Goal: Task Accomplishment & Management: Use online tool/utility

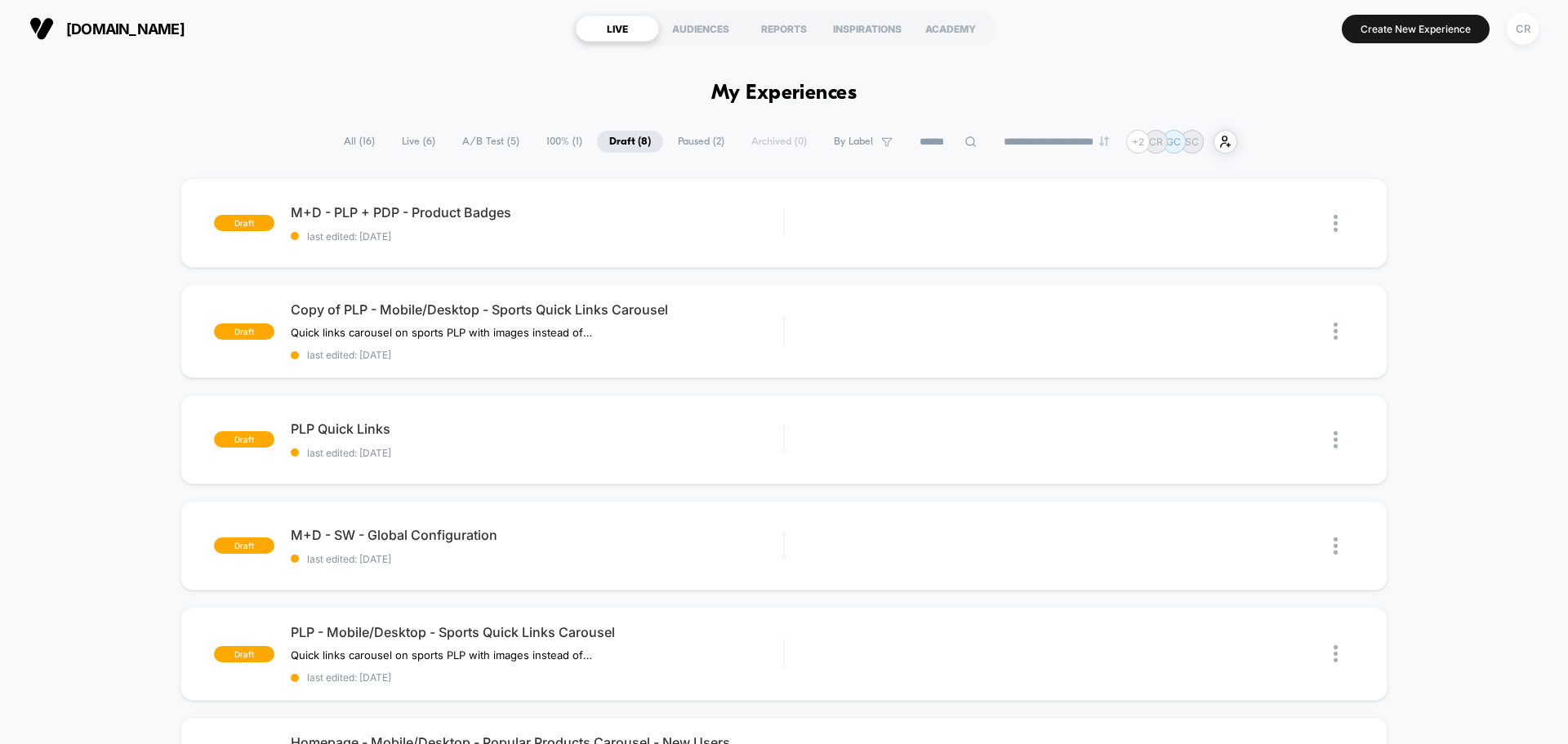
click at [407, 139] on span "Live ( 6 )" at bounding box center [418, 141] width 58 height 22
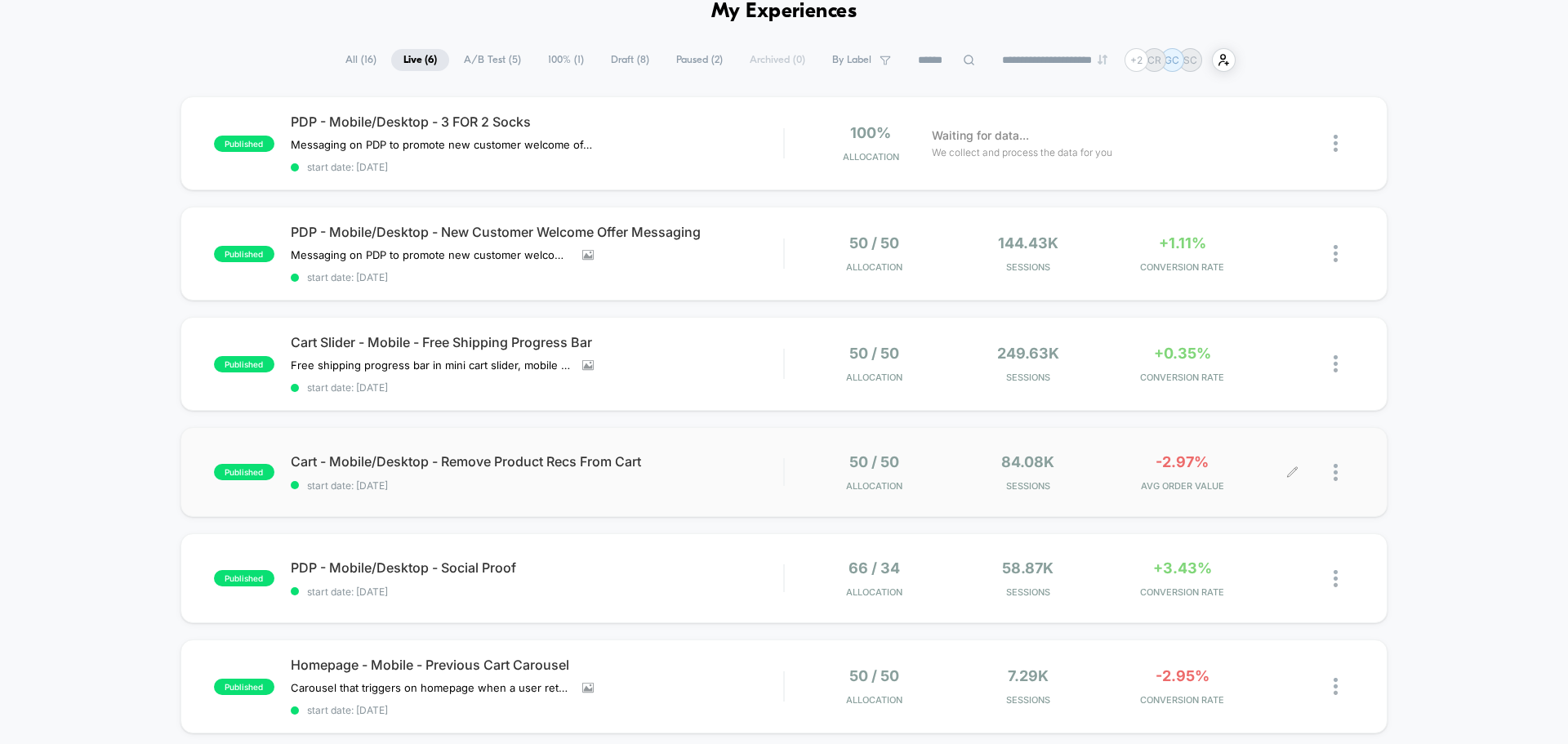
scroll to position [163, 0]
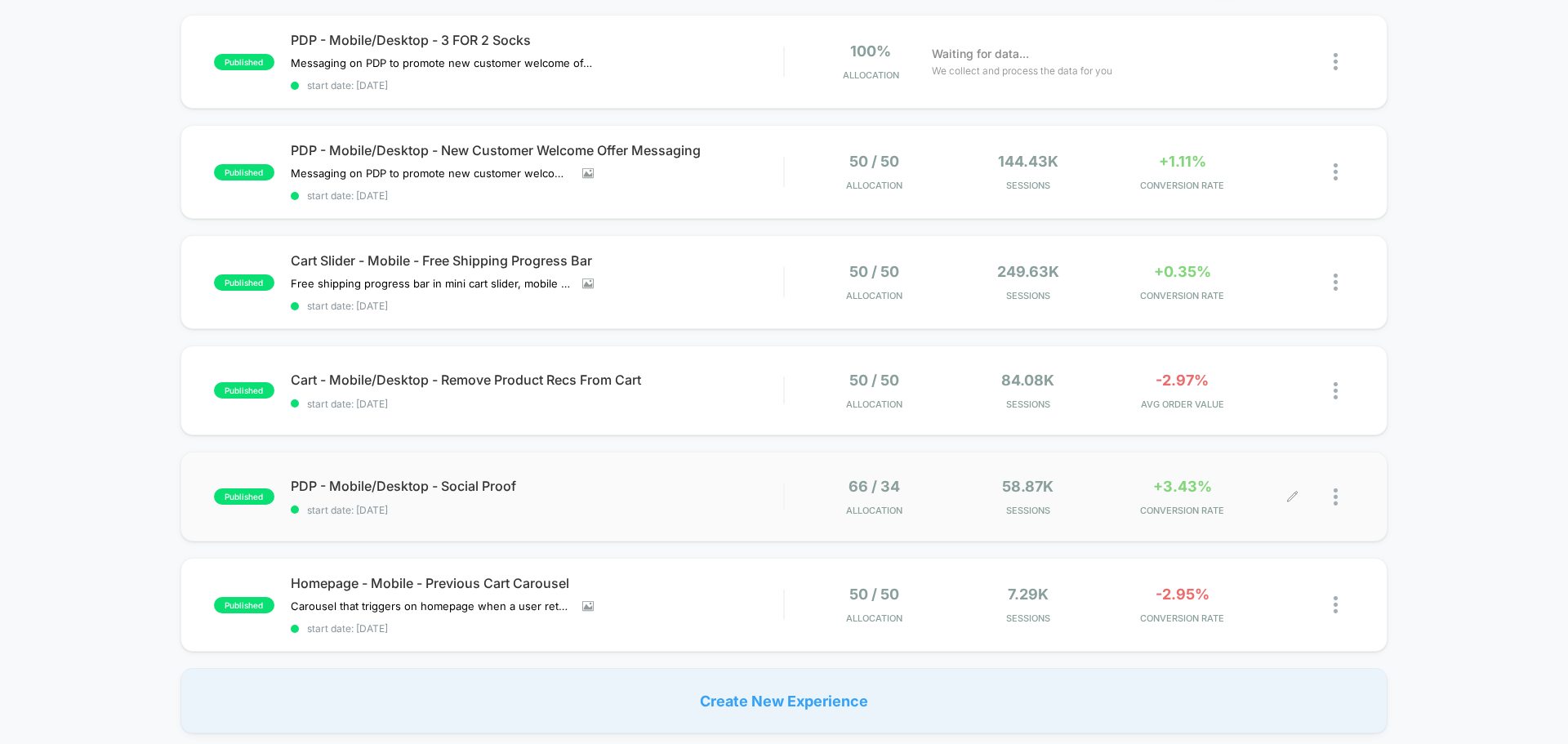
click at [1182, 493] on span "+3.43%" at bounding box center [1182, 486] width 59 height 17
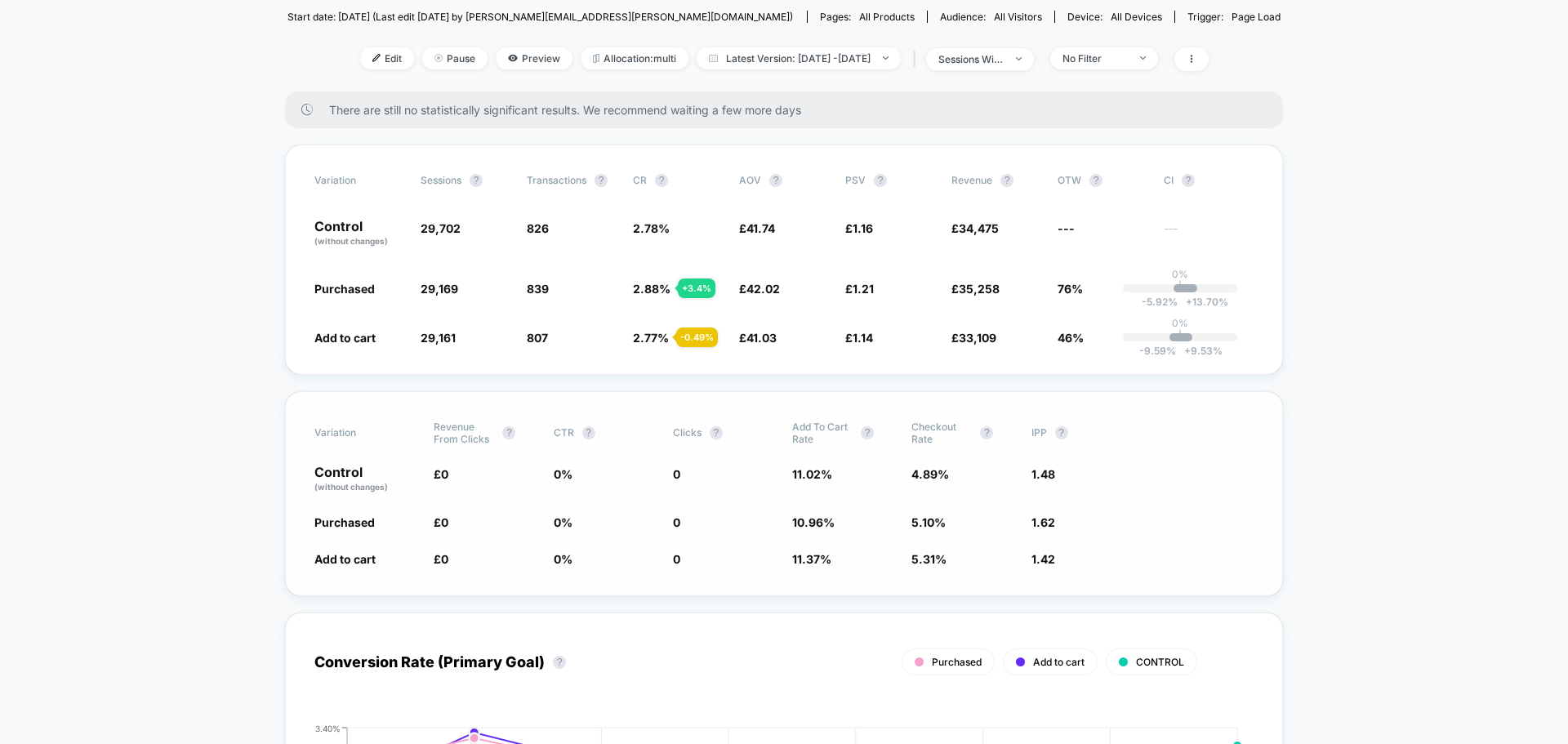
scroll to position [81, 0]
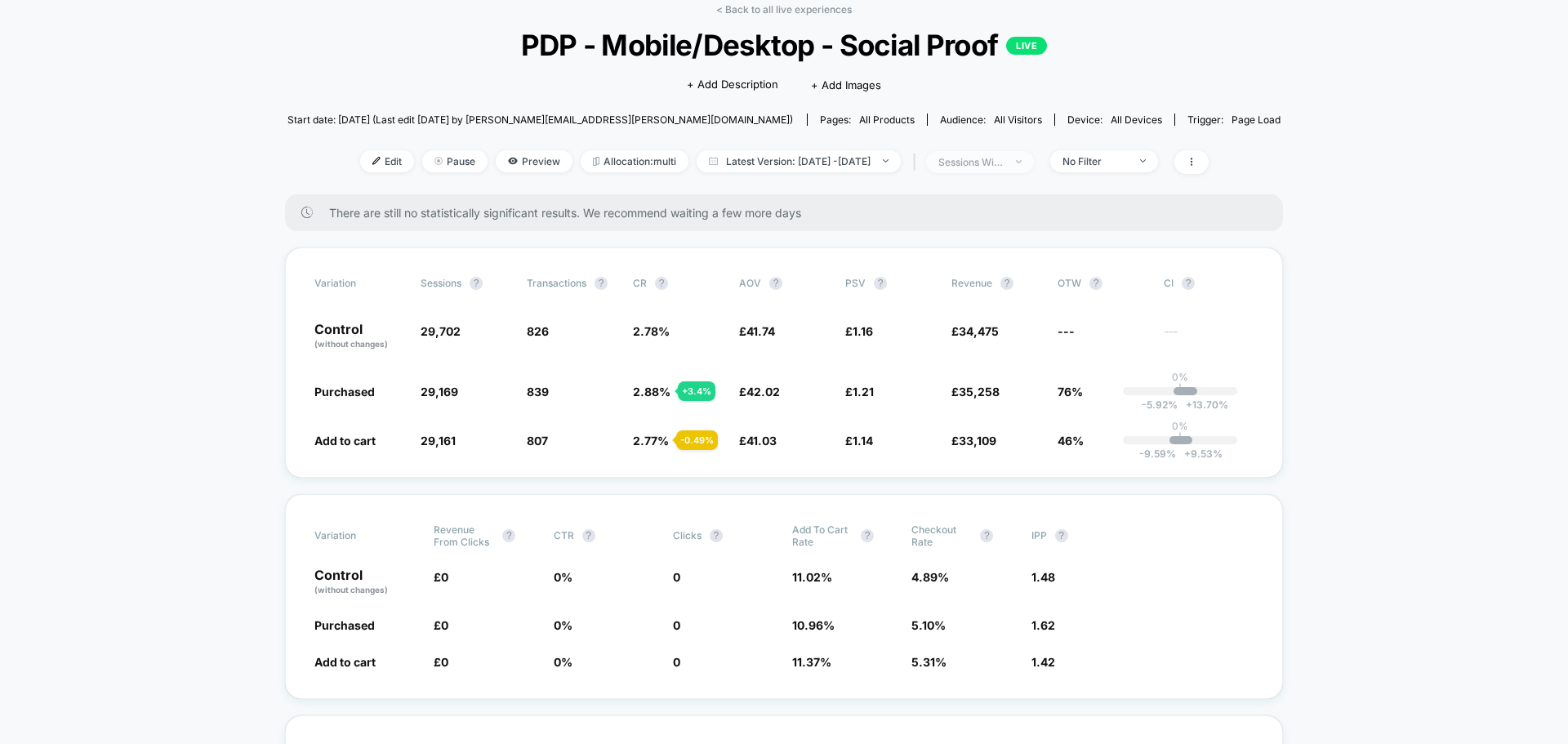
click at [980, 169] on span "sessions with impression" at bounding box center [979, 162] width 107 height 22
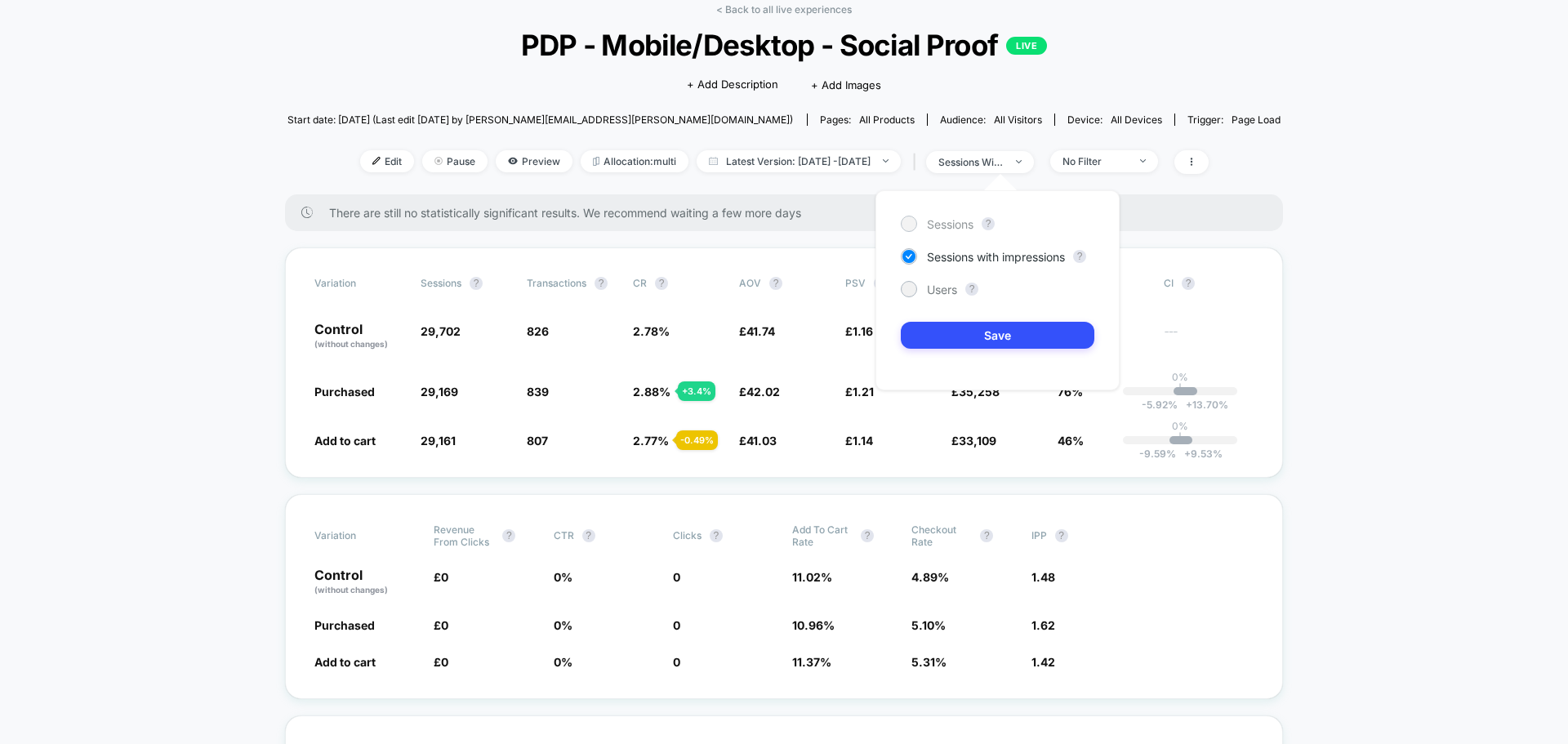
click at [921, 227] on div "Sessions" at bounding box center [936, 224] width 73 height 17
click at [995, 341] on button "Save" at bounding box center [998, 334] width 194 height 27
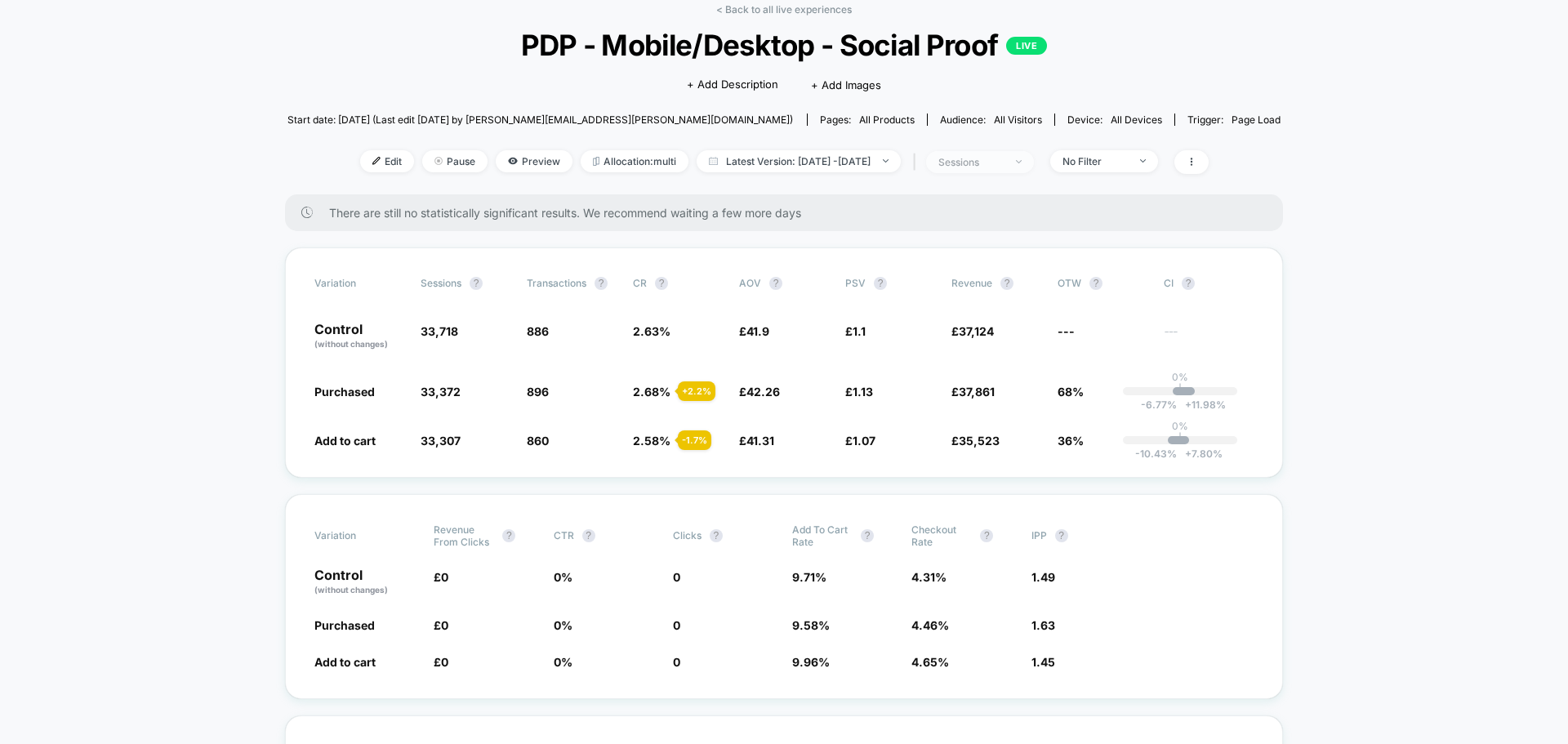
click at [977, 164] on div "sessions" at bounding box center [971, 162] width 66 height 12
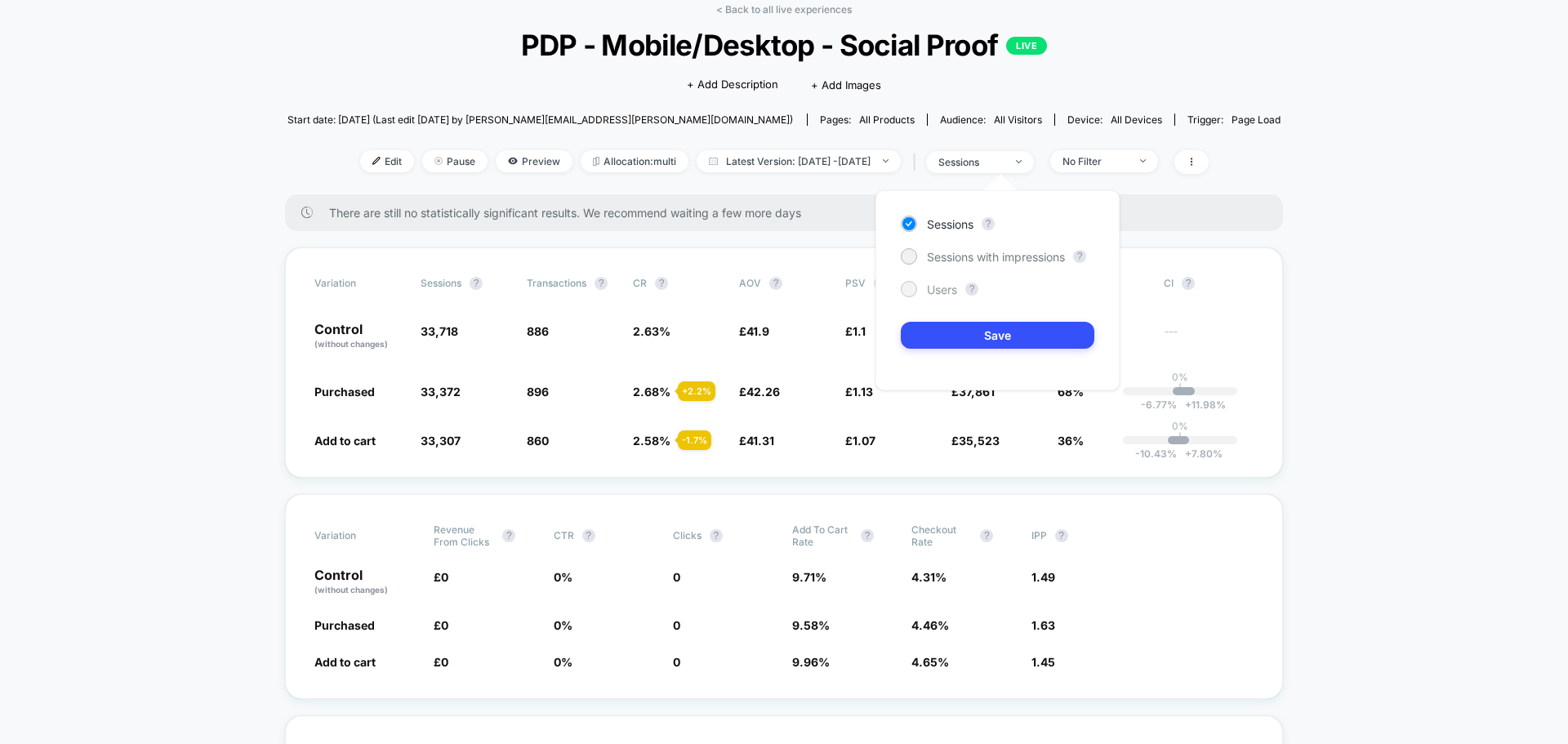
click at [941, 282] on div "Sessions ? Sessions with impressions ? Users ? Save" at bounding box center [997, 290] width 244 height 200
click at [936, 286] on span "Users" at bounding box center [942, 289] width 31 height 14
click at [969, 330] on button "Save" at bounding box center [998, 334] width 194 height 27
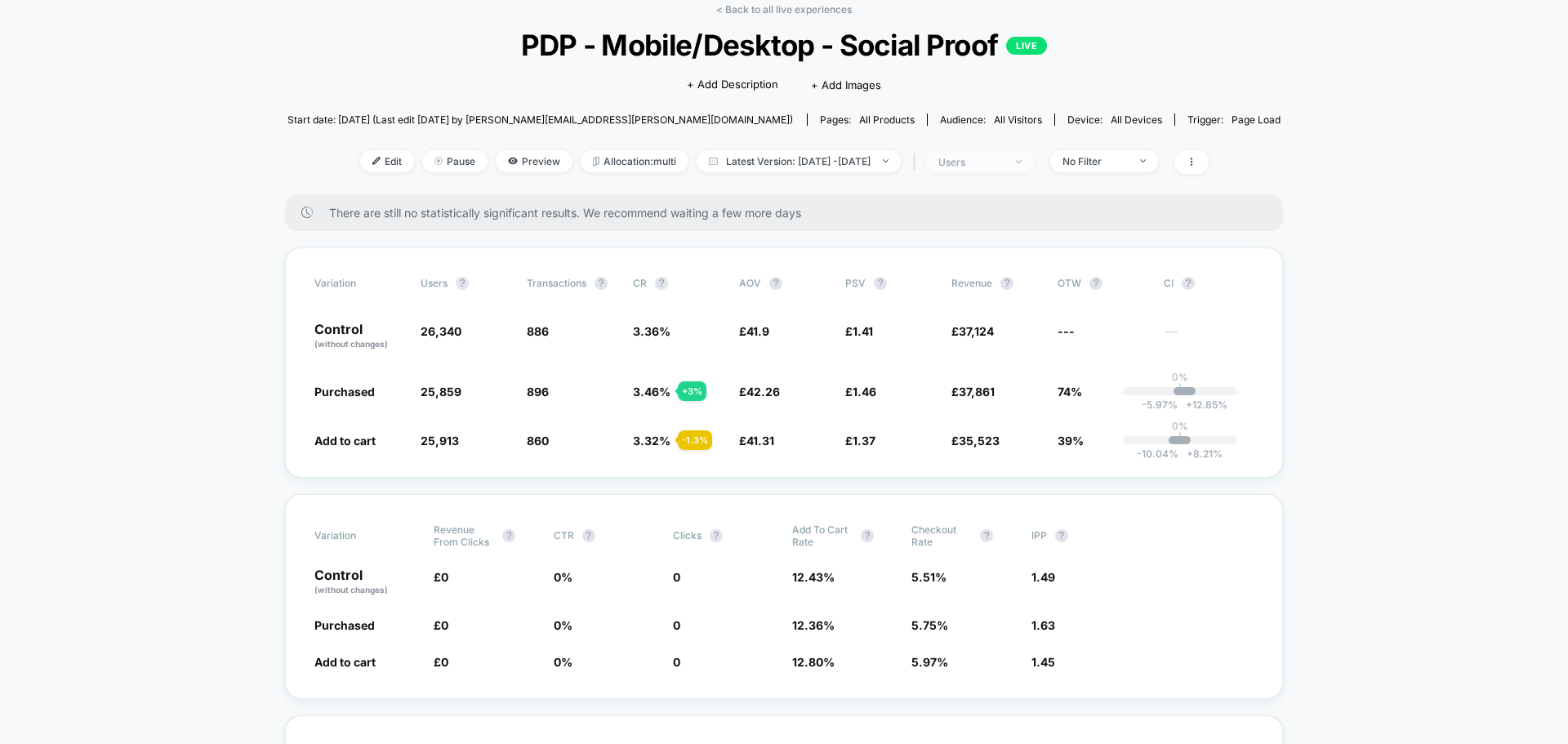
click at [1004, 162] on div "users" at bounding box center [971, 162] width 66 height 12
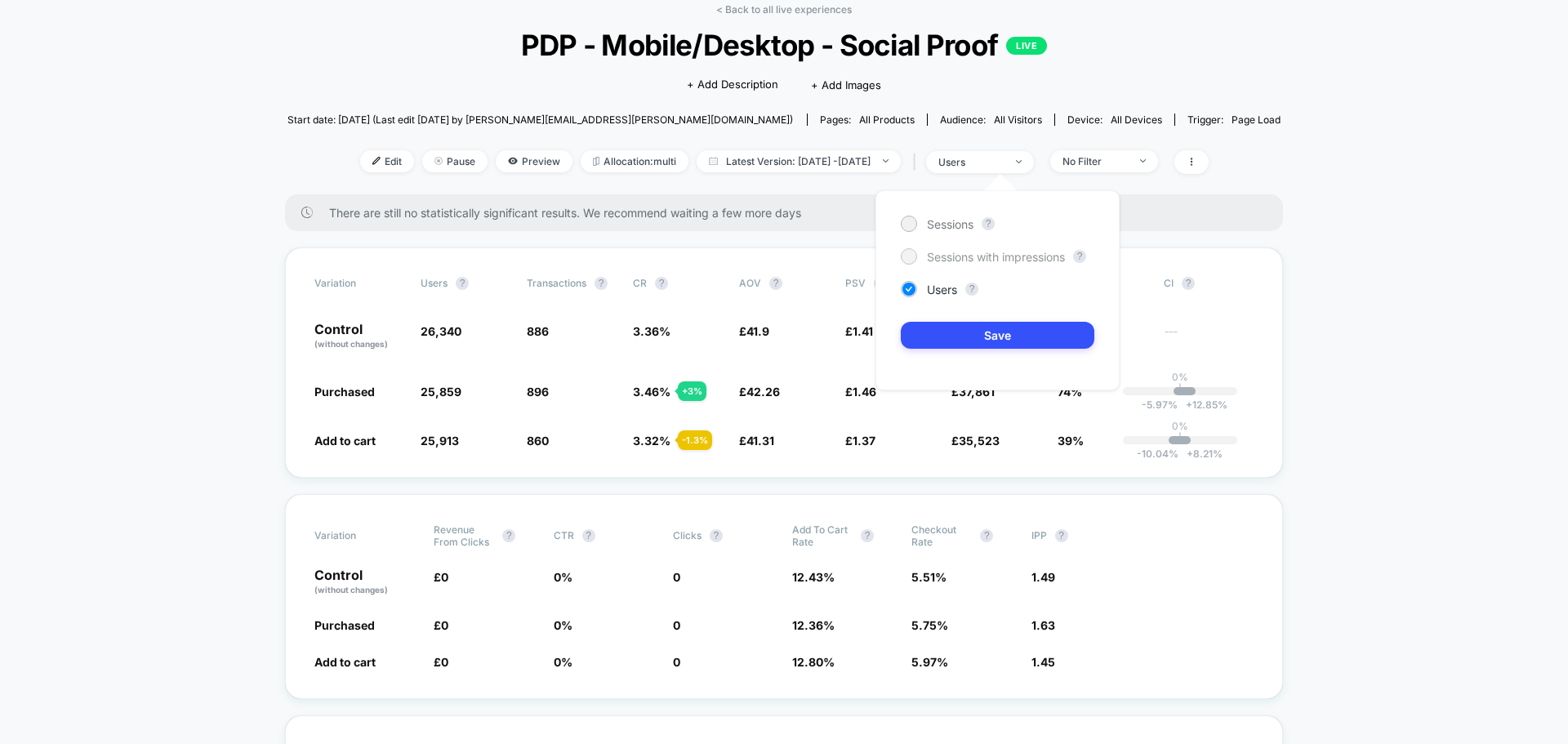
click at [950, 256] on span "Sessions with impressions" at bounding box center [996, 257] width 138 height 14
click at [993, 333] on button "Save" at bounding box center [998, 334] width 194 height 27
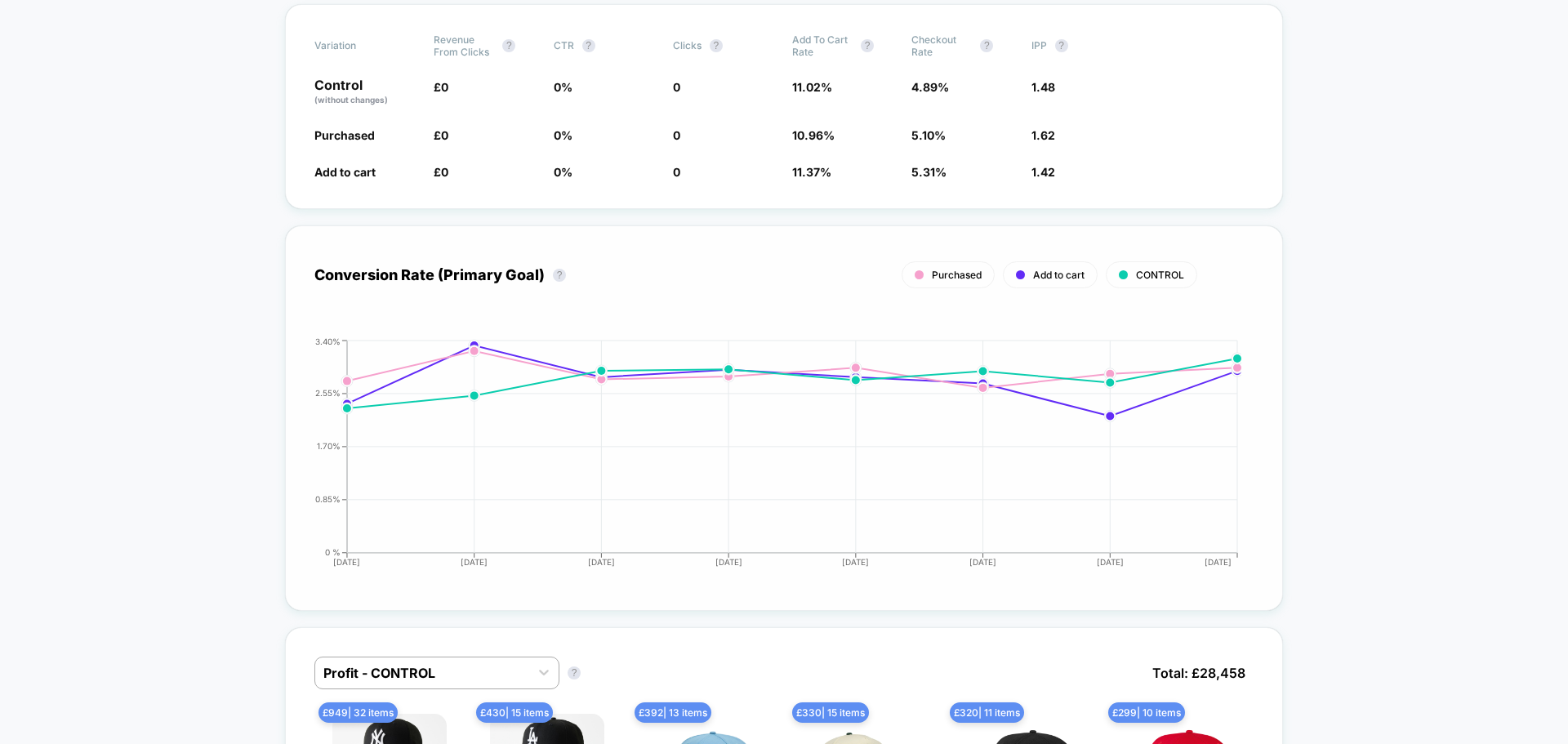
scroll to position [980, 0]
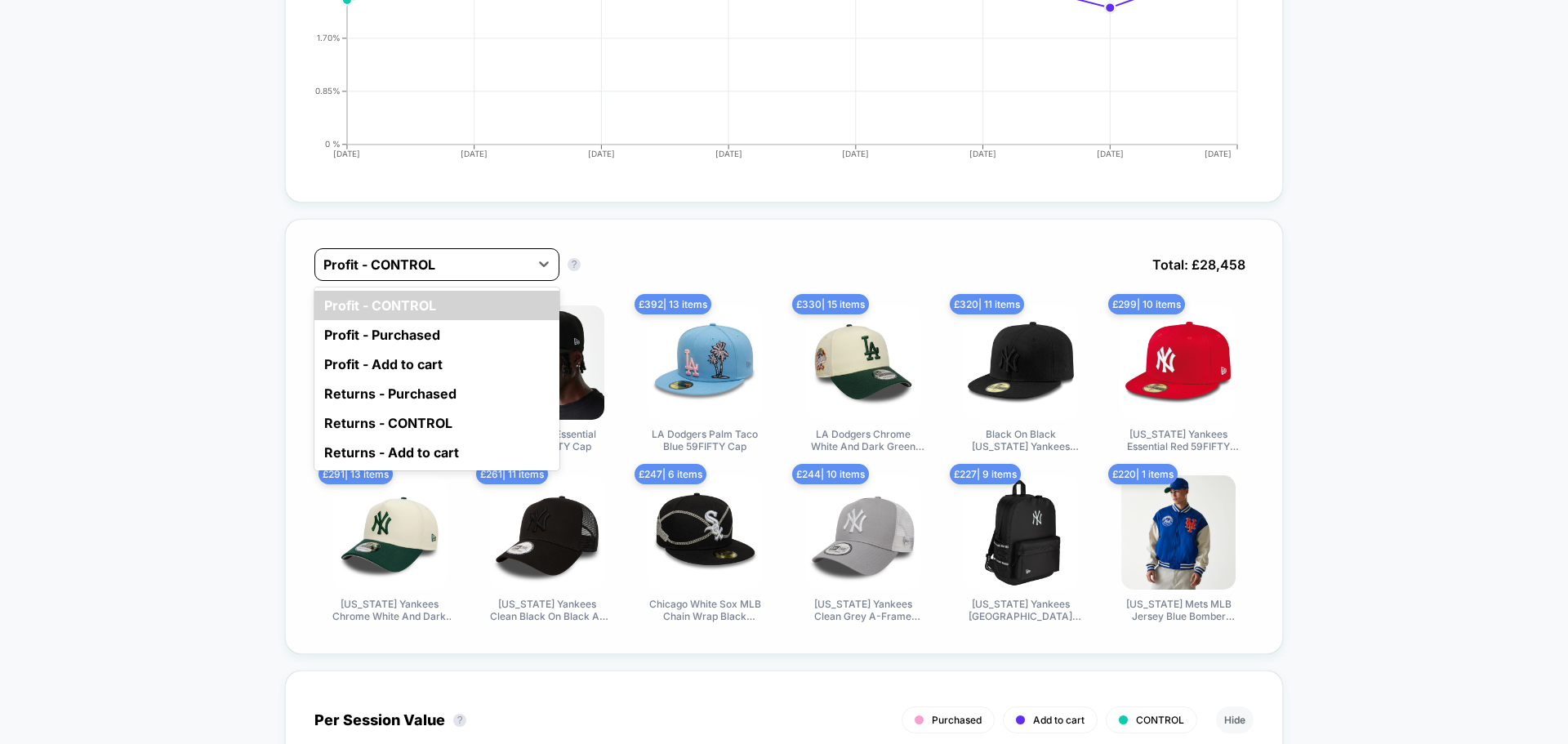
click at [481, 274] on div "Profit - CONTROL" at bounding box center [422, 265] width 214 height 26
click at [480, 334] on div "Profit - Purchased" at bounding box center [437, 334] width 245 height 30
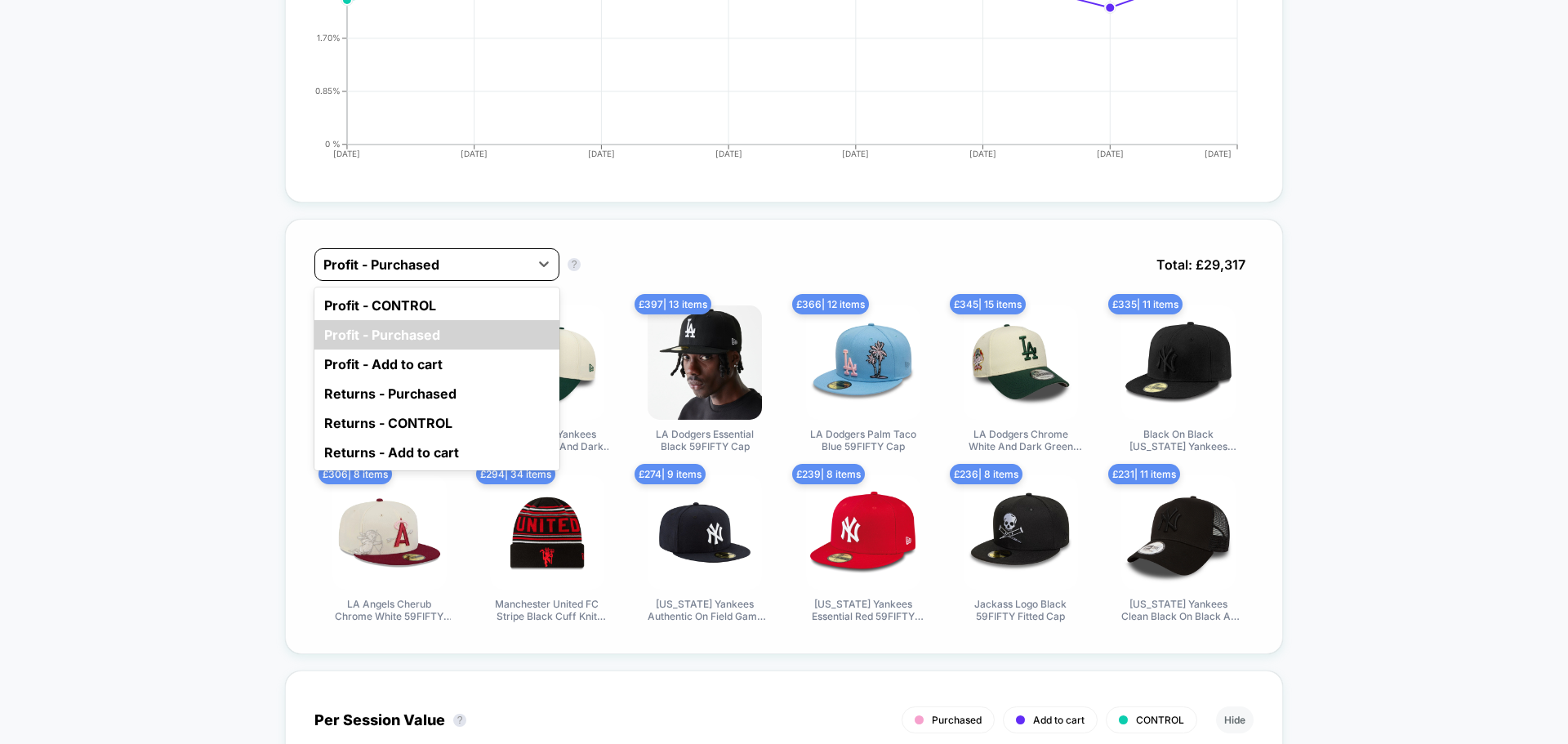
click at [492, 272] on div at bounding box center [422, 265] width 197 height 19
click at [480, 307] on div "Profit - CONTROL" at bounding box center [437, 306] width 245 height 30
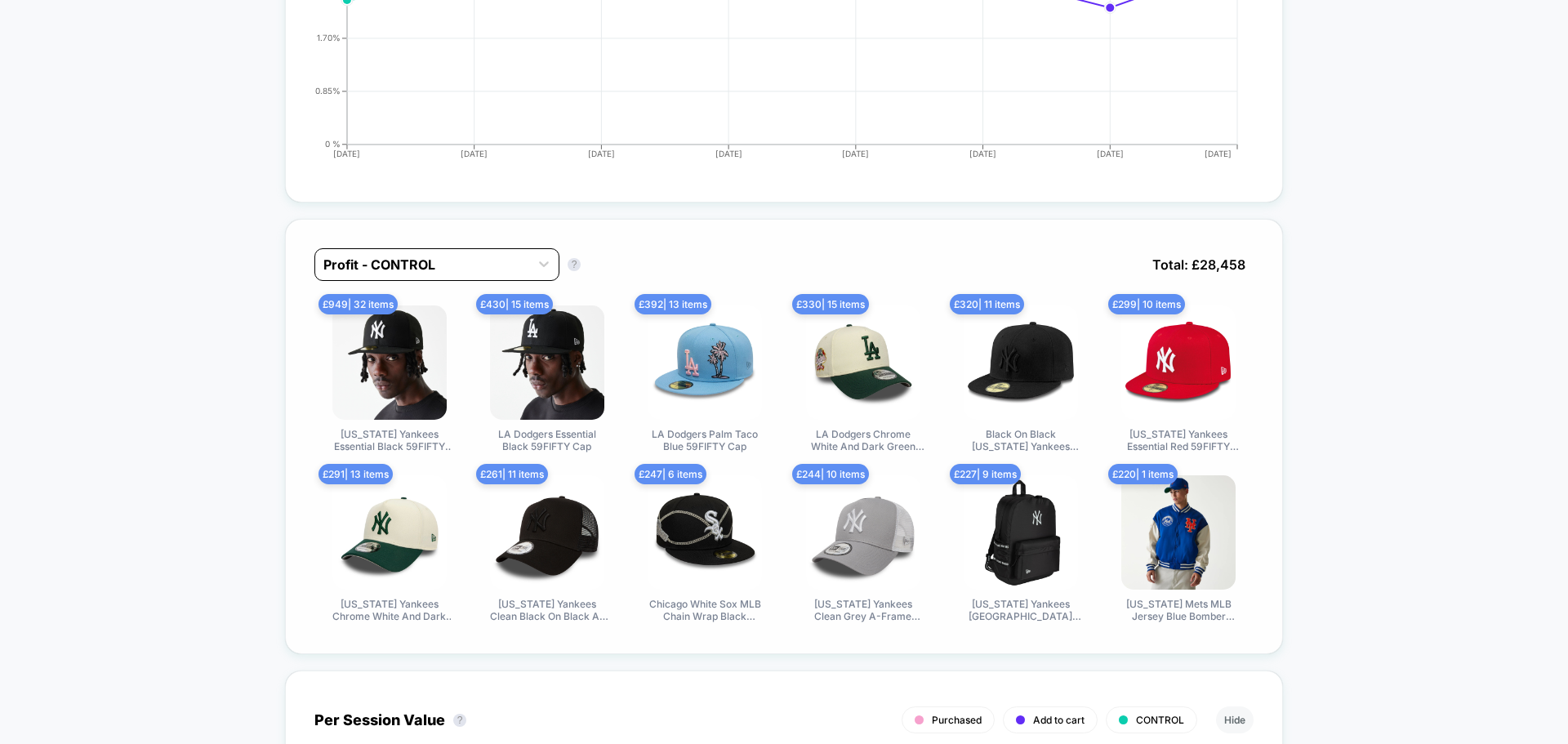
click at [491, 265] on div at bounding box center [422, 265] width 197 height 19
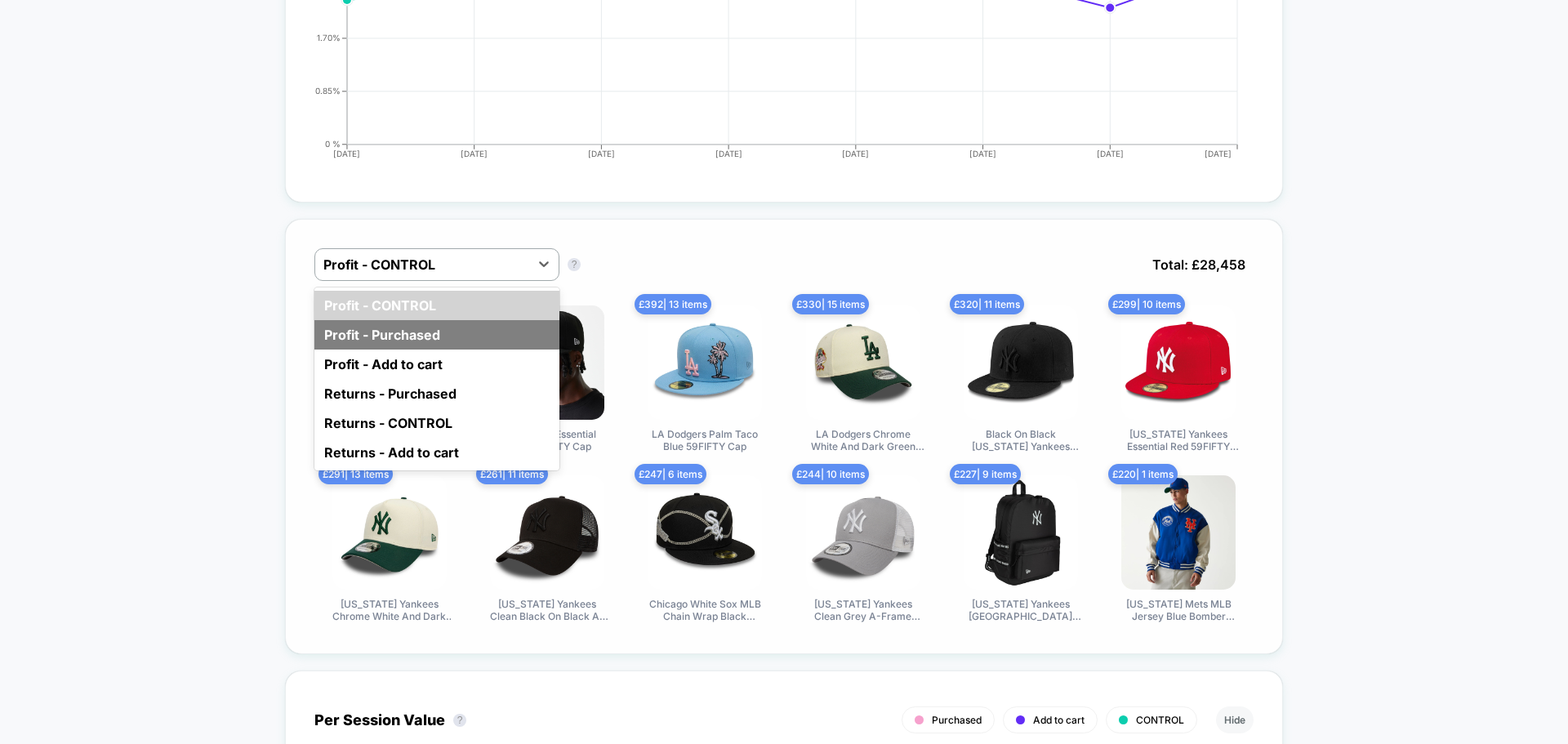
click at [468, 330] on div "Profit - Purchased" at bounding box center [437, 334] width 245 height 30
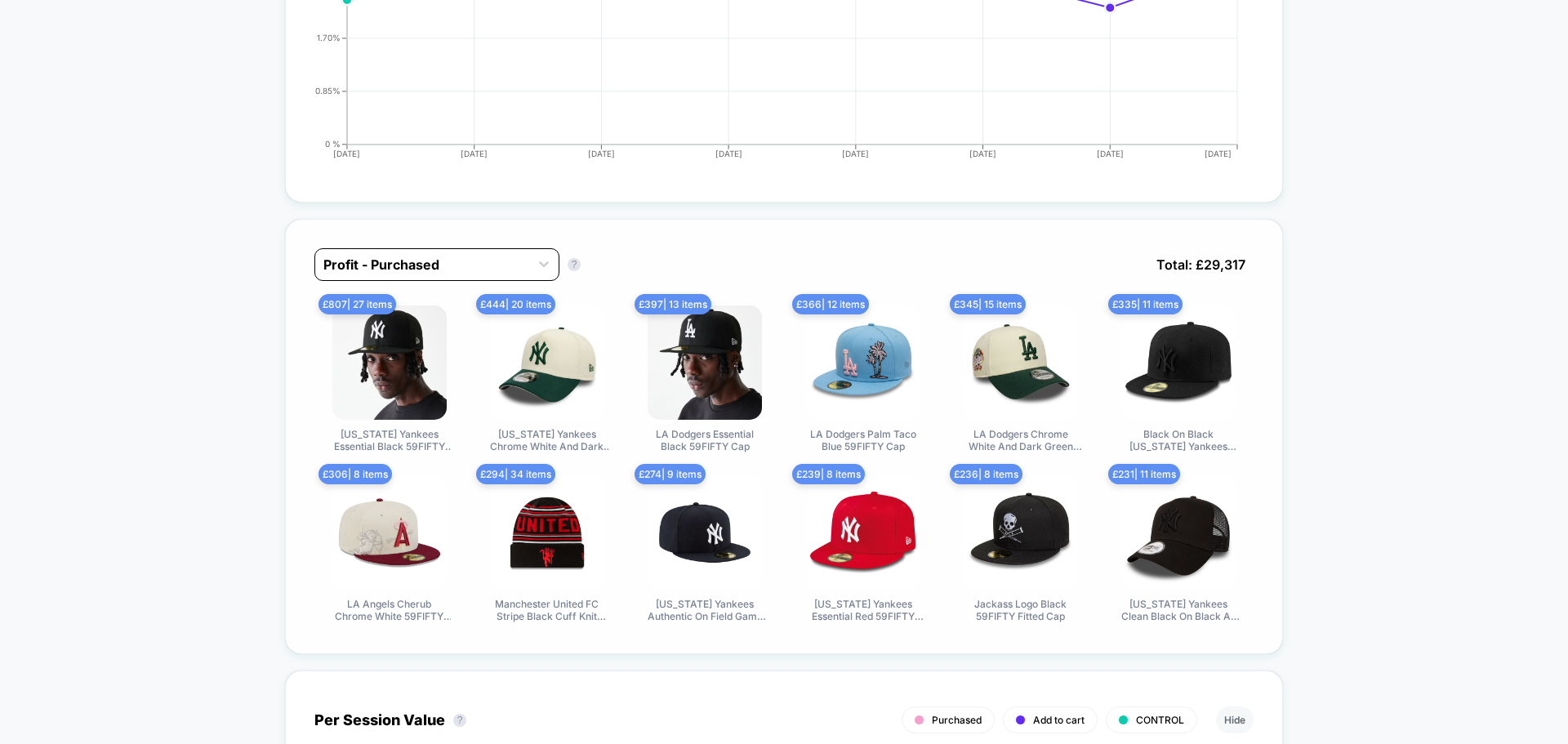
click at [483, 265] on div at bounding box center [422, 265] width 197 height 19
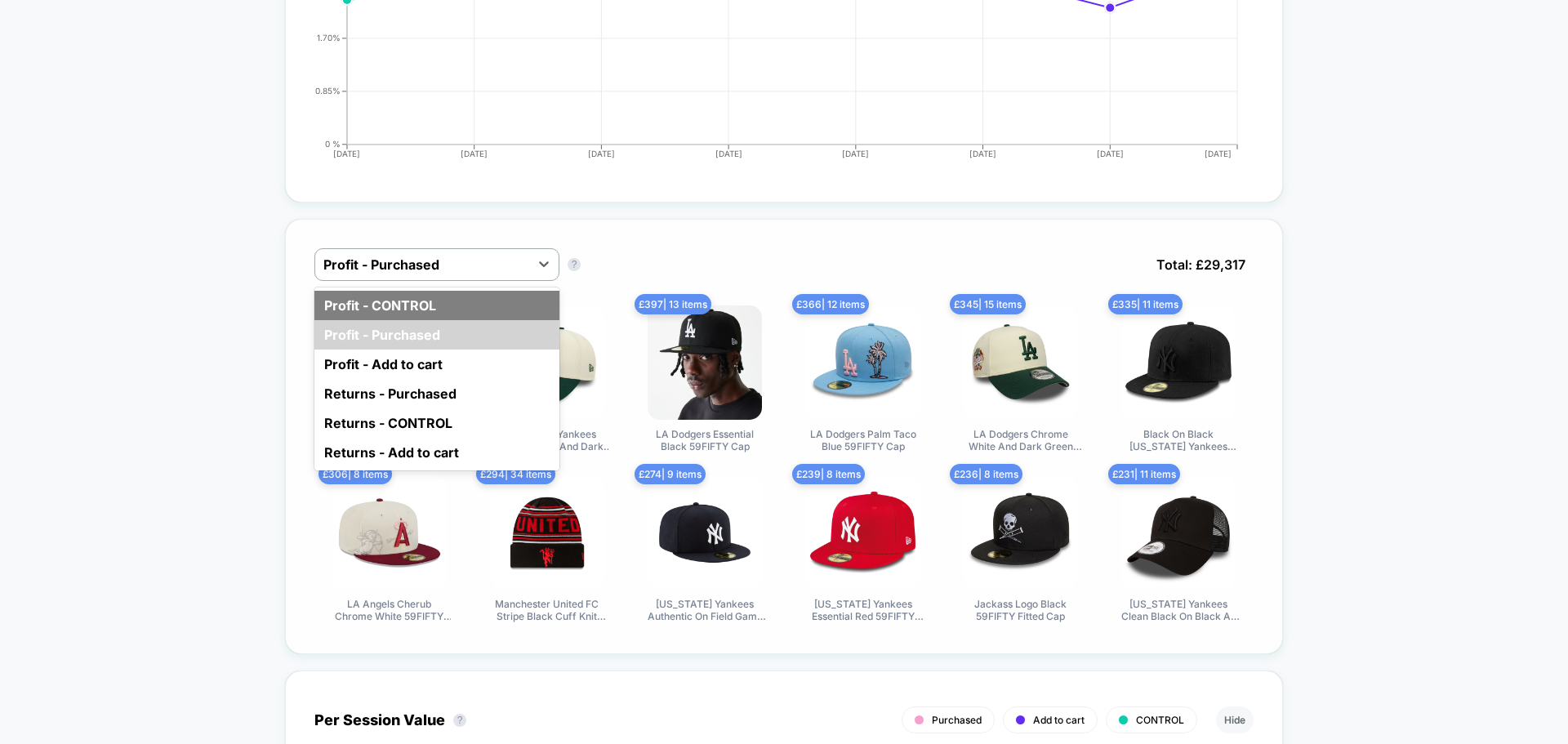
click at [483, 298] on div "Profit - CONTROL" at bounding box center [437, 306] width 245 height 30
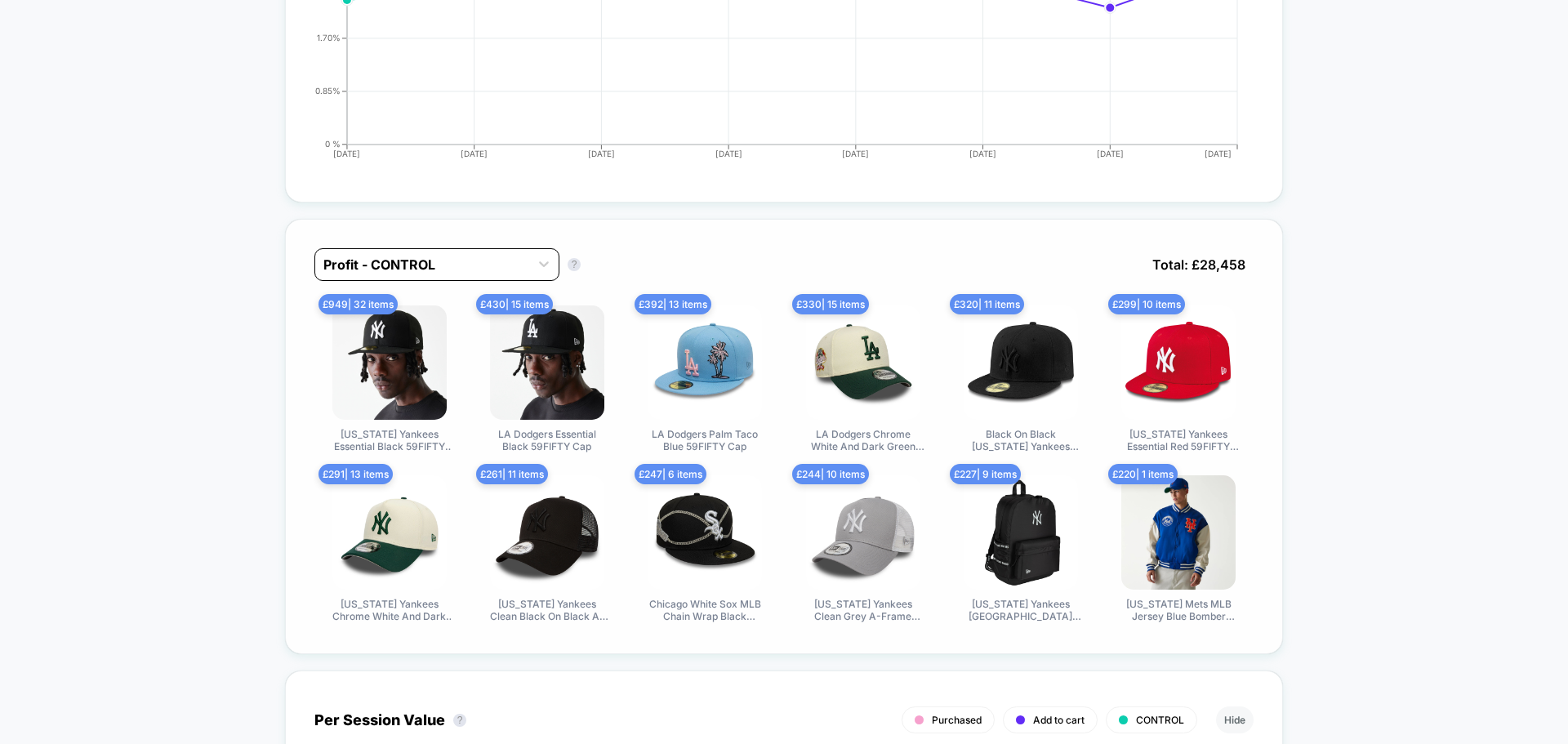
click at [489, 270] on div at bounding box center [422, 265] width 197 height 19
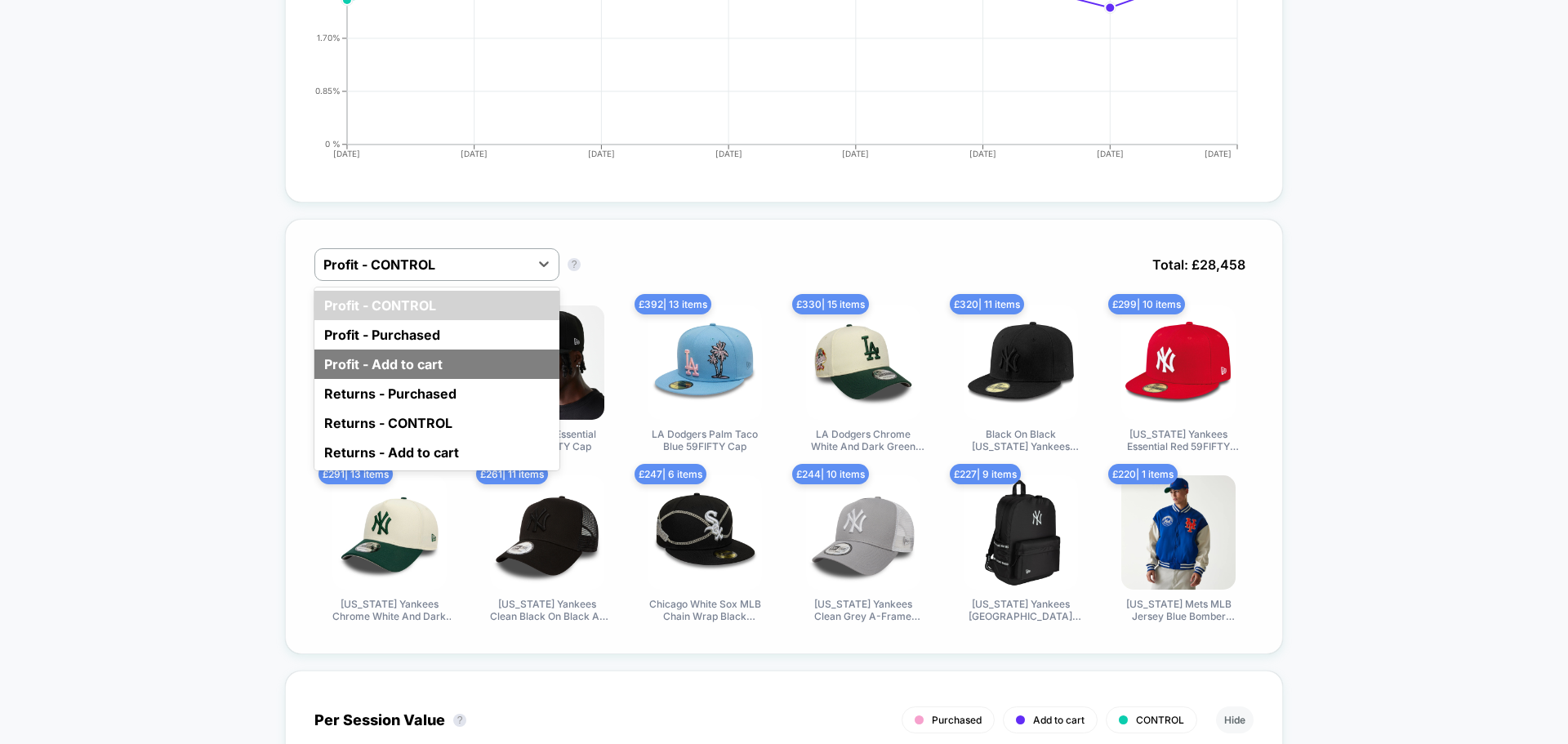
click at [452, 353] on div "Profit - Add to cart" at bounding box center [437, 364] width 245 height 30
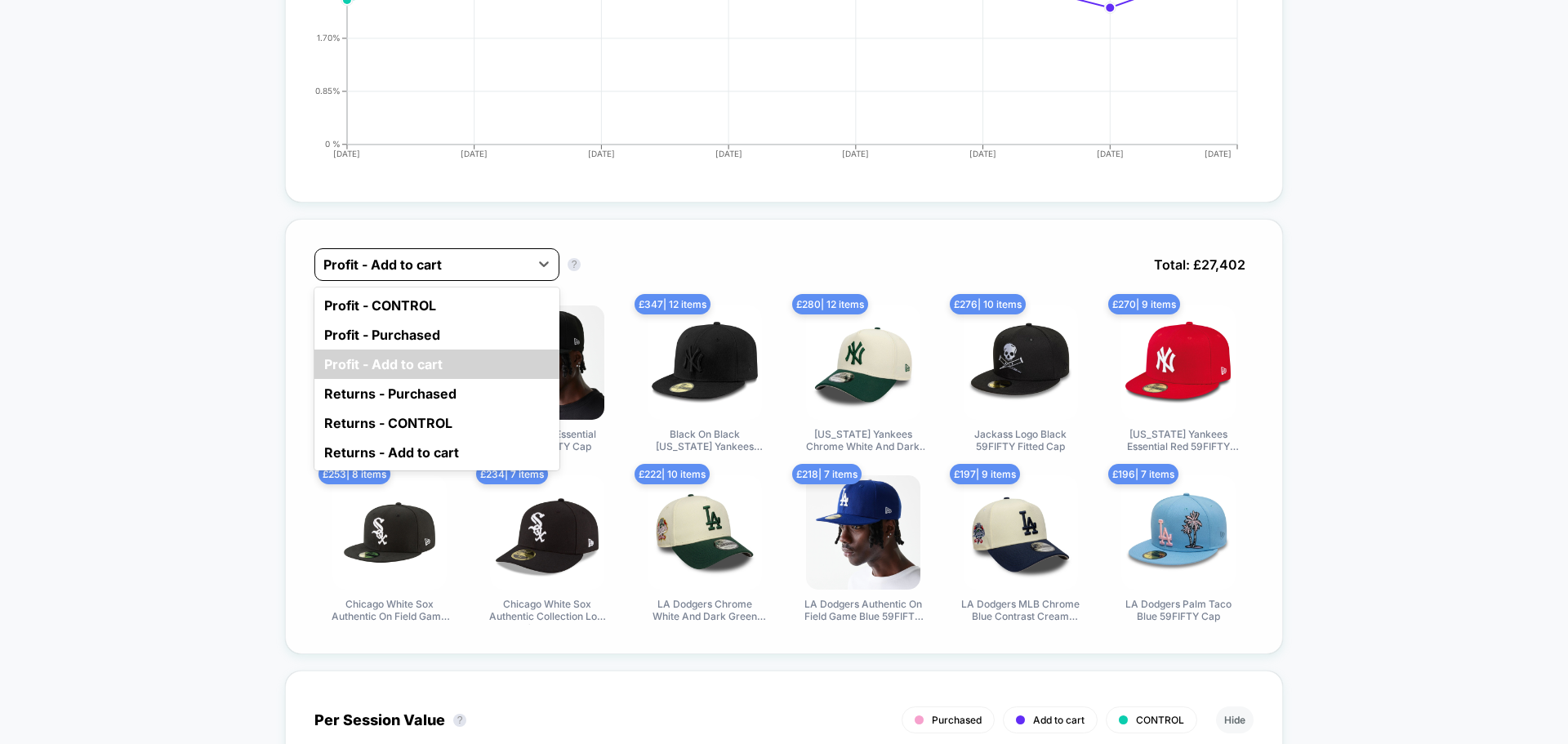
click at [477, 269] on div at bounding box center [422, 265] width 197 height 19
click at [448, 327] on div "Profit - Purchased" at bounding box center [437, 334] width 245 height 30
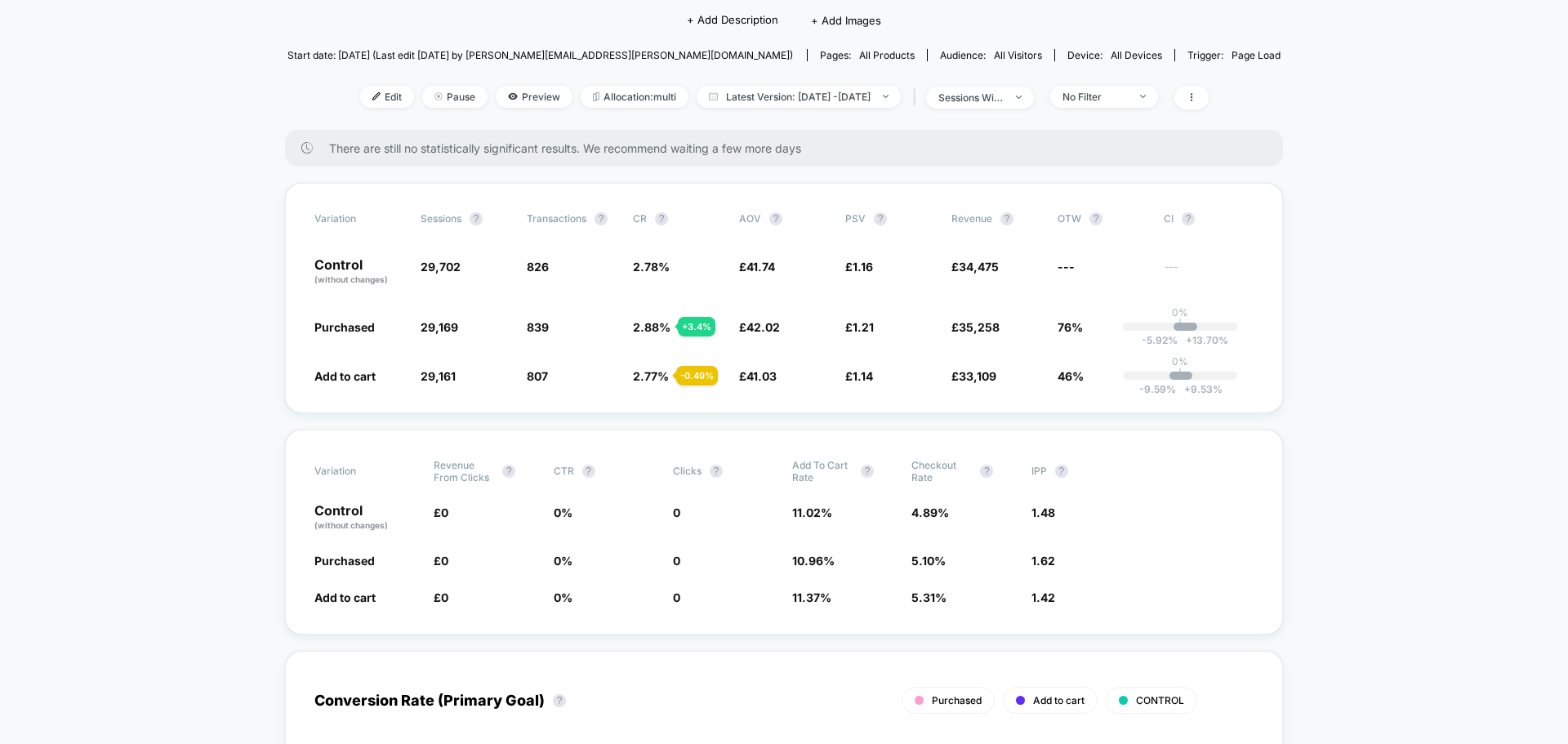
scroll to position [0, 0]
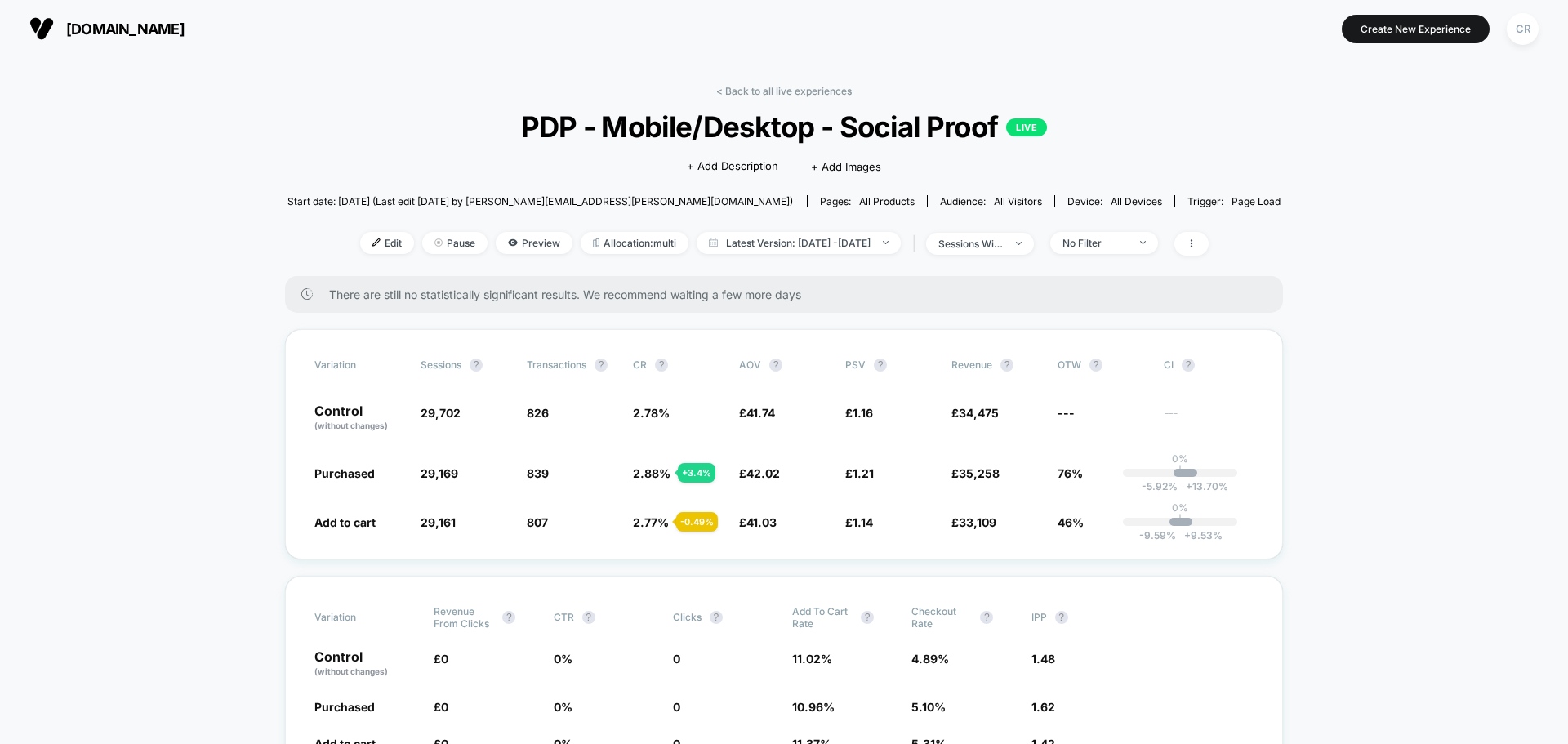
click at [1074, 246] on div "No Filter" at bounding box center [1100, 242] width 116 height 22
click at [1091, 244] on div "No Filter" at bounding box center [1095, 243] width 66 height 12
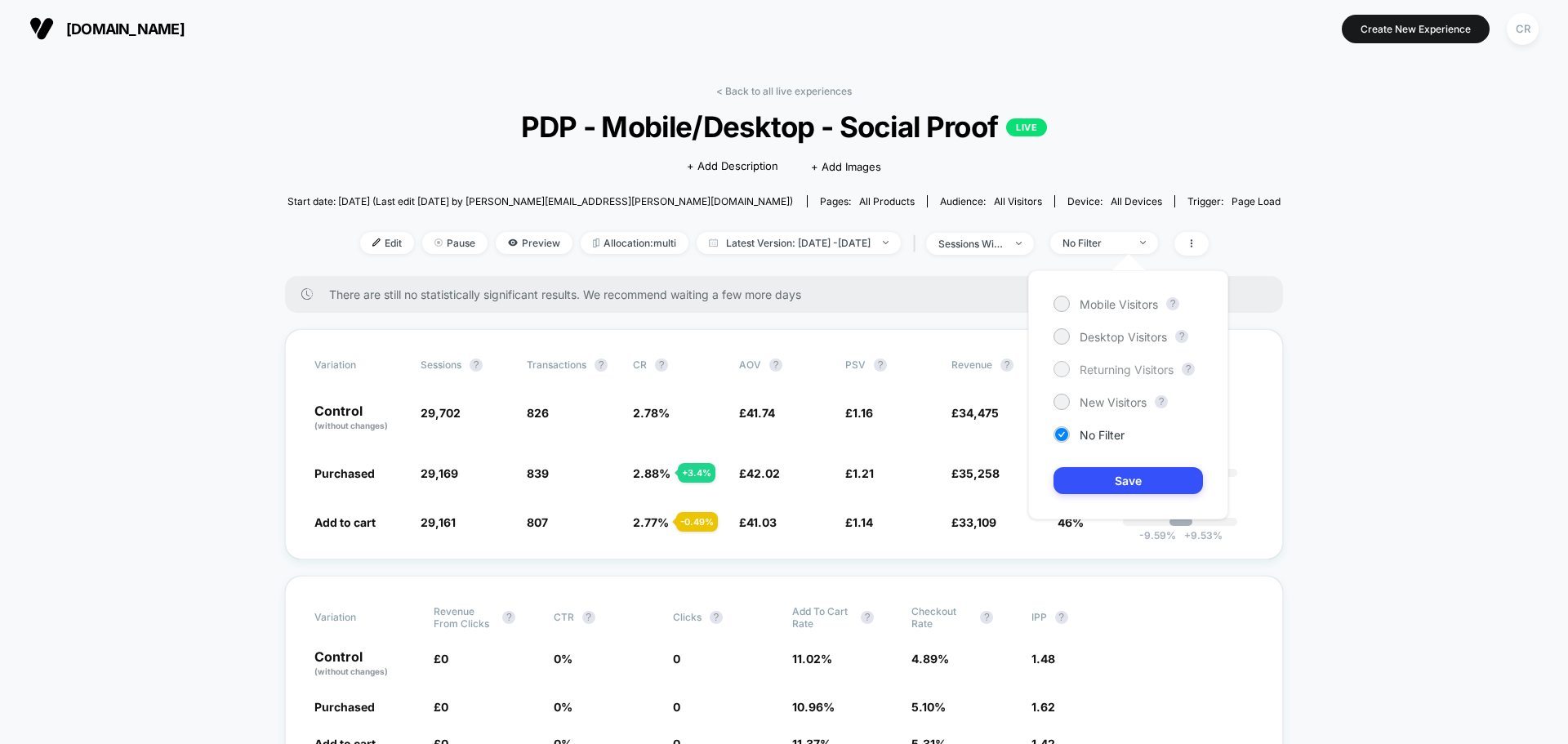
drag, startPoint x: 1099, startPoint y: 374, endPoint x: 1101, endPoint y: 421, distance: 47.0
click at [1099, 373] on span "Returning Visitors" at bounding box center [1126, 369] width 93 height 14
click at [1109, 470] on button "Save" at bounding box center [1128, 480] width 149 height 27
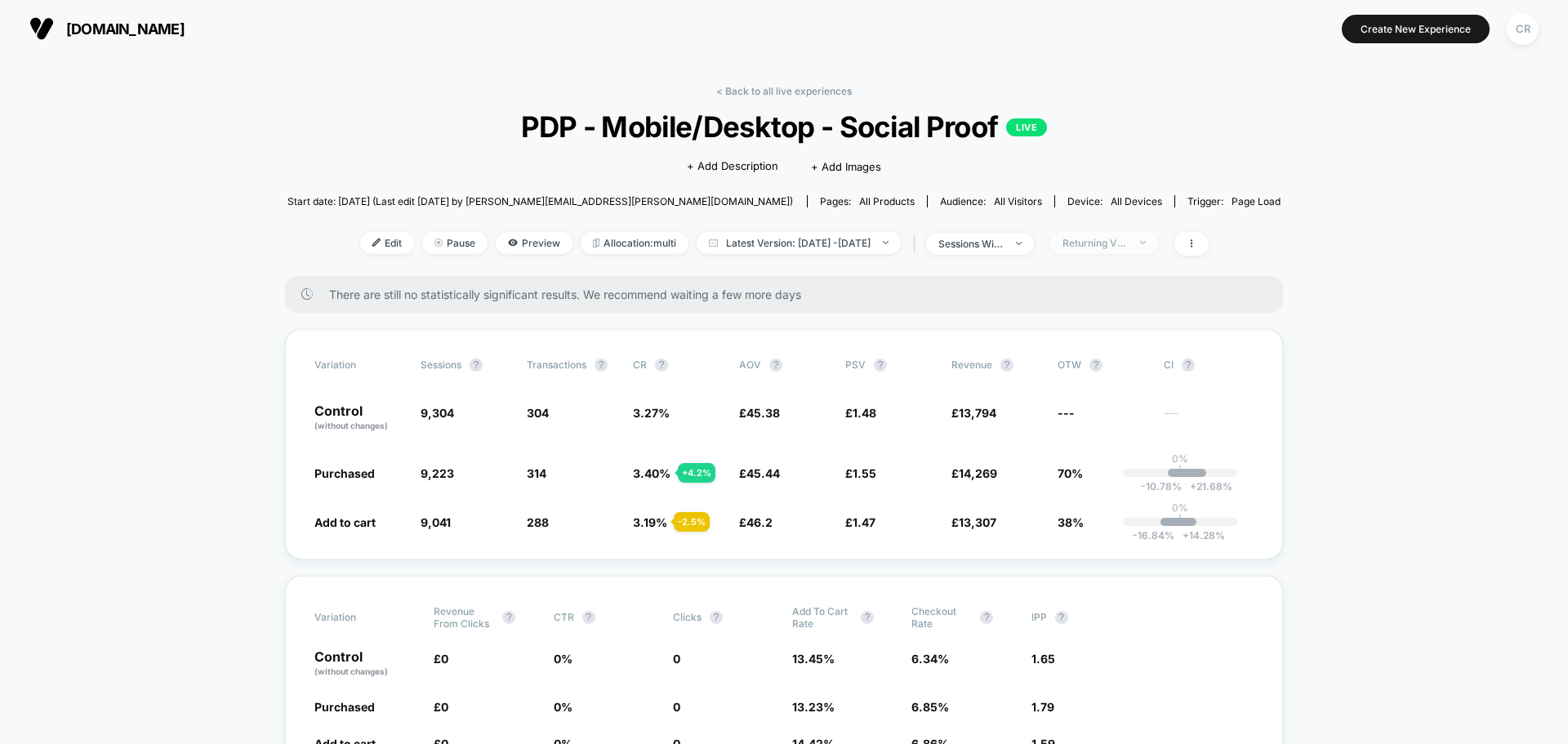
click at [1127, 245] on div "Returning Visitors" at bounding box center [1095, 243] width 66 height 12
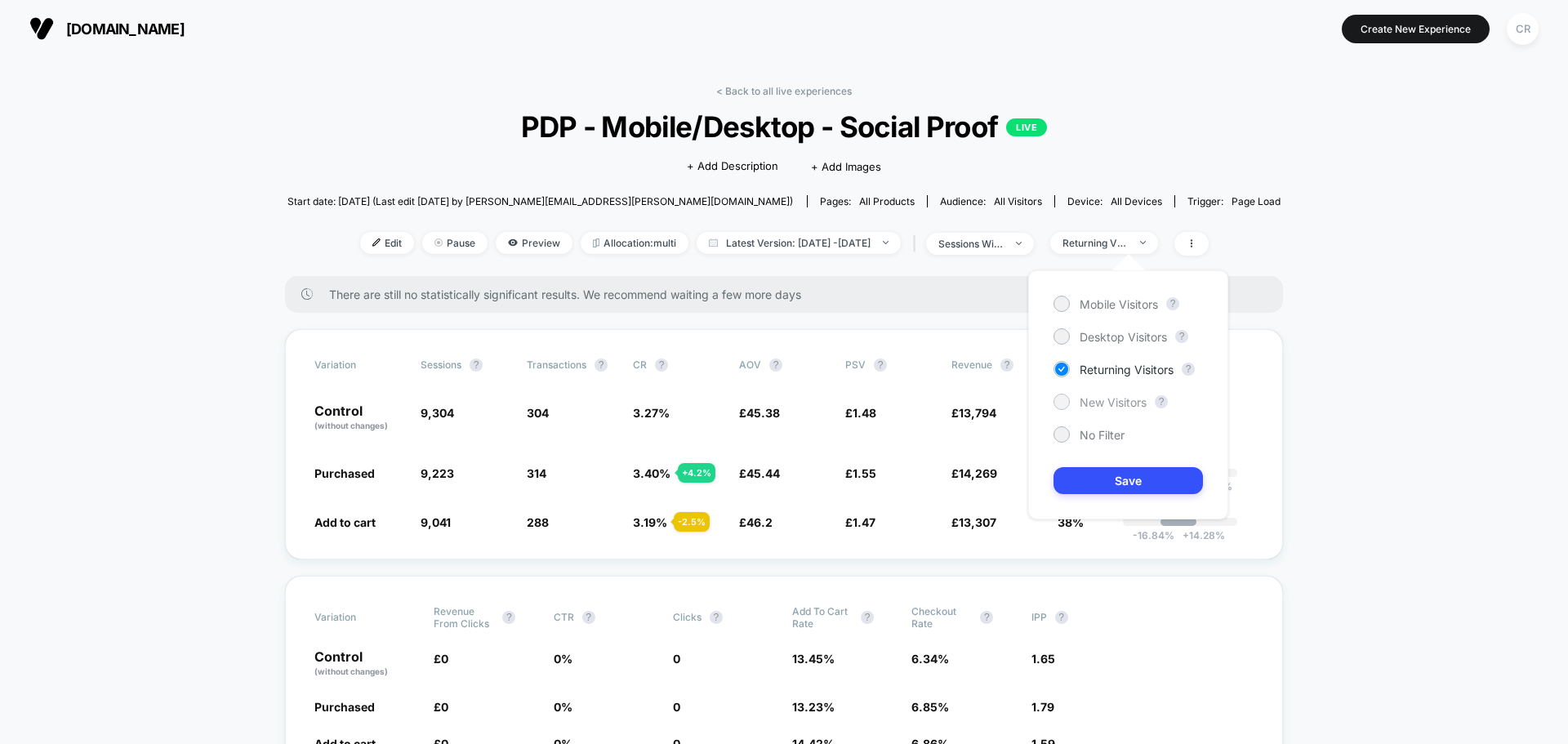
click at [1097, 403] on span "New Visitors" at bounding box center [1113, 402] width 67 height 14
click at [1109, 493] on button "Save" at bounding box center [1128, 480] width 149 height 27
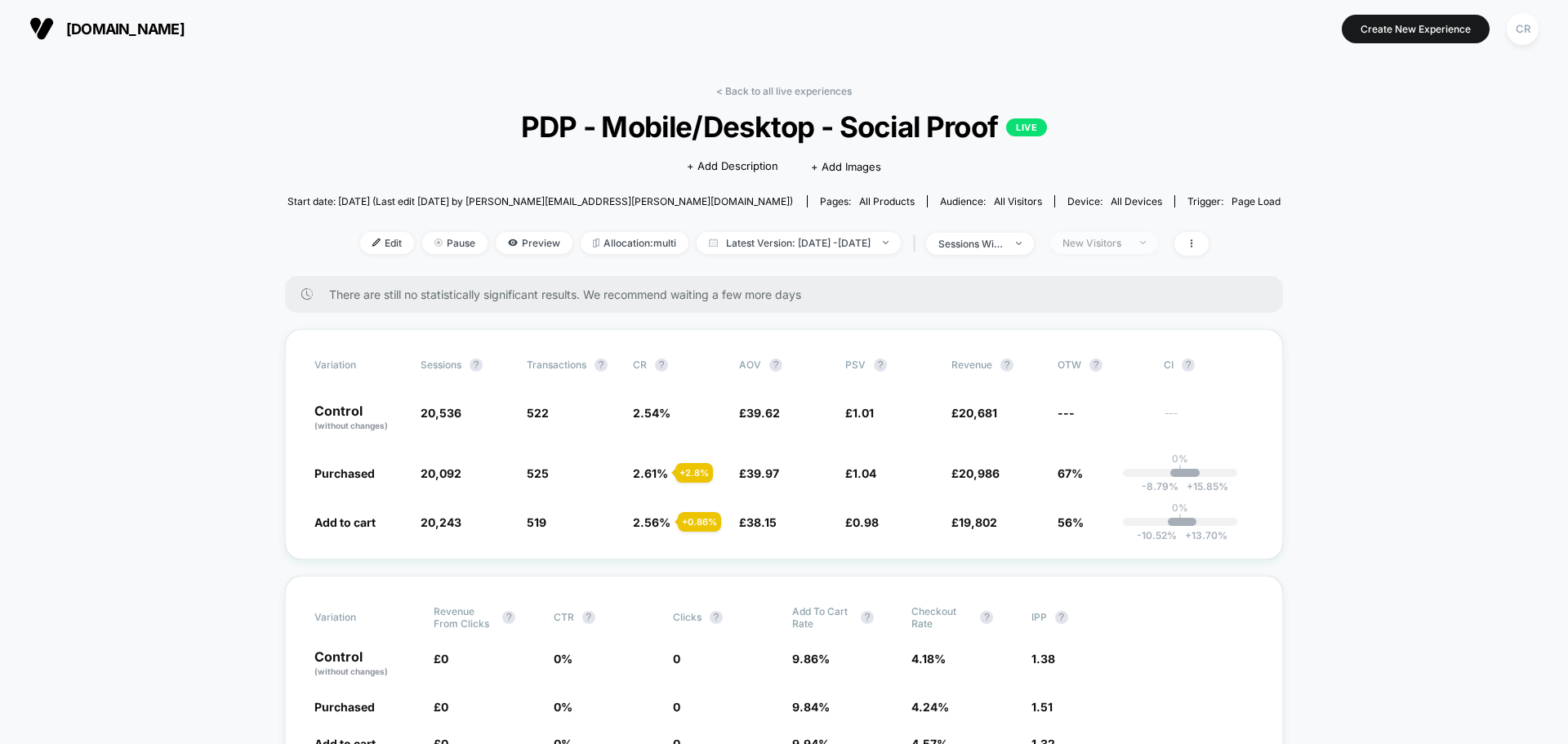
click at [1128, 244] on div "New Visitors" at bounding box center [1095, 243] width 66 height 12
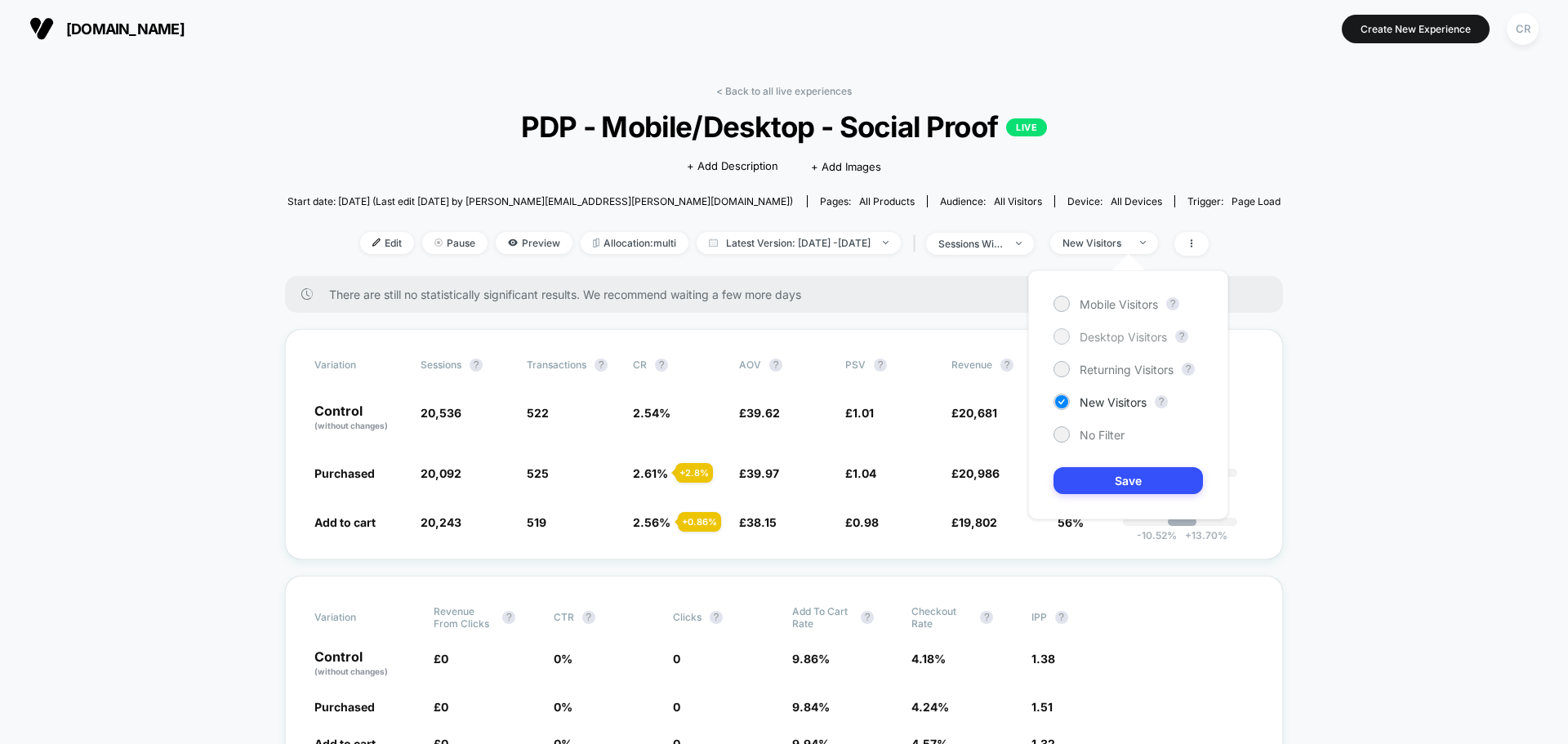
click at [1110, 340] on span "Desktop Visitors" at bounding box center [1123, 337] width 87 height 14
click at [1129, 486] on button "Save" at bounding box center [1128, 480] width 149 height 27
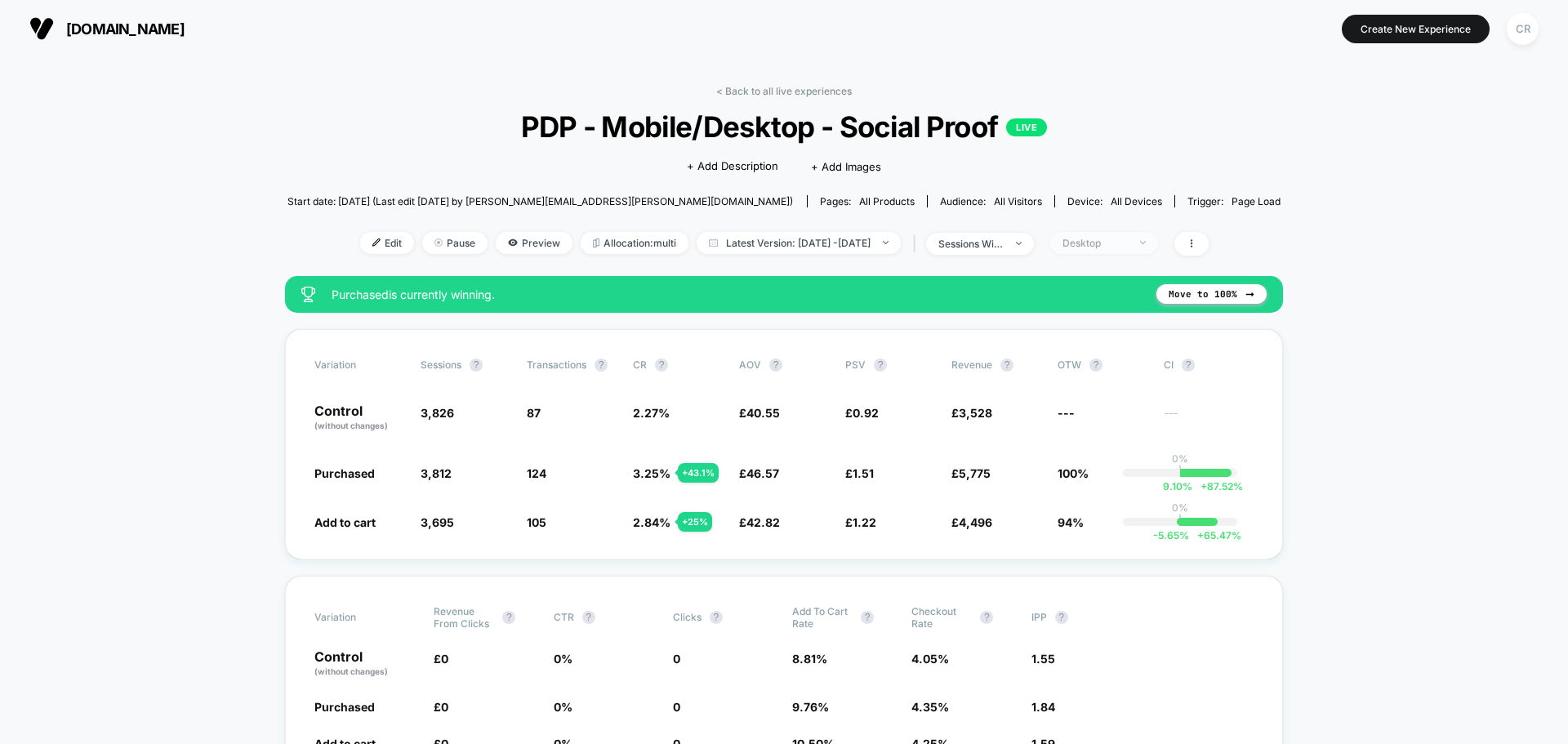
click at [1128, 248] on div "Desktop" at bounding box center [1095, 243] width 66 height 12
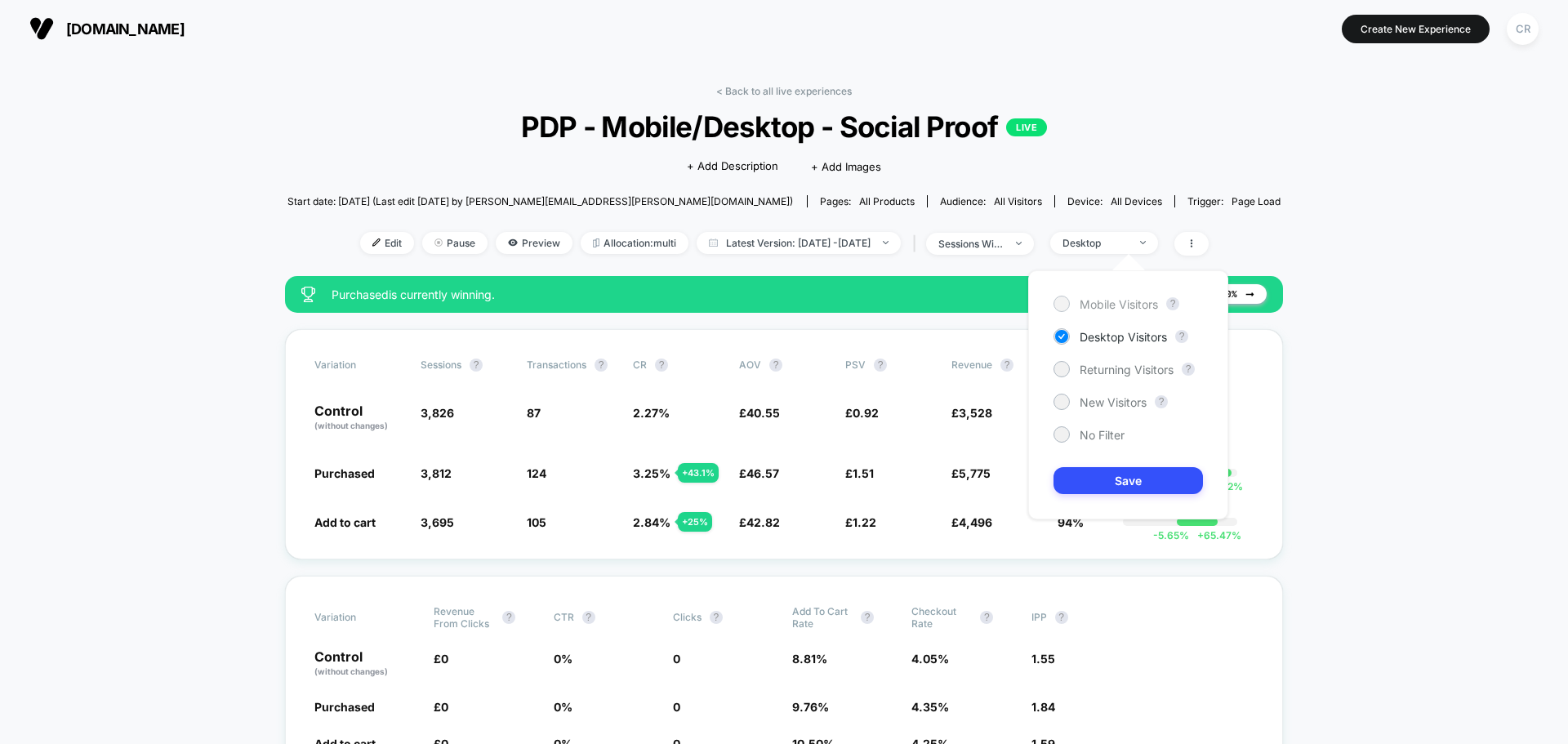
click at [1125, 307] on span "Mobile Visitors" at bounding box center [1119, 304] width 79 height 14
click at [1136, 476] on button "Save" at bounding box center [1128, 480] width 149 height 27
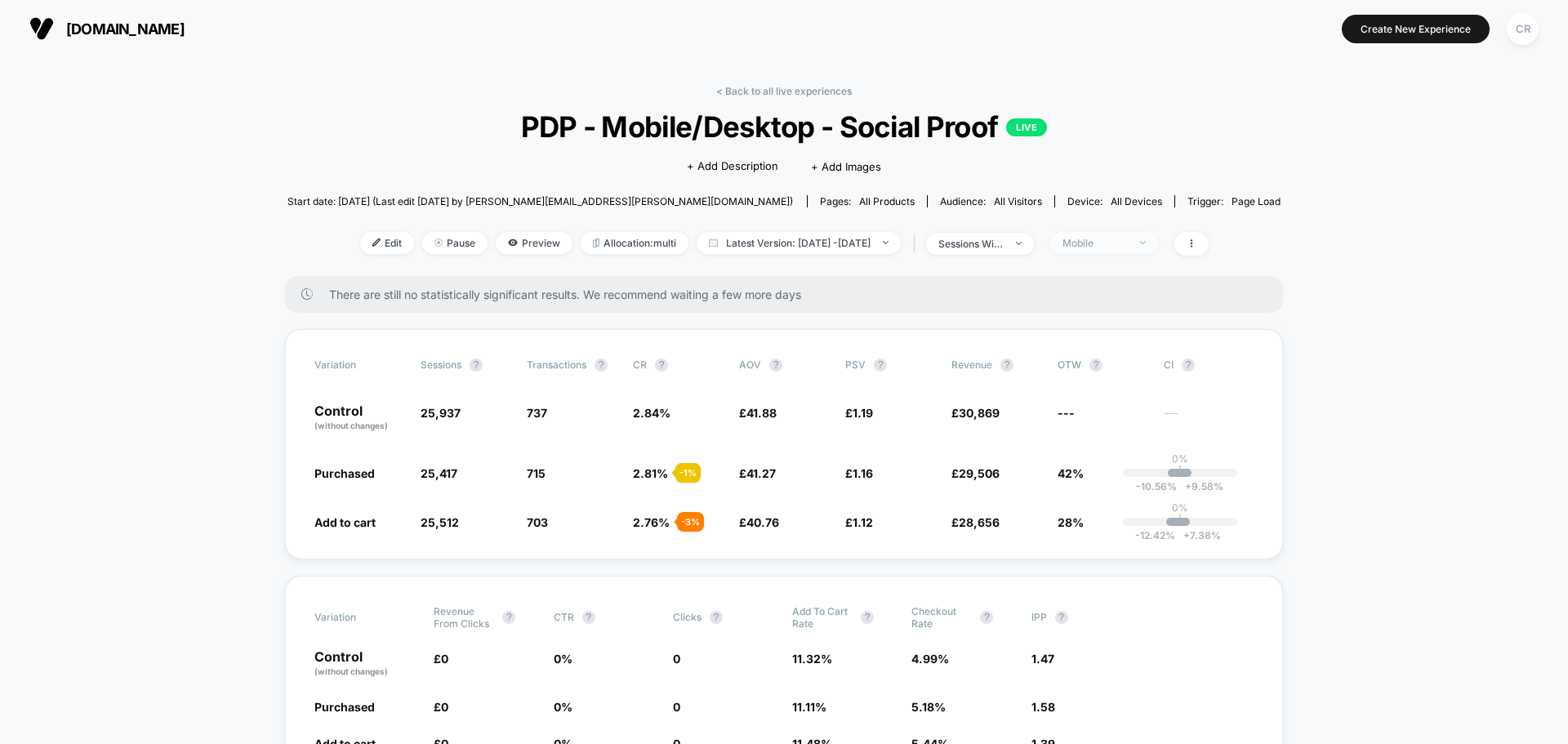
click at [1128, 247] on div "Mobile" at bounding box center [1095, 243] width 66 height 12
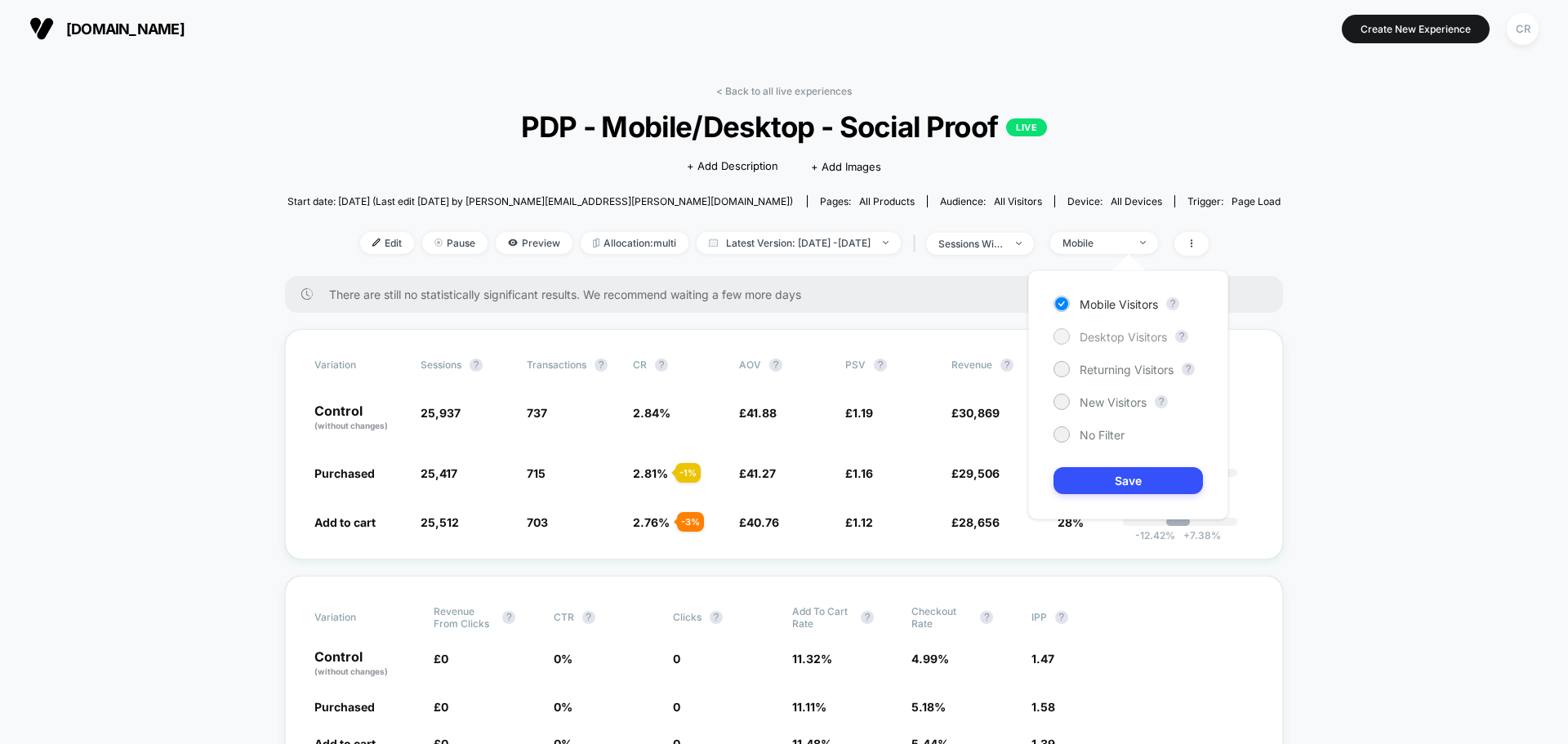
click at [1126, 334] on span "Desktop Visitors" at bounding box center [1123, 337] width 87 height 14
click at [1136, 482] on button "Save" at bounding box center [1128, 480] width 149 height 27
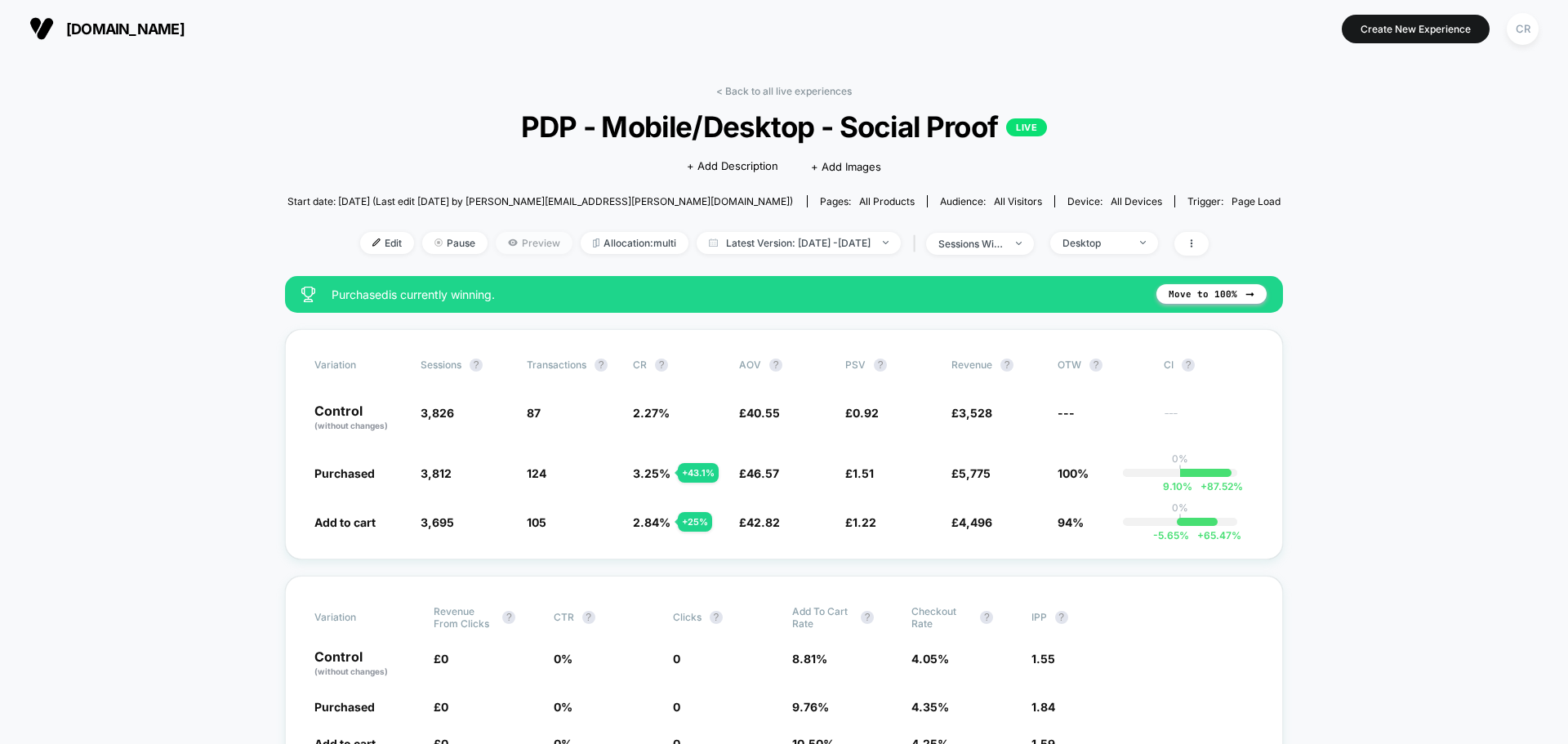
click at [495, 251] on span "Preview" at bounding box center [534, 242] width 77 height 22
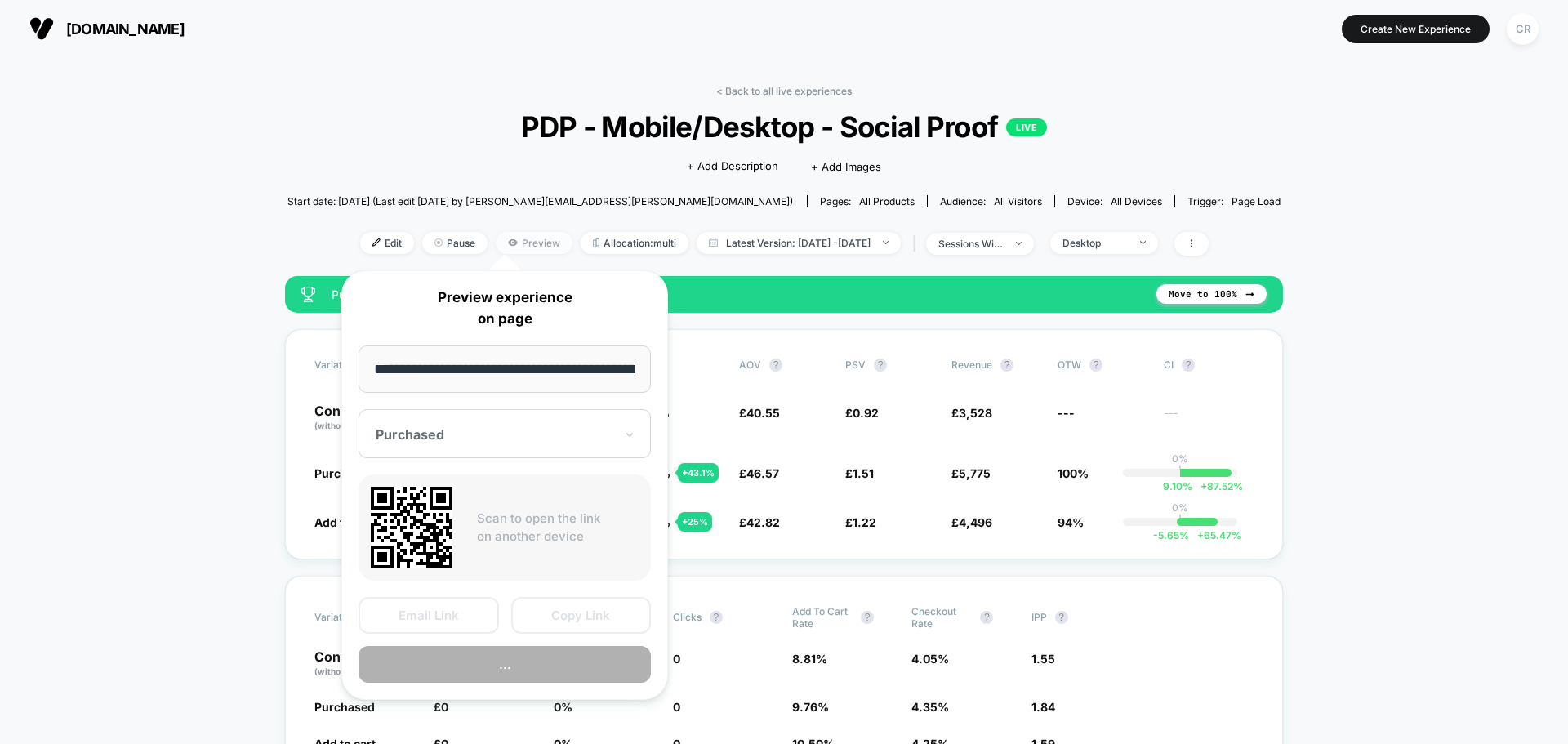
scroll to position [0, 357]
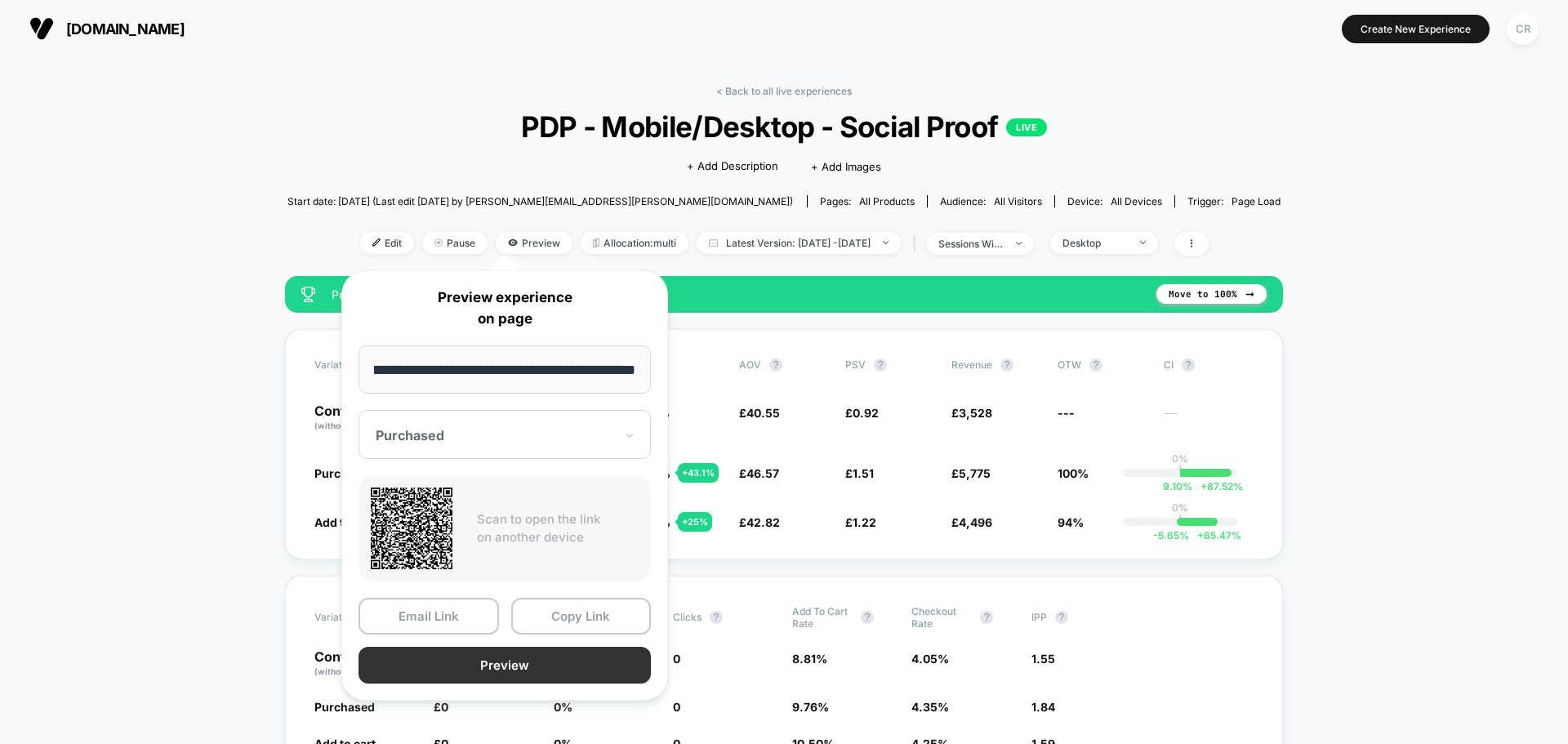
click at [552, 658] on button "Preview" at bounding box center [504, 665] width 293 height 37
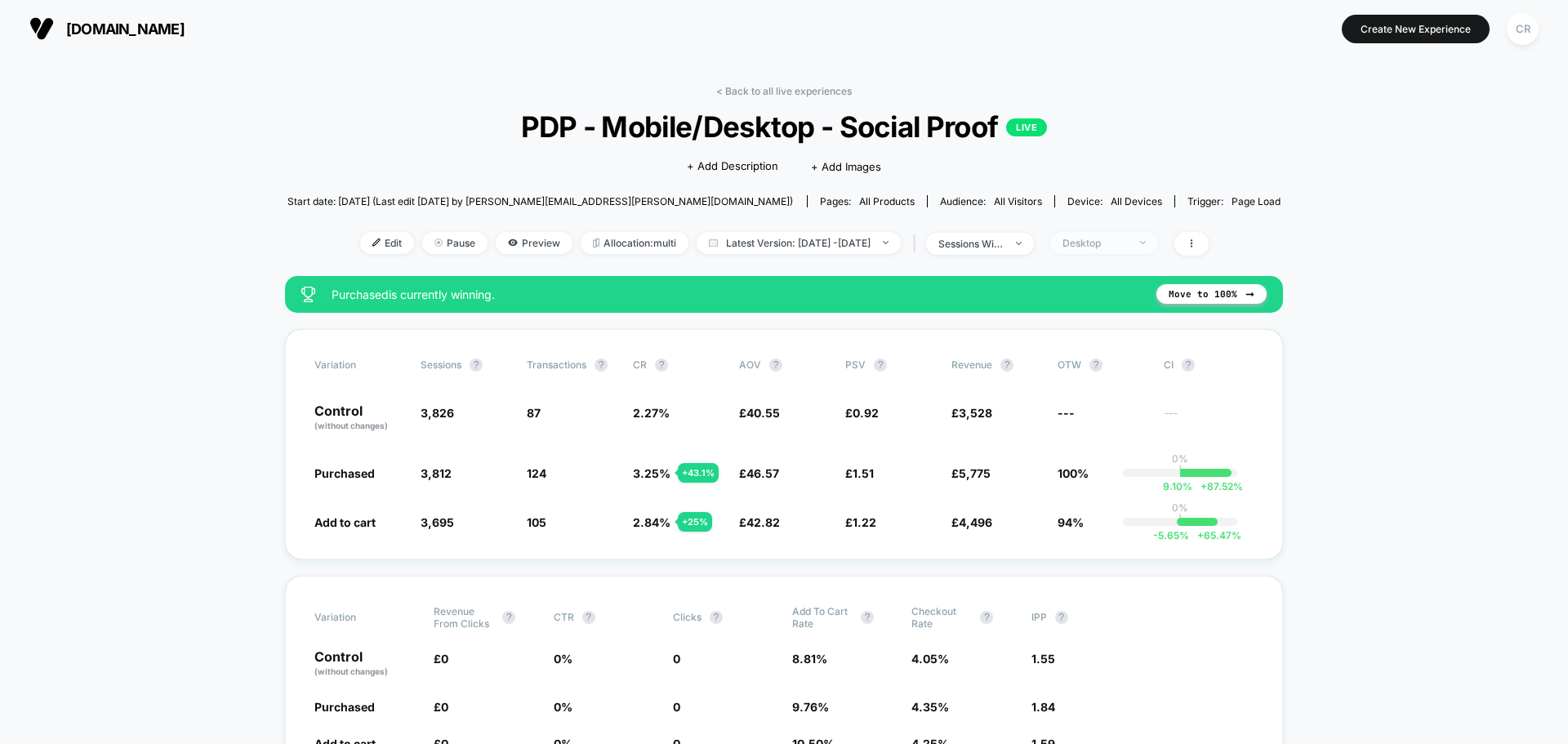
click at [1128, 246] on div "Desktop" at bounding box center [1095, 243] width 66 height 12
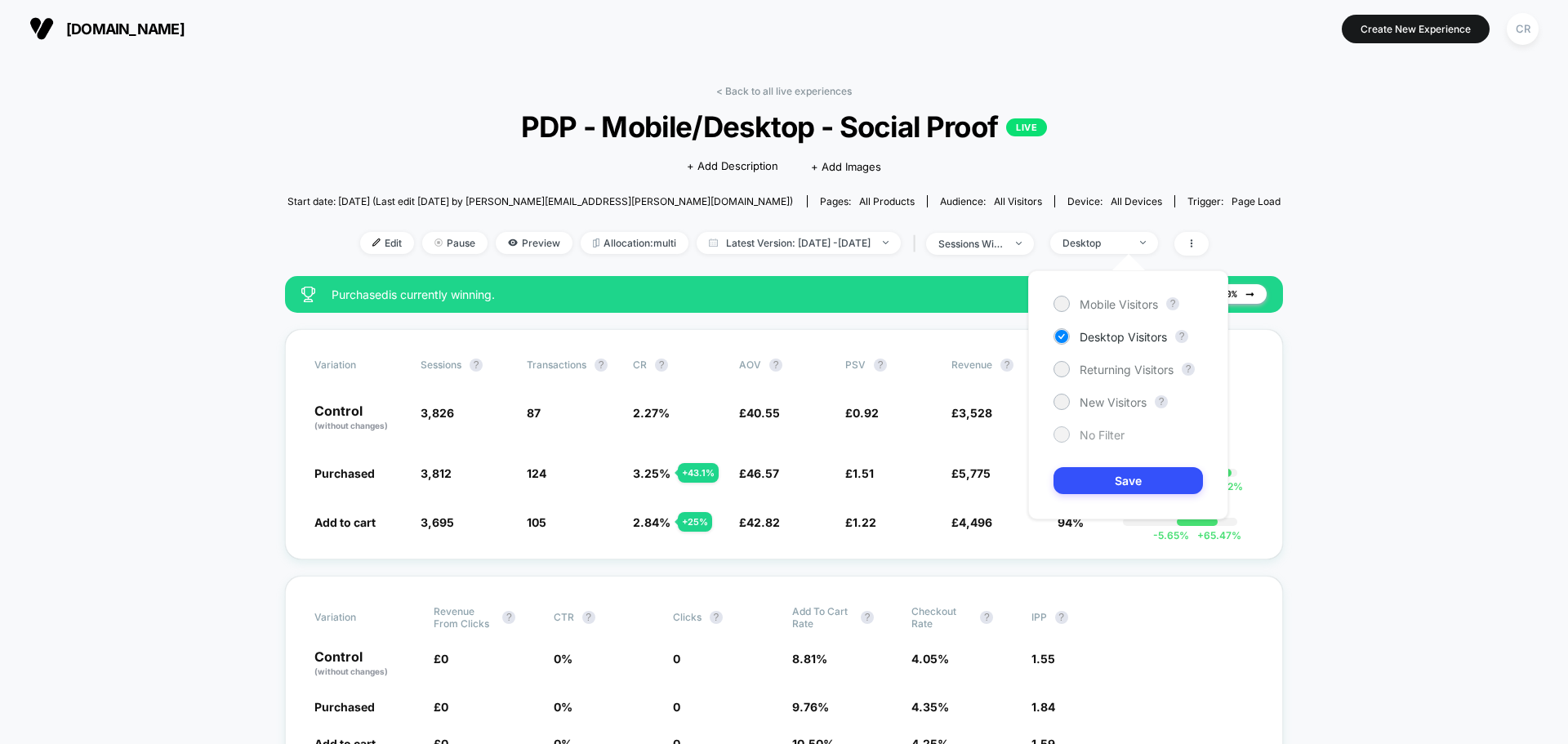
click at [1087, 436] on span "No Filter" at bounding box center [1102, 435] width 45 height 14
click at [1095, 472] on button "Save" at bounding box center [1128, 480] width 149 height 27
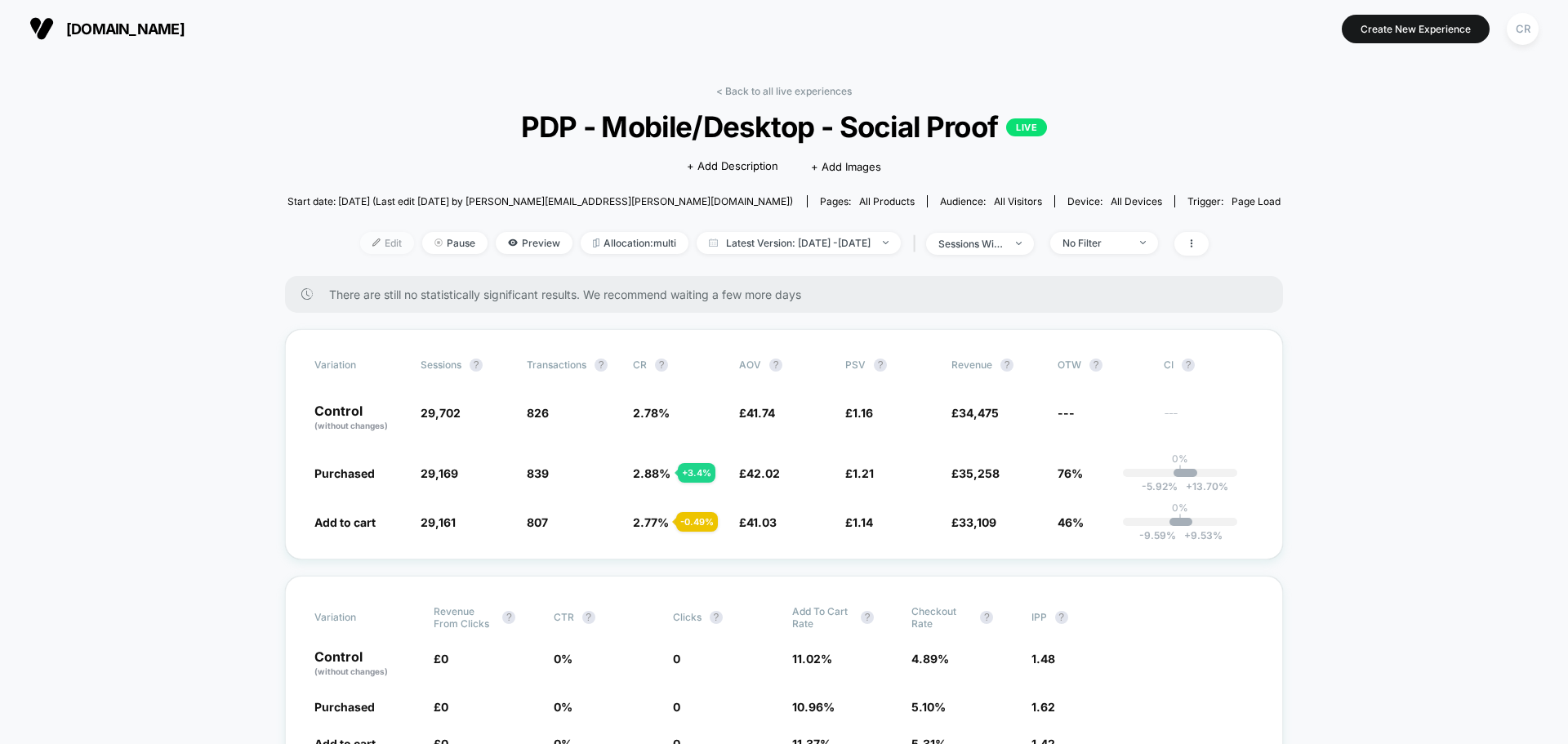
click at [377, 238] on span "Edit" at bounding box center [387, 242] width 54 height 22
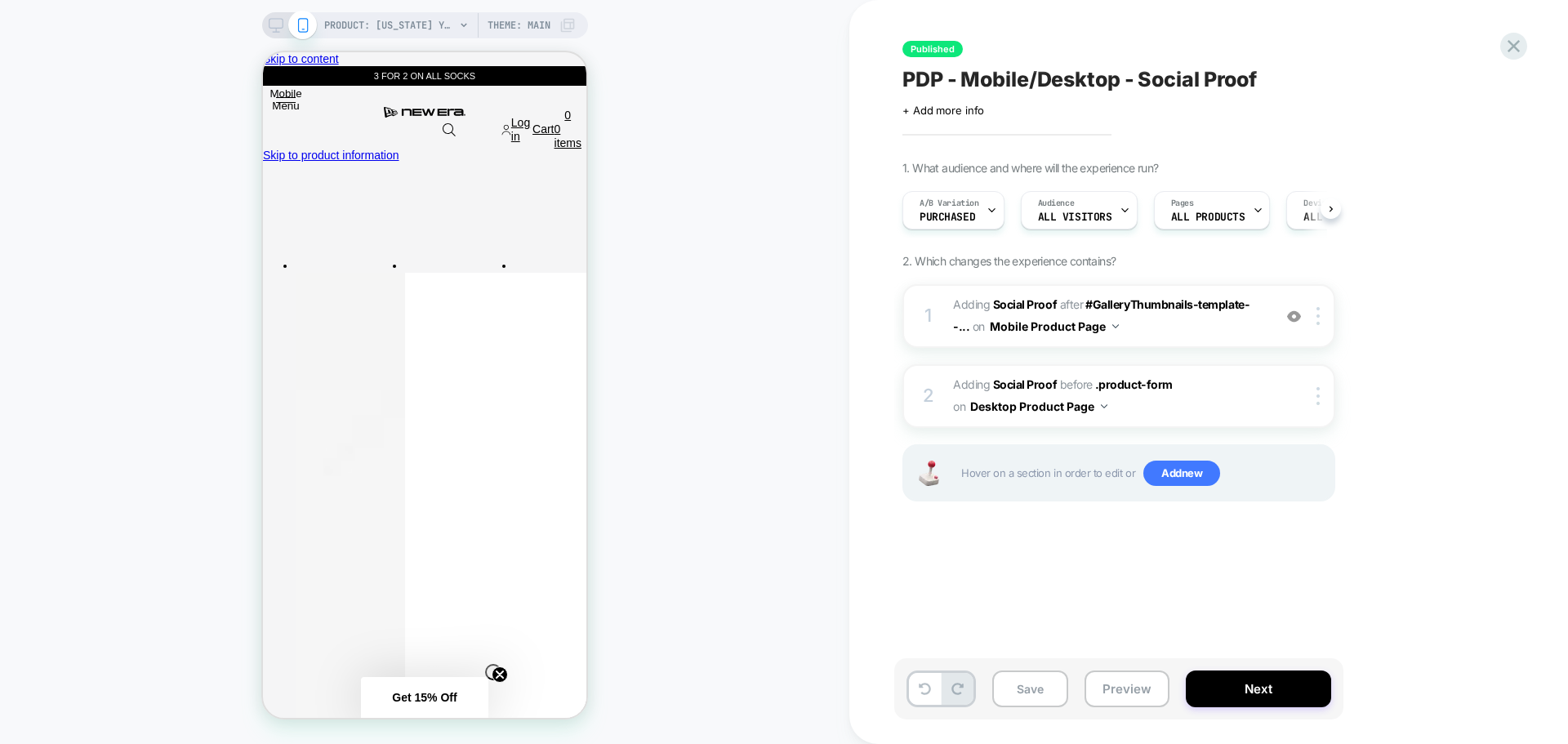
scroll to position [0, 1]
click at [568, 508] on div at bounding box center [425, 508] width 320 height 12
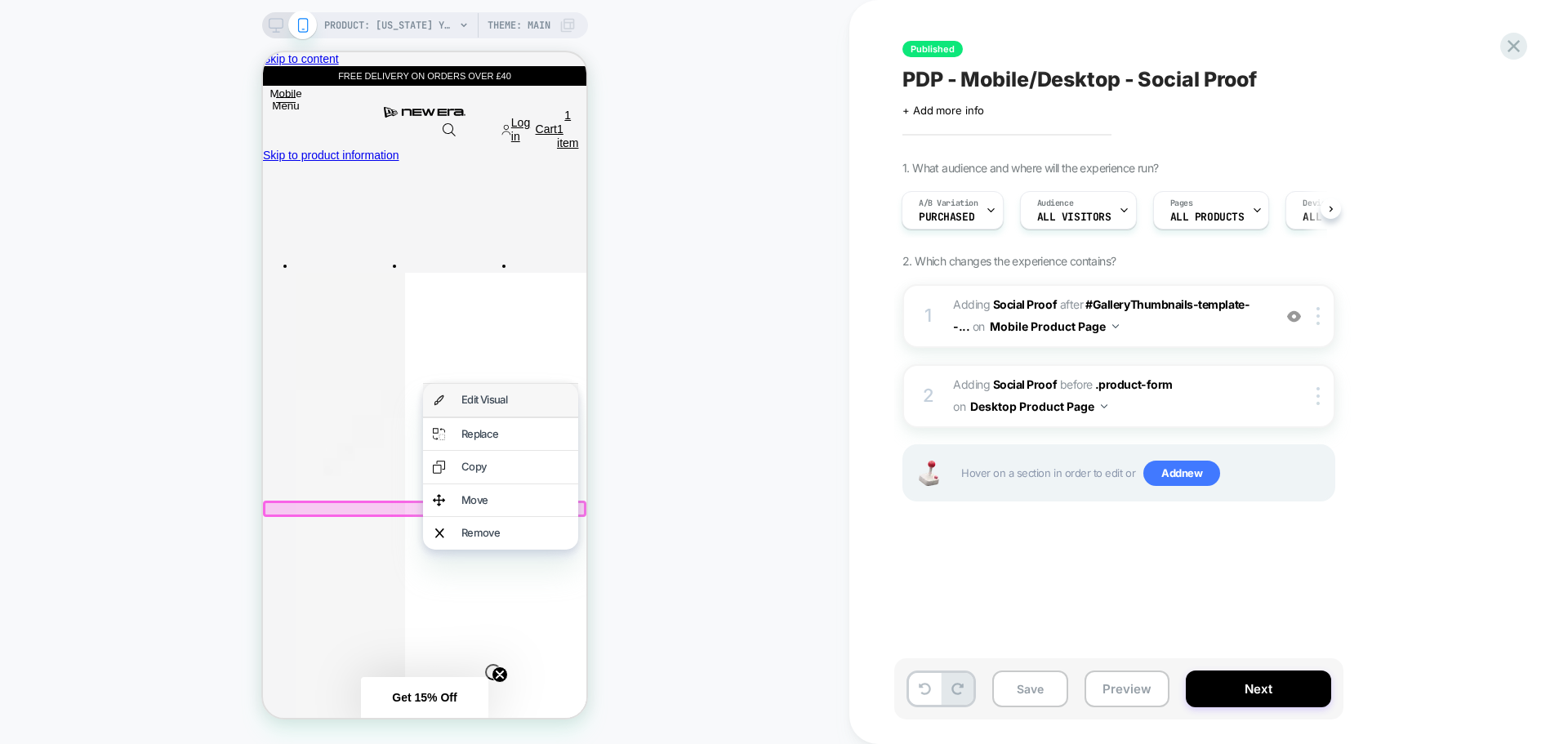
click at [501, 402] on div "Edit Visual" at bounding box center [515, 400] width 107 height 13
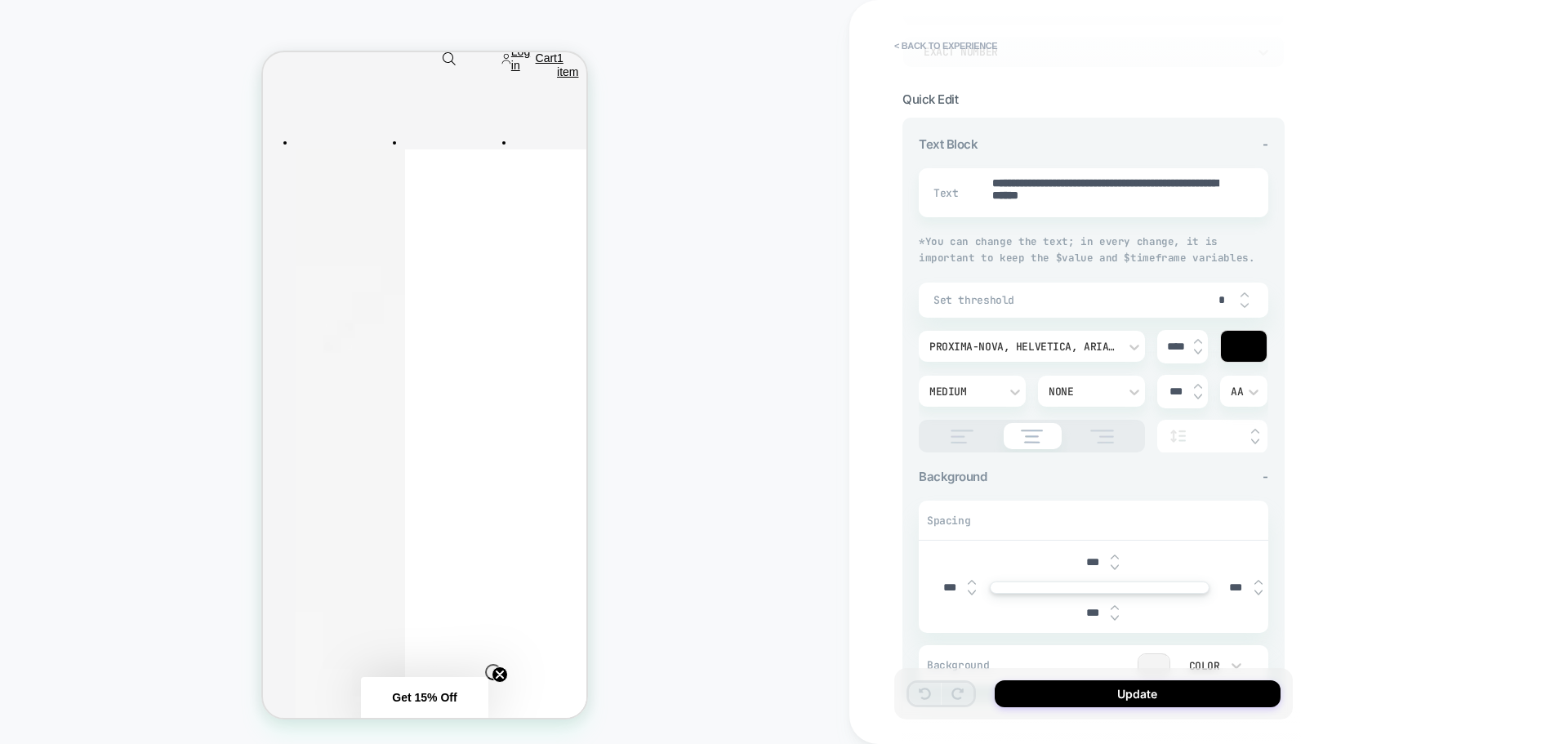
scroll to position [0, 0]
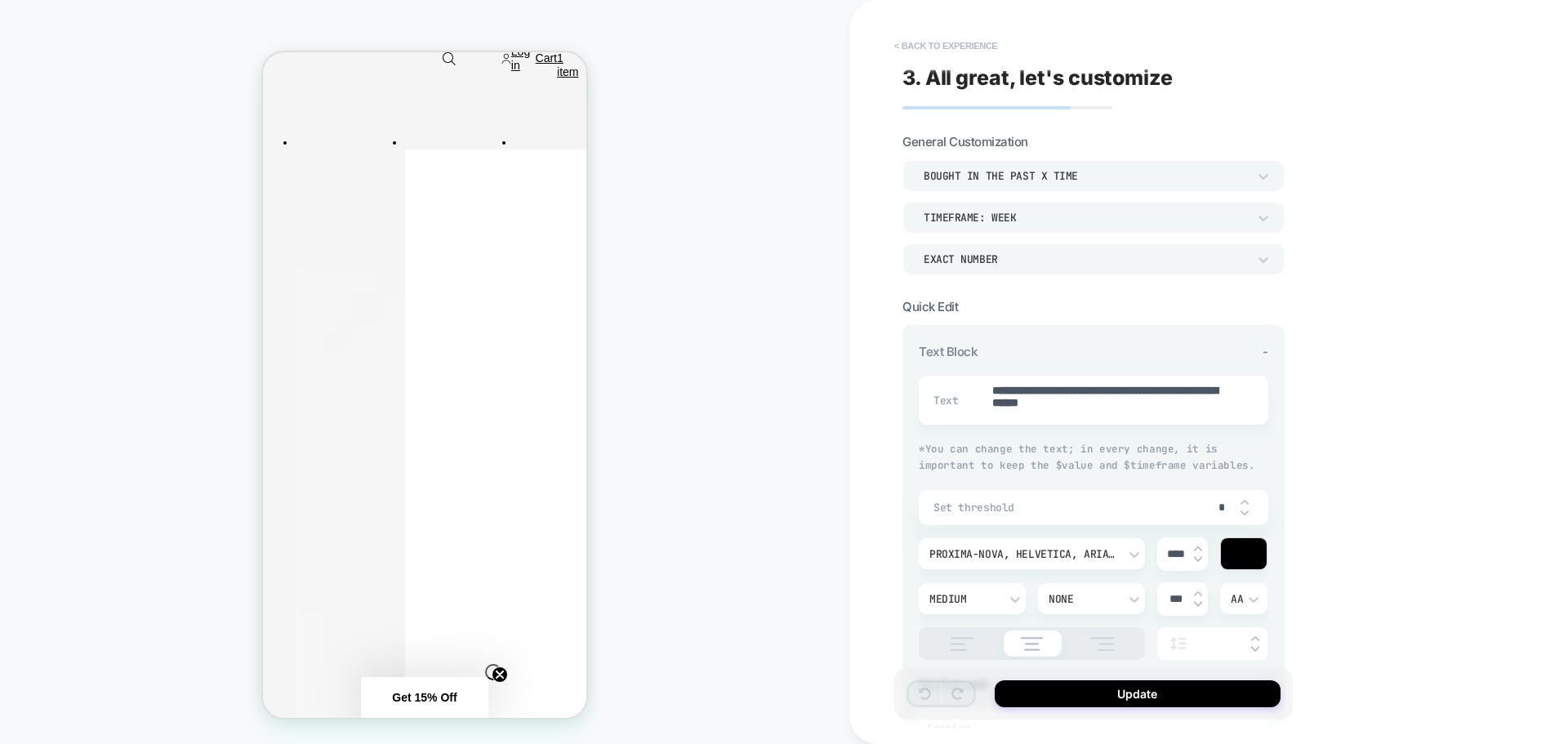
click at [964, 38] on button "< Back to experience" at bounding box center [945, 45] width 119 height 26
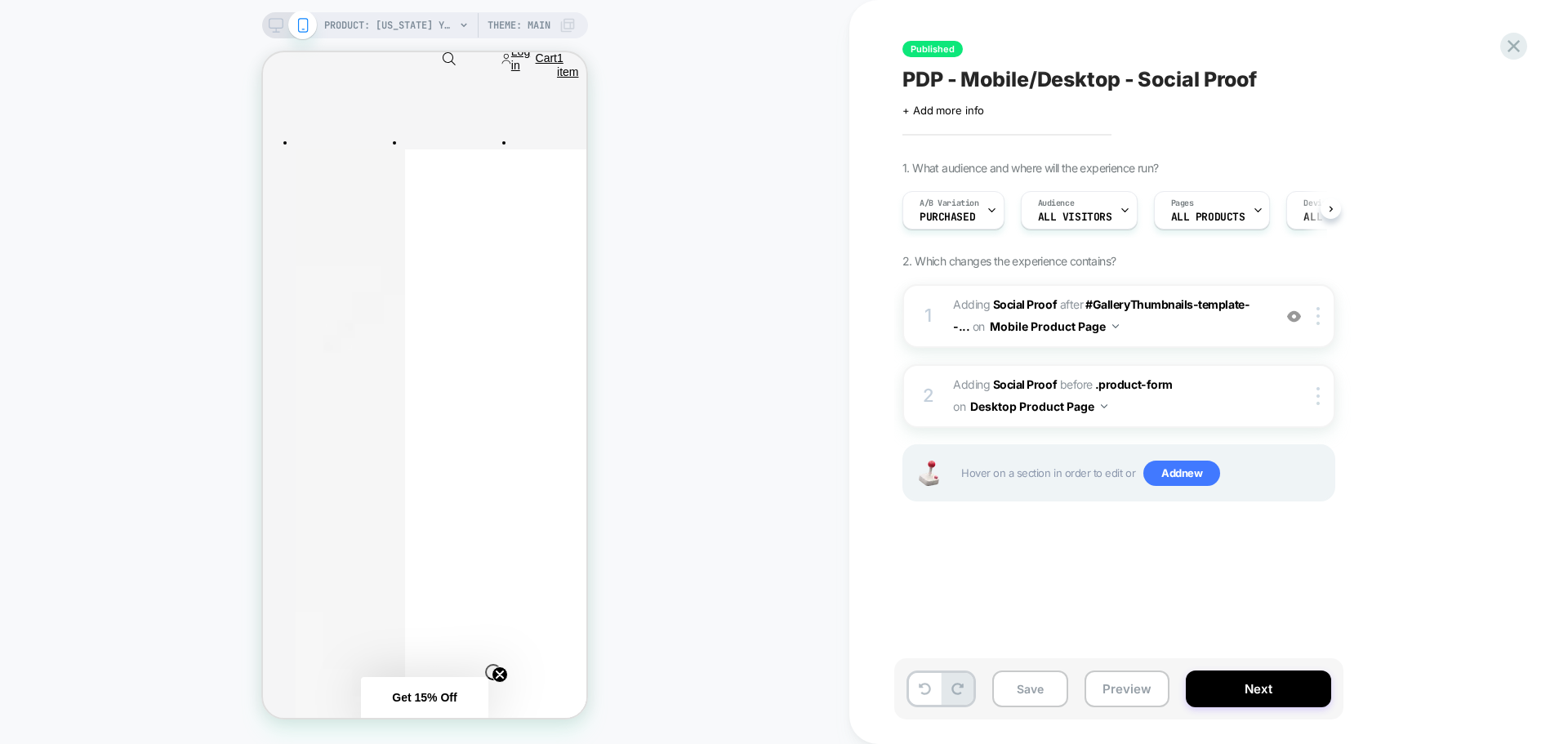
scroll to position [0, 1]
click at [1159, 468] on span "Add new" at bounding box center [1182, 473] width 77 height 26
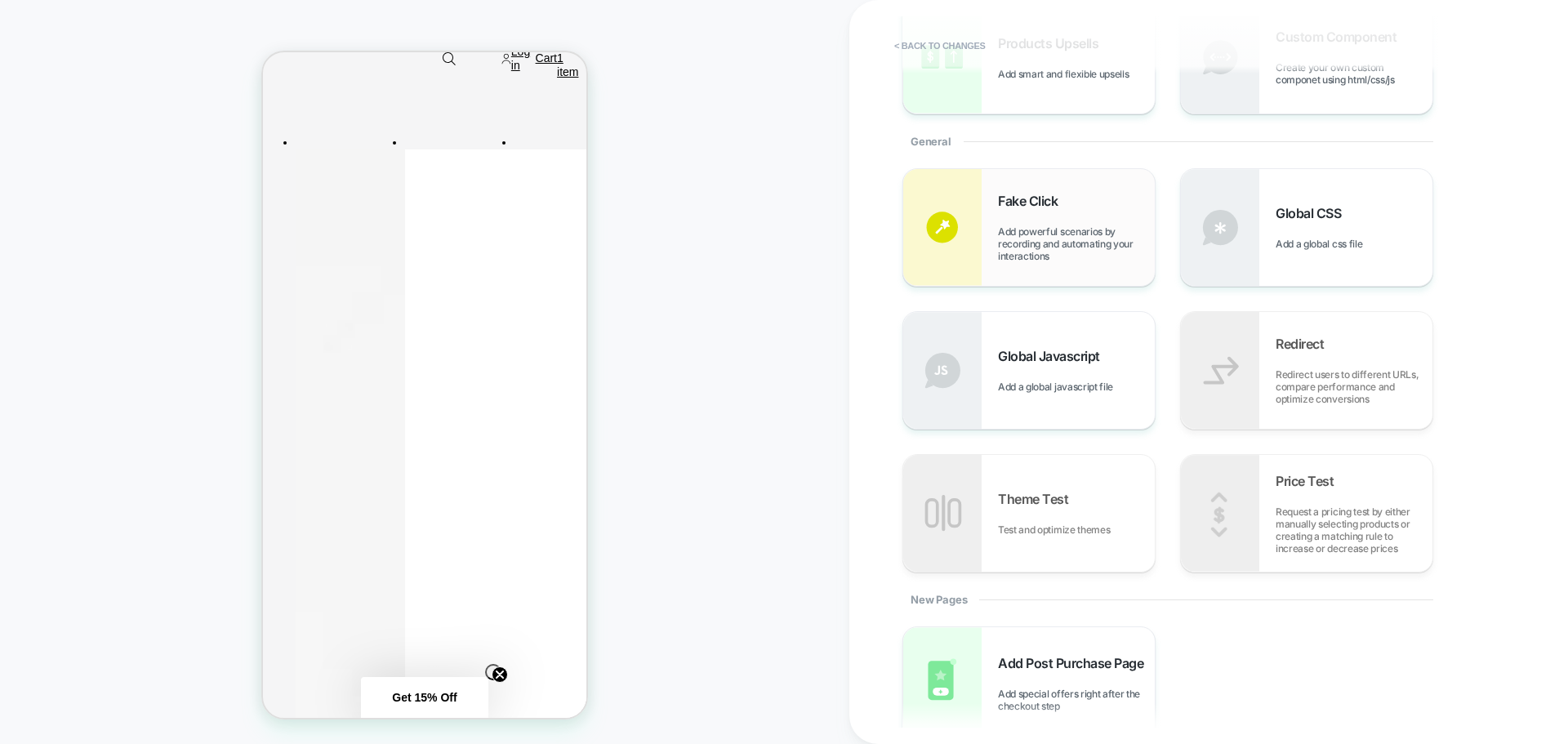
scroll to position [8, 0]
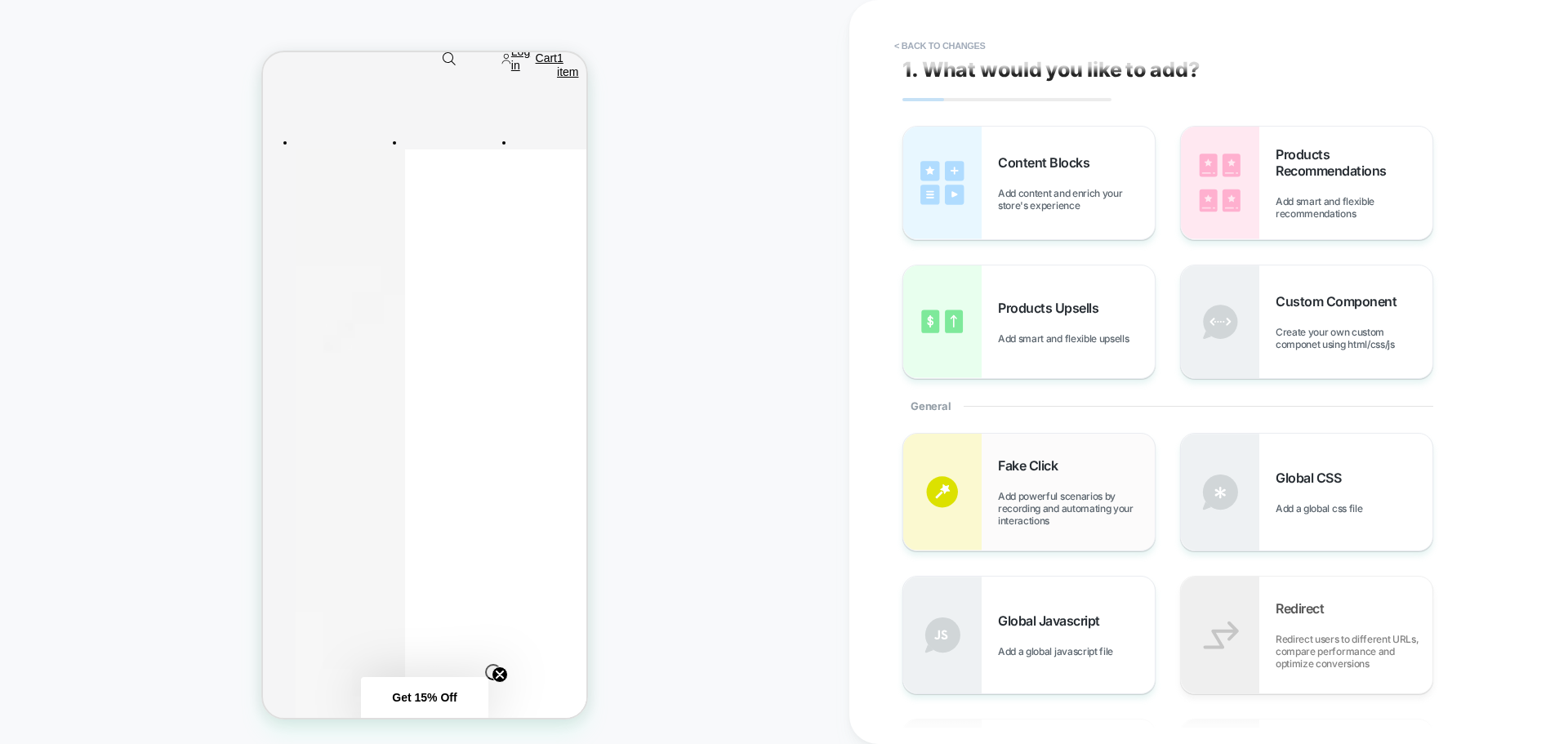
click at [1088, 473] on div "Fake Click Add powerful scenarios by recording and automating your interactions" at bounding box center [1075, 491] width 156 height 69
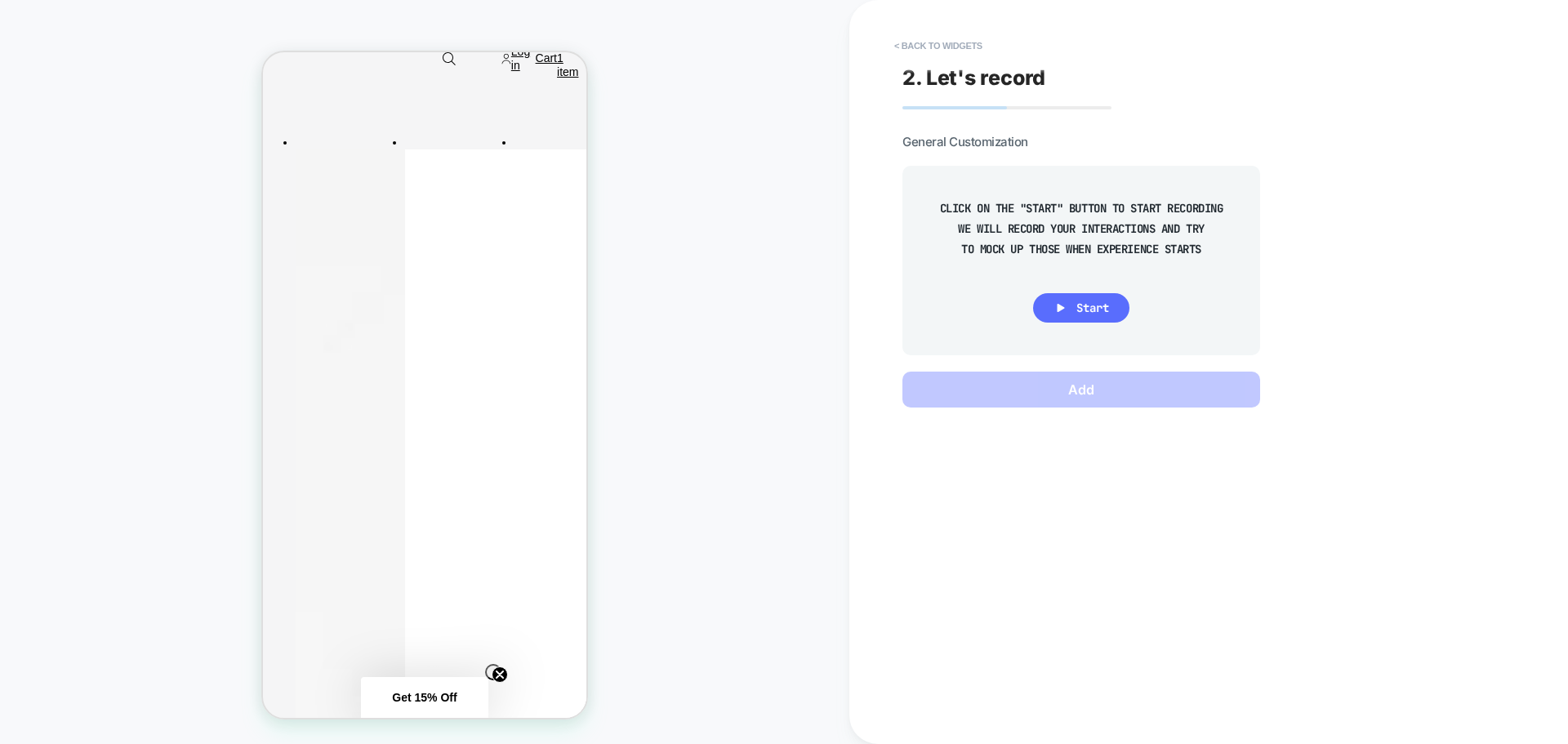
click at [1062, 303] on icon at bounding box center [1060, 307] width 15 height 15
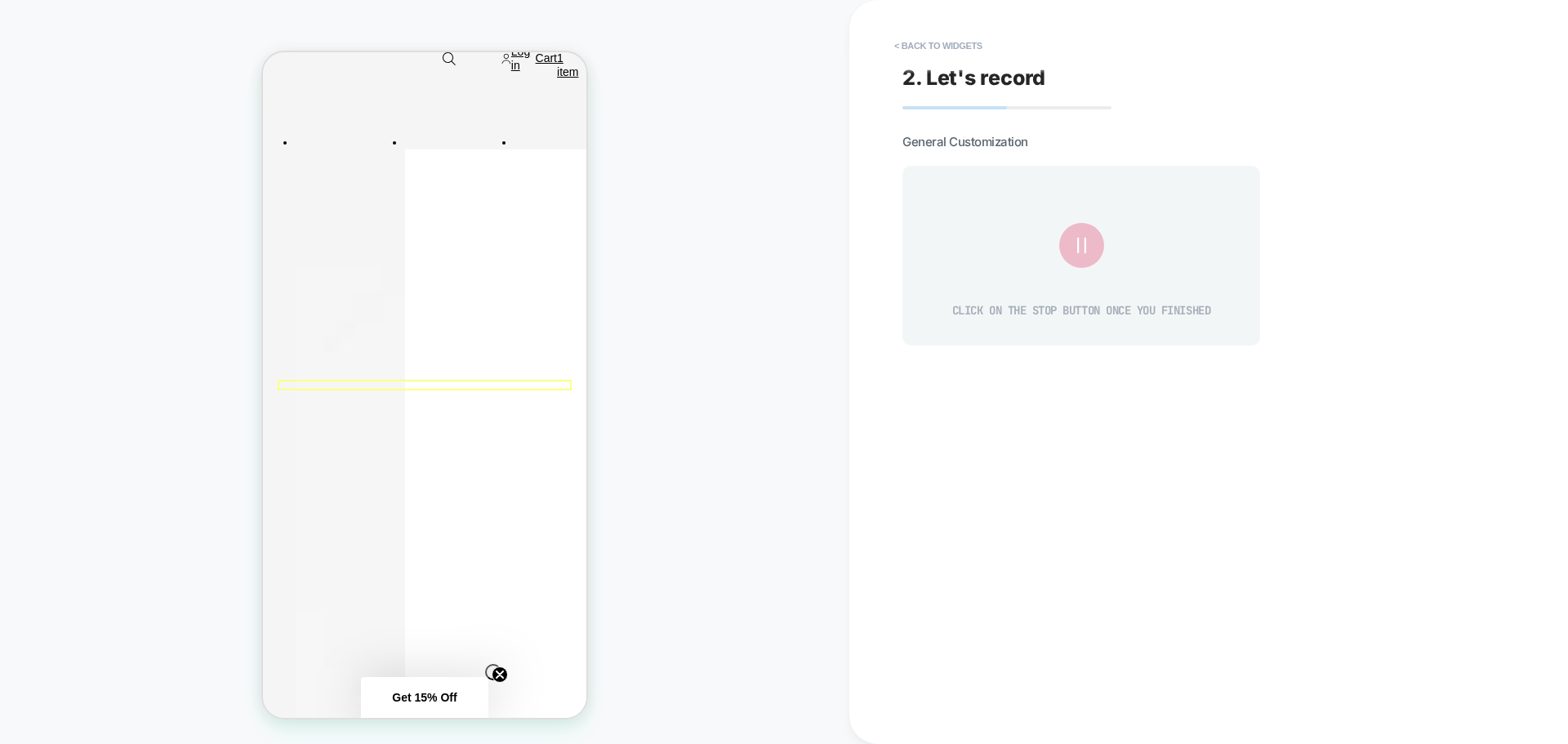
click at [1088, 247] on icon at bounding box center [1081, 245] width 27 height 27
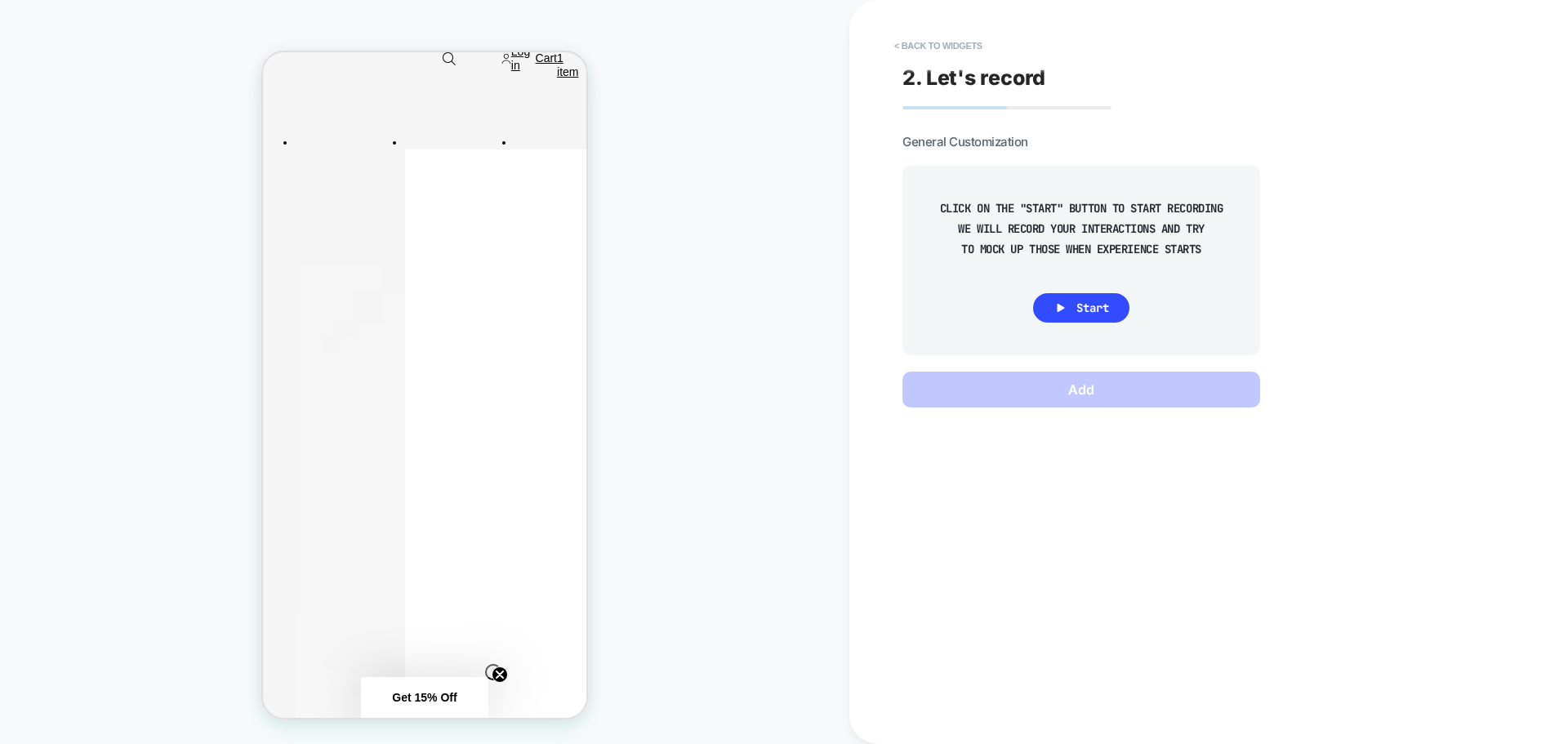
click at [928, 28] on div "2. Let's record General Customization CLICK ON THE "START" BUTTON TO START RECO…" at bounding box center [1200, 372] width 612 height 711
click at [932, 46] on button "< Back to widgets" at bounding box center [938, 45] width 105 height 26
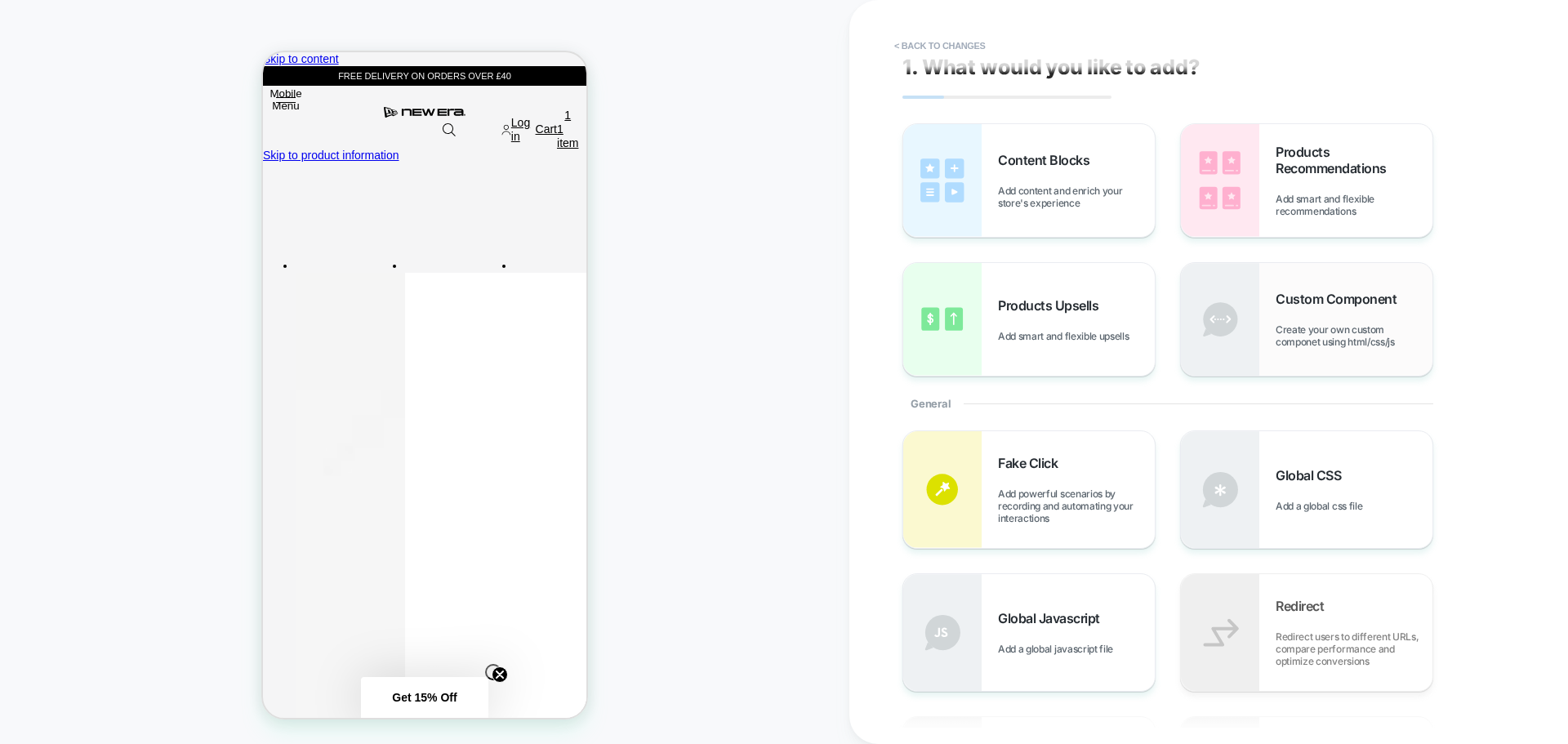
scroll to position [0, 0]
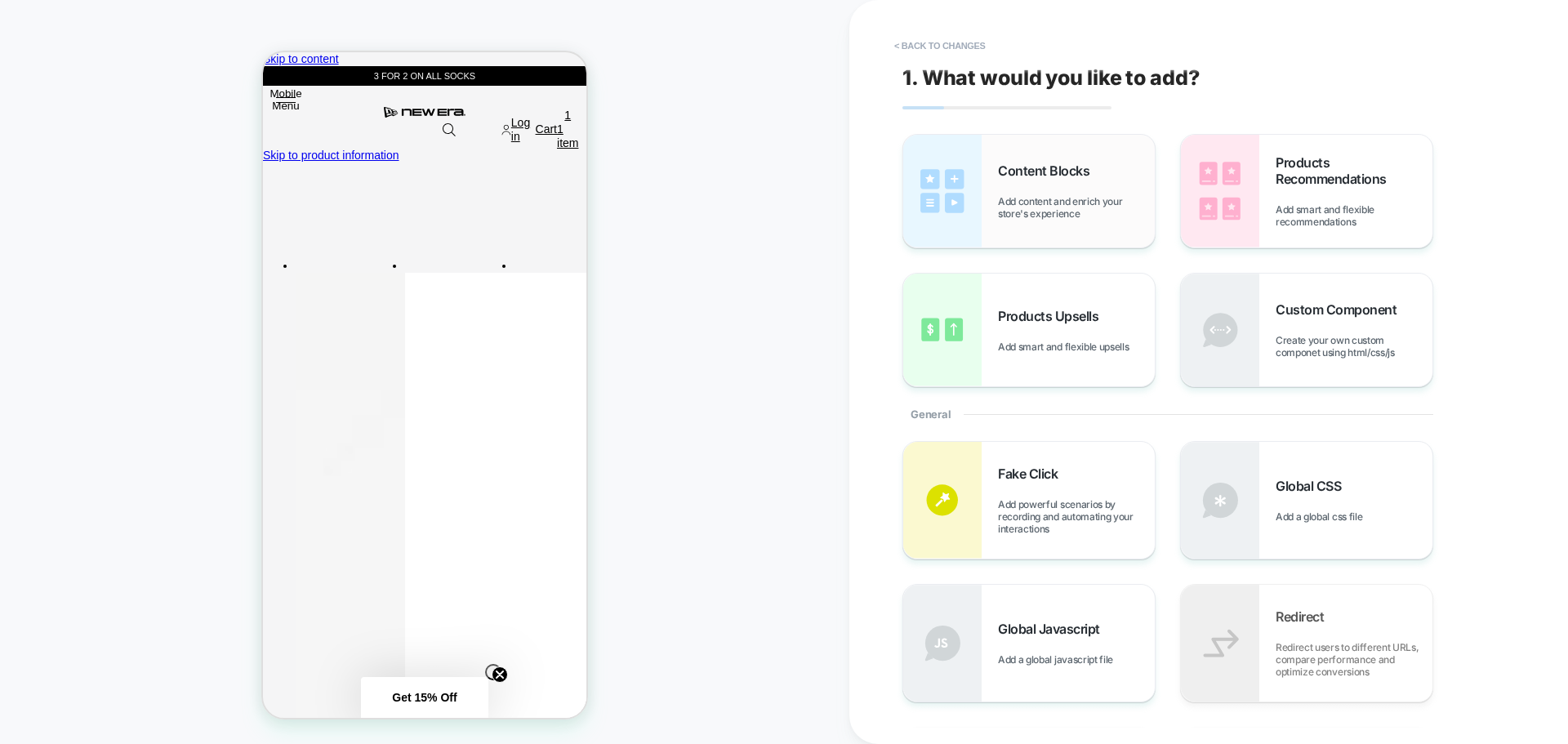
click at [1070, 229] on div "Content Blocks Add content and enrich your store's experience" at bounding box center [1029, 190] width 252 height 113
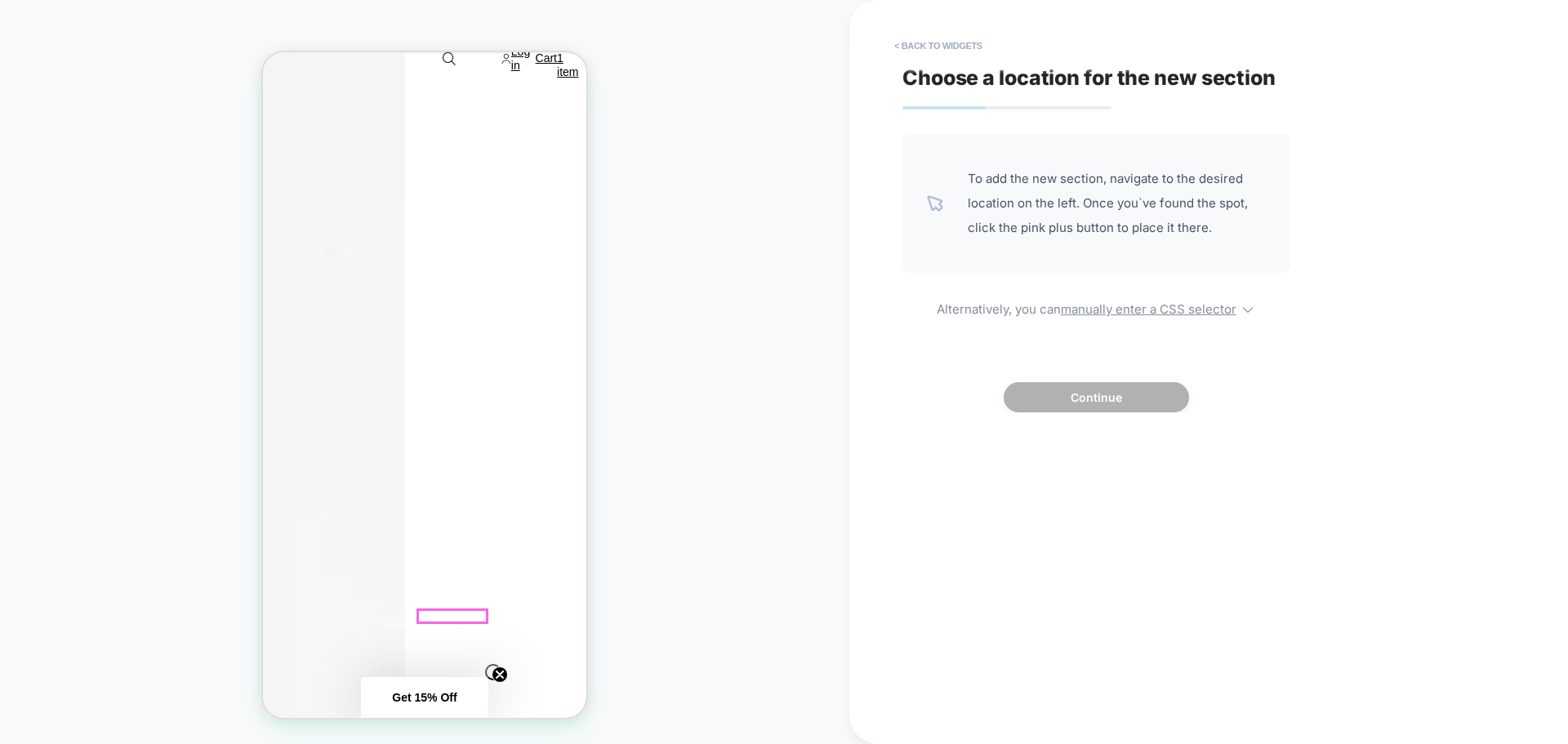
scroll to position [245, 0]
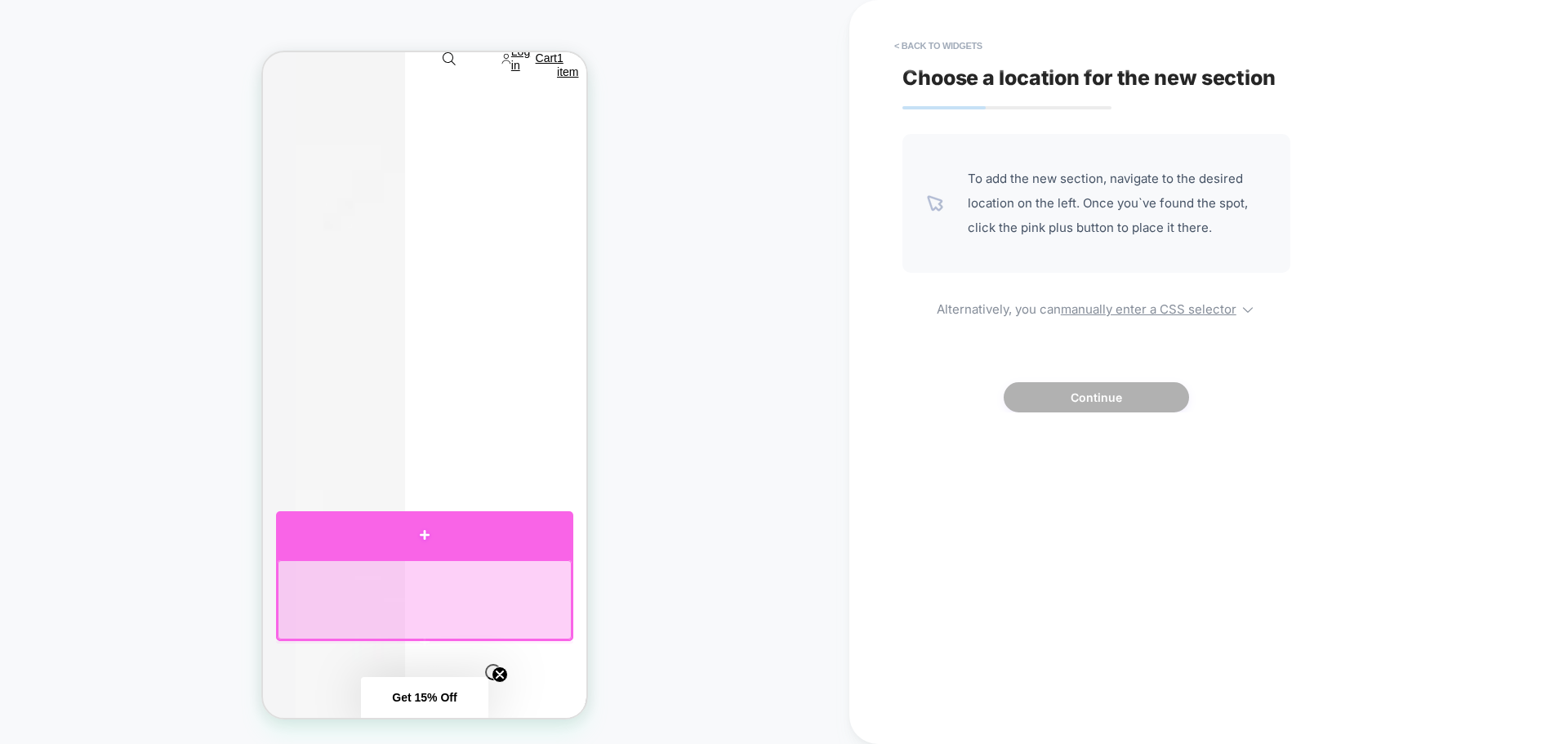
click at [473, 536] on div at bounding box center [425, 534] width 297 height 47
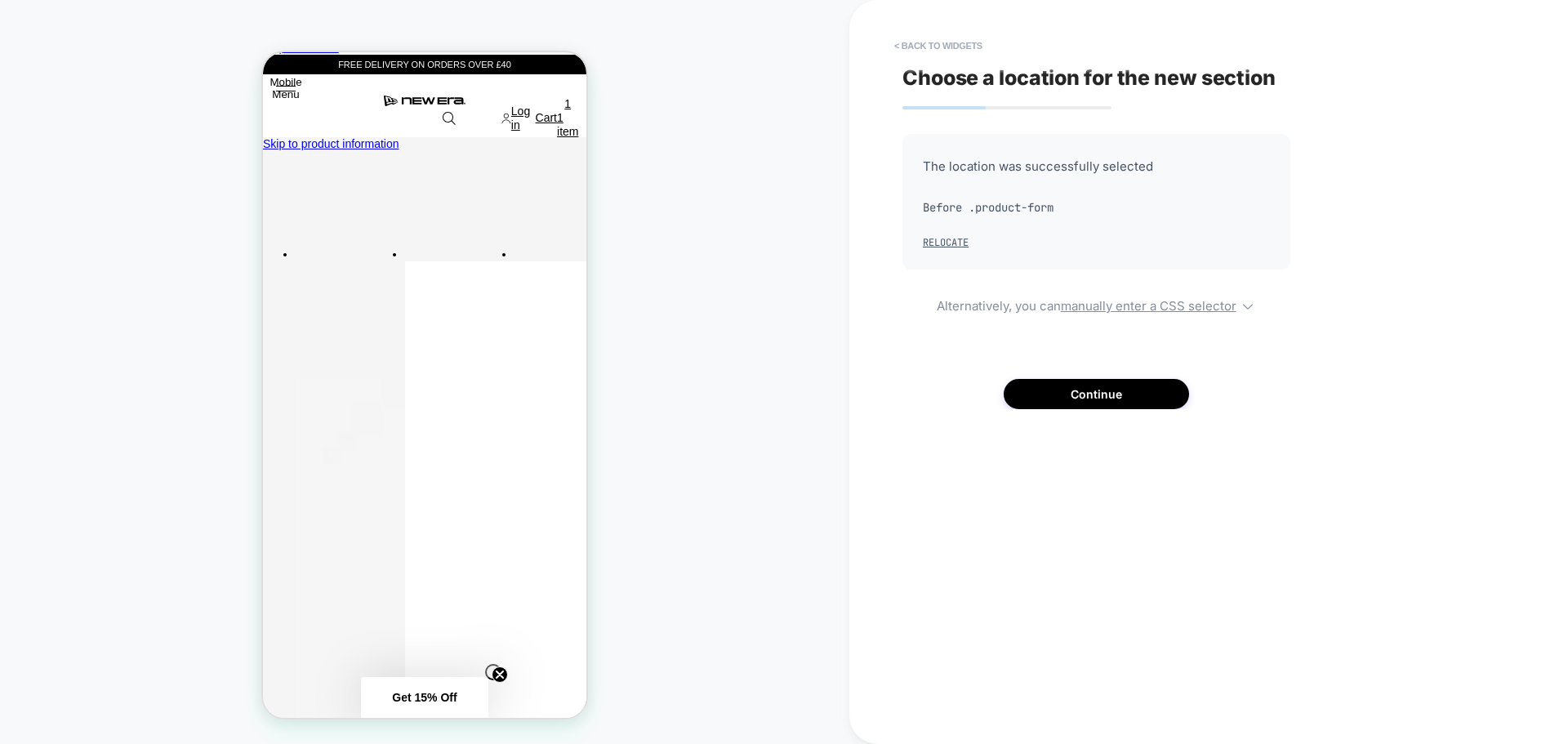
scroll to position [0, 0]
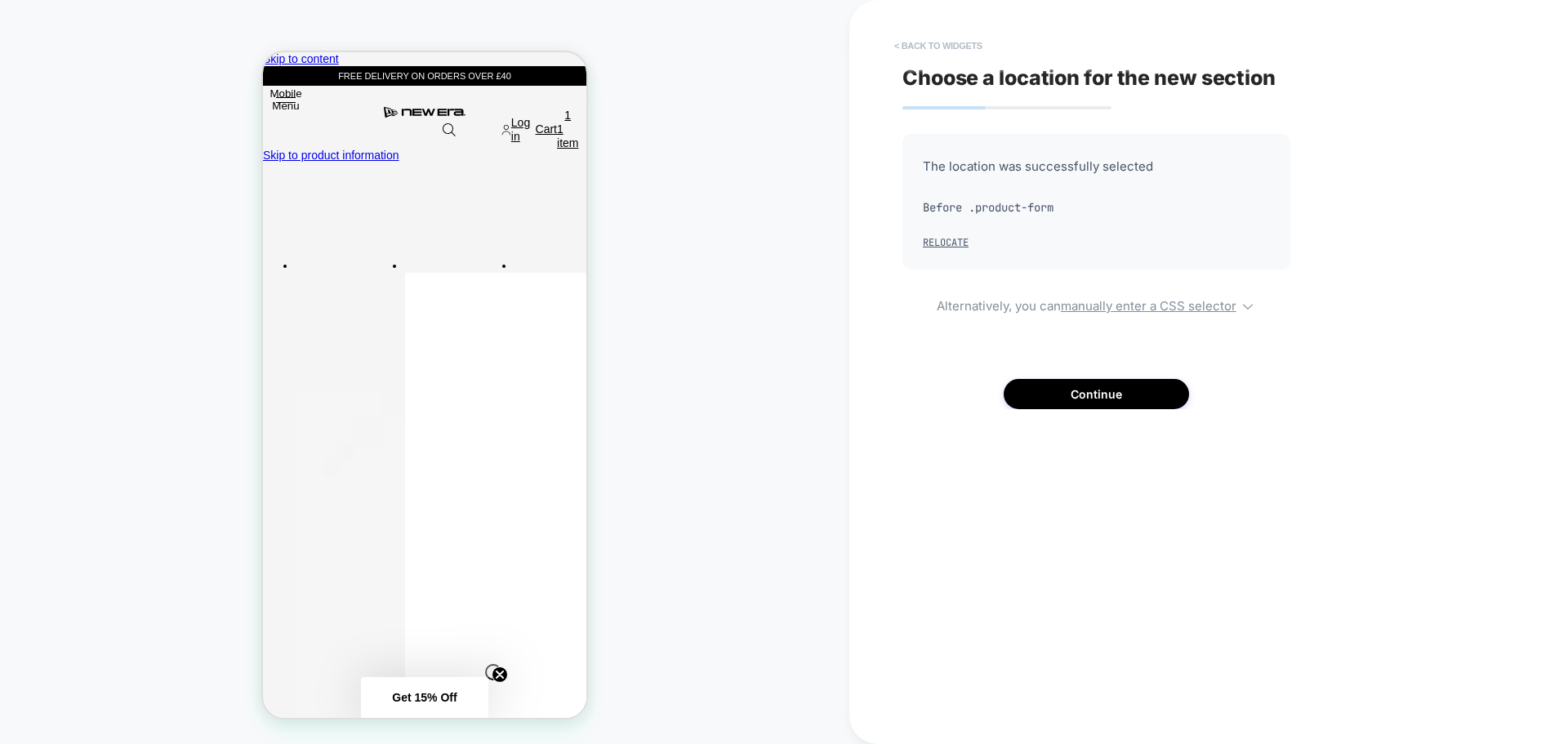
click at [932, 48] on button "< Back to widgets" at bounding box center [938, 45] width 105 height 26
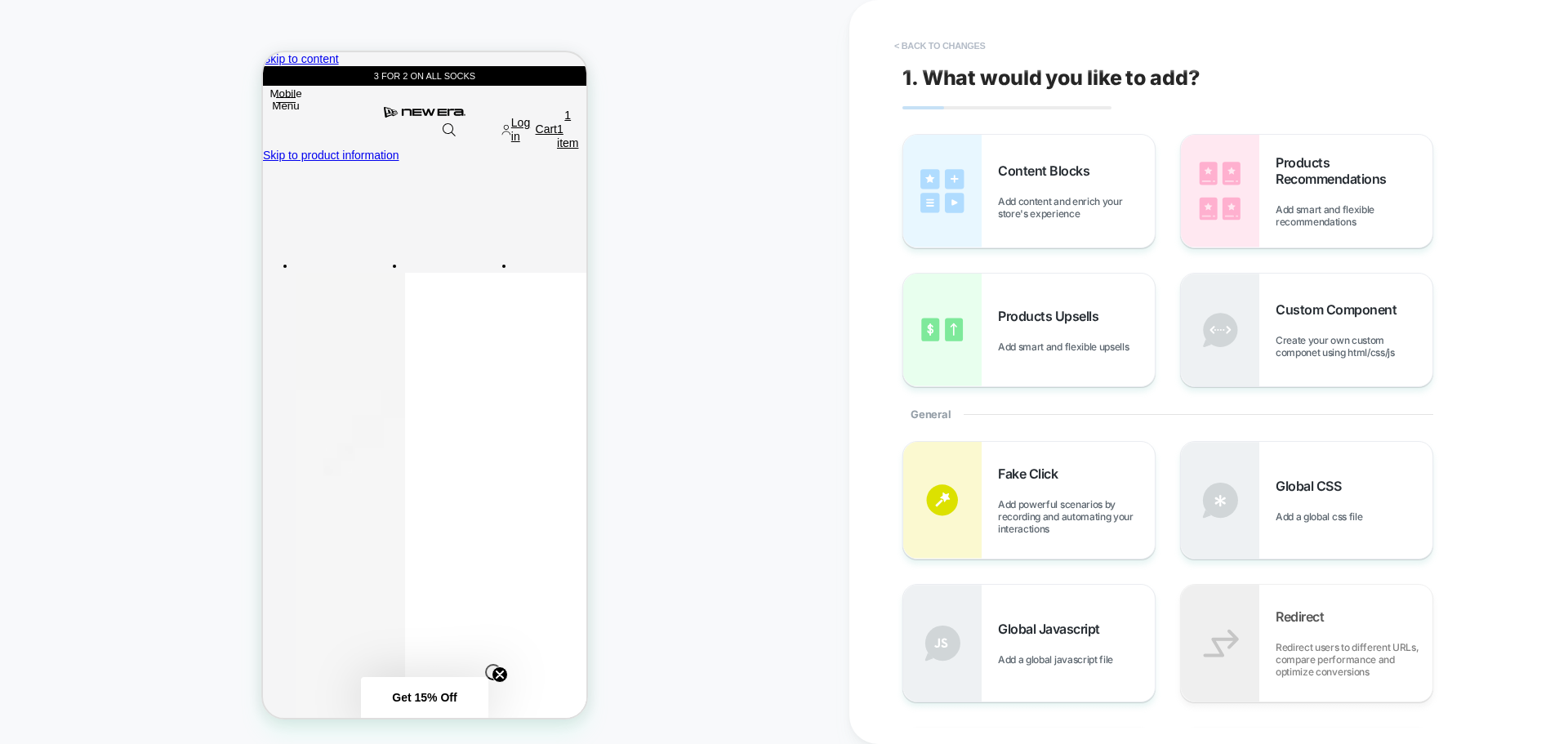
click at [936, 38] on button "< Back to changes" at bounding box center [939, 45] width 107 height 26
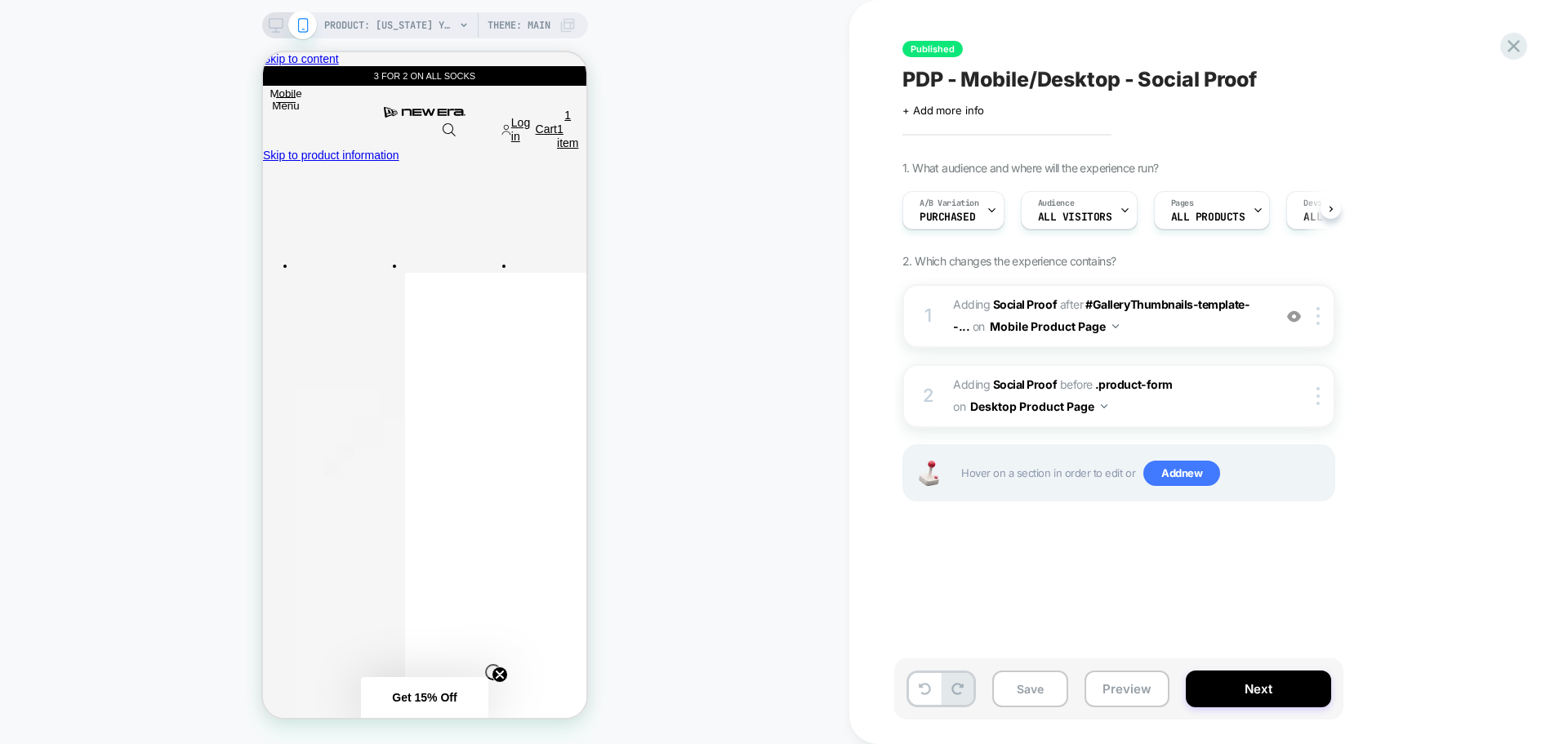
scroll to position [0, 1]
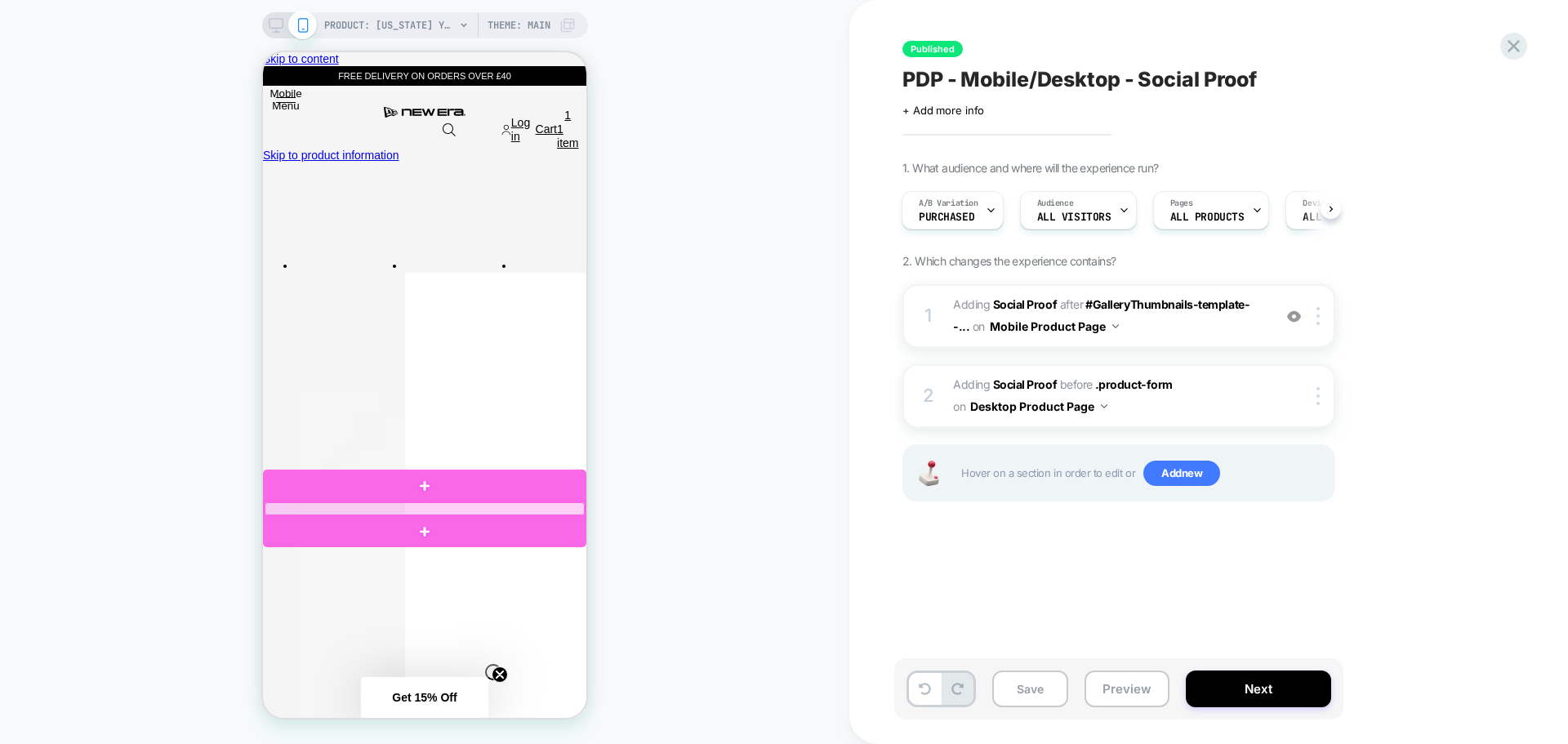
click at [558, 507] on div at bounding box center [425, 508] width 320 height 12
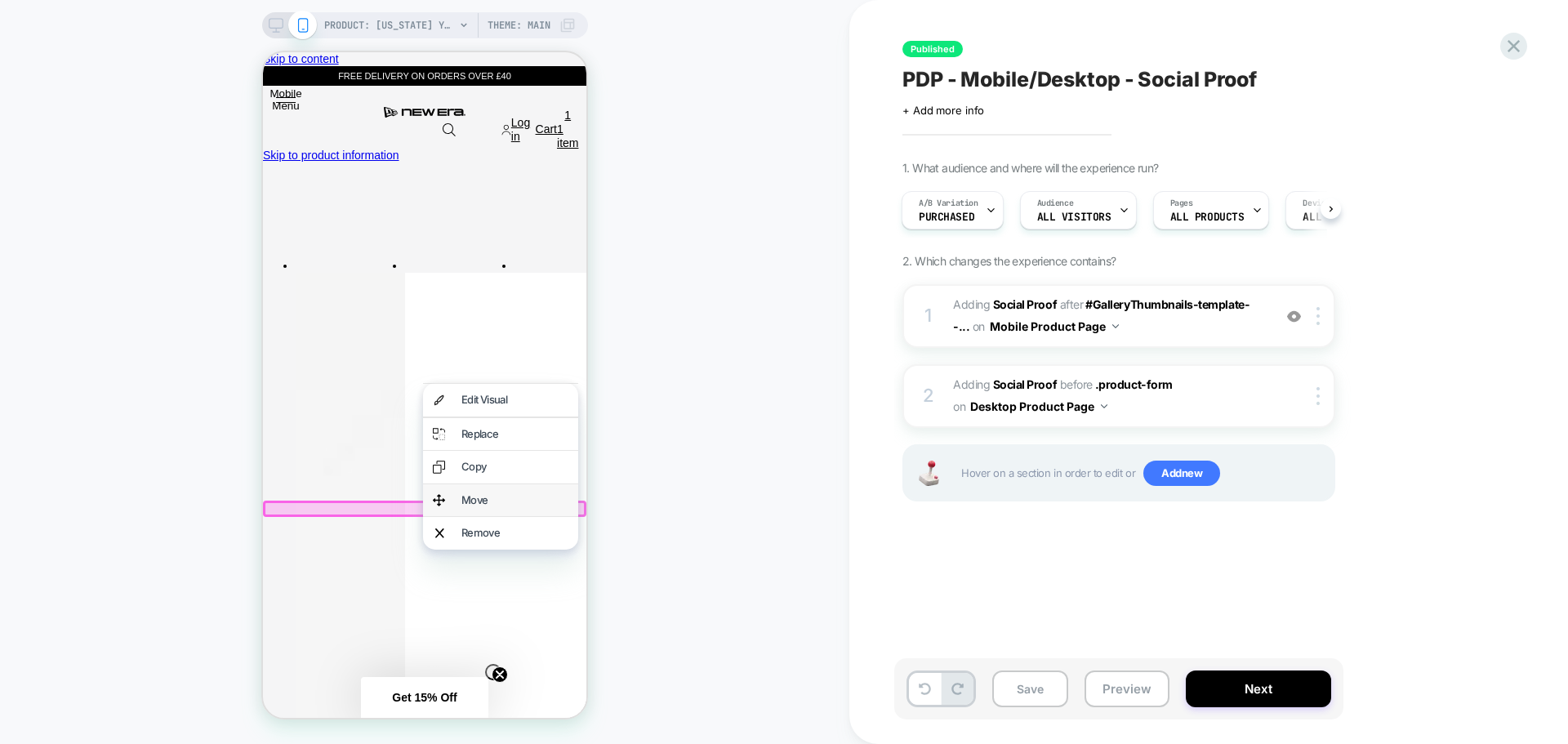
click at [493, 494] on div "Move" at bounding box center [515, 500] width 107 height 13
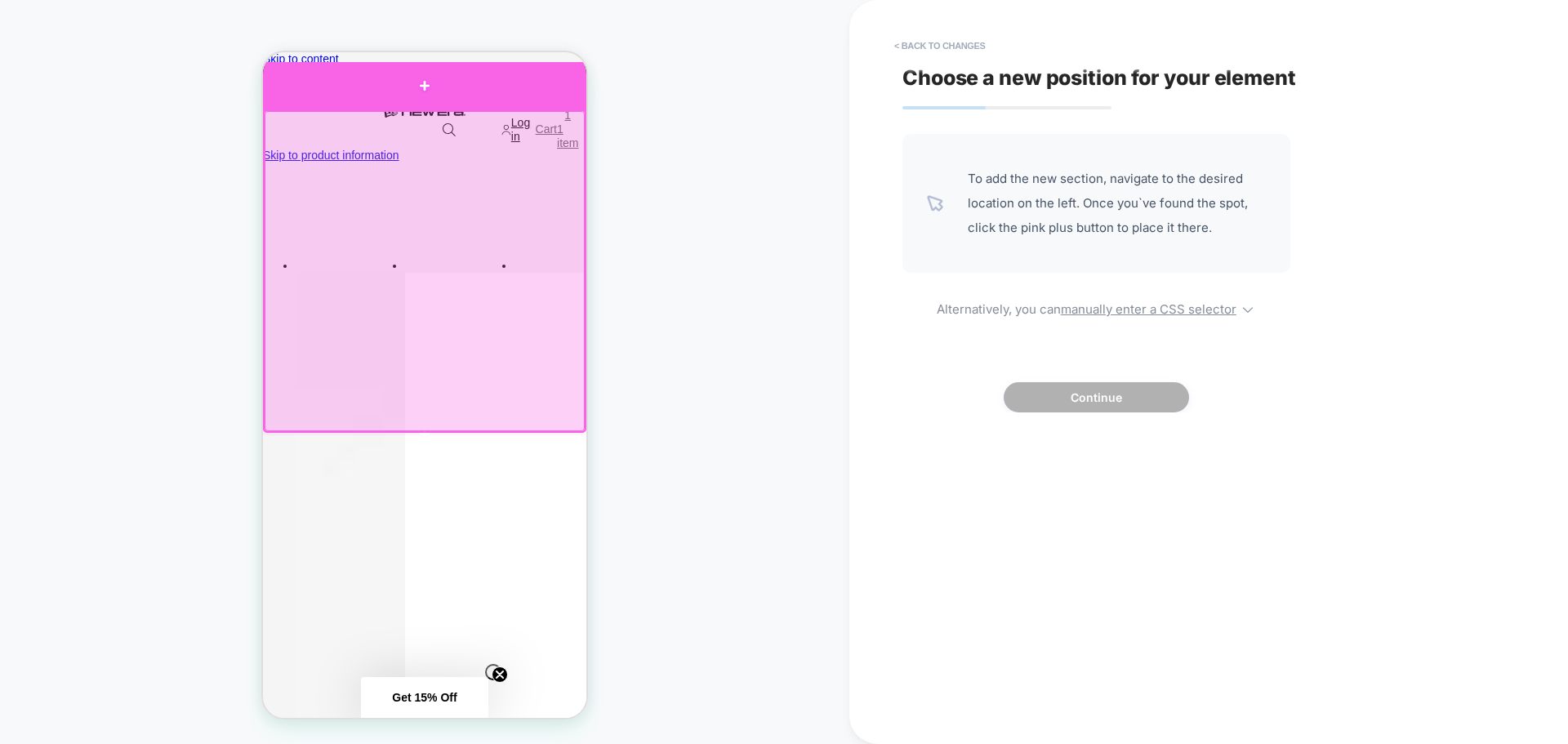
click at [568, 100] on div at bounding box center [425, 86] width 323 height 47
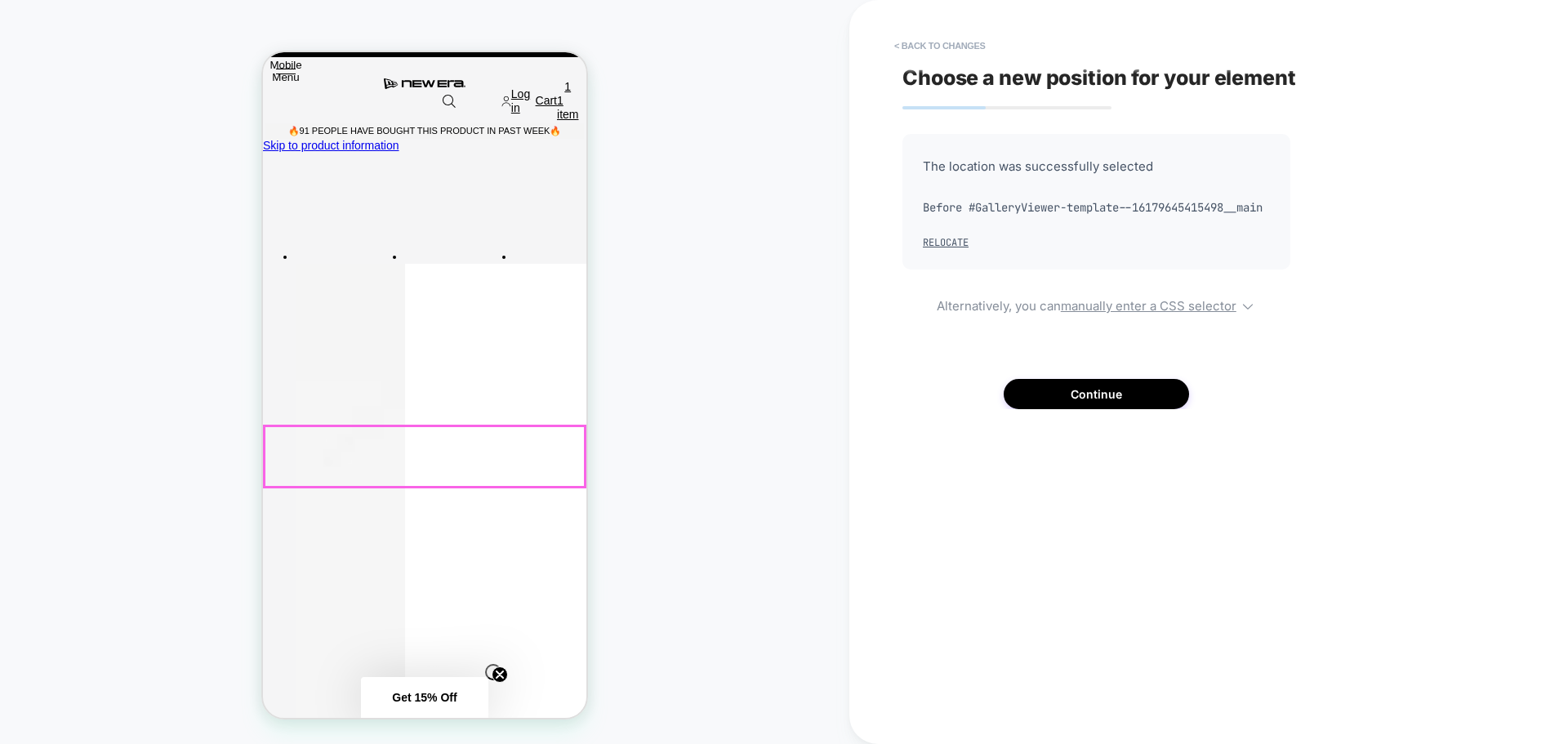
scroll to position [0, 0]
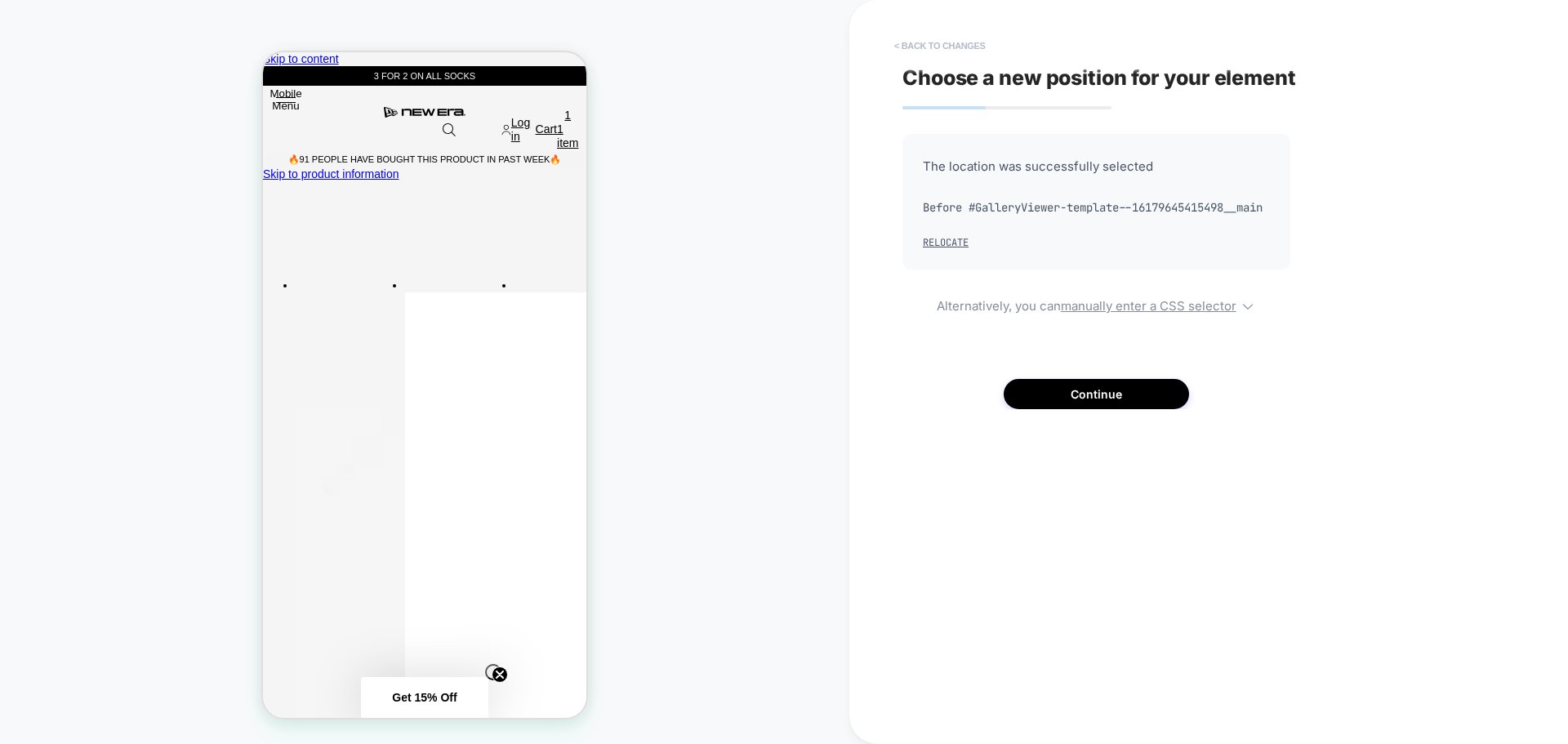
click at [908, 38] on button "< Back to changes" at bounding box center [939, 45] width 107 height 26
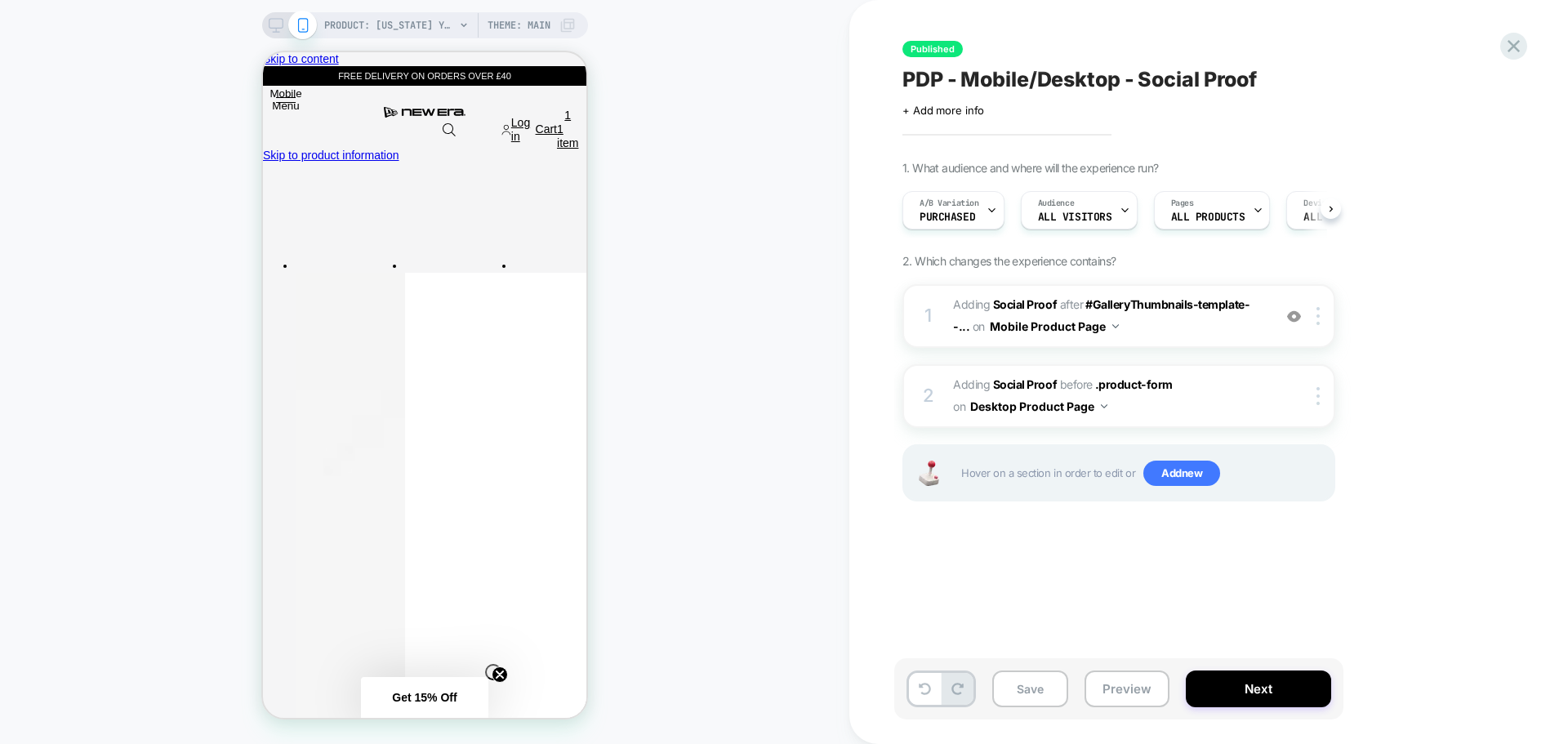
click at [910, 54] on span "Published" at bounding box center [932, 49] width 60 height 17
click at [1159, 339] on div "1 #_loomi_addon_1754397855612 Adding Social Proof AFTER #GalleryThumbnails-temp…" at bounding box center [1118, 315] width 432 height 64
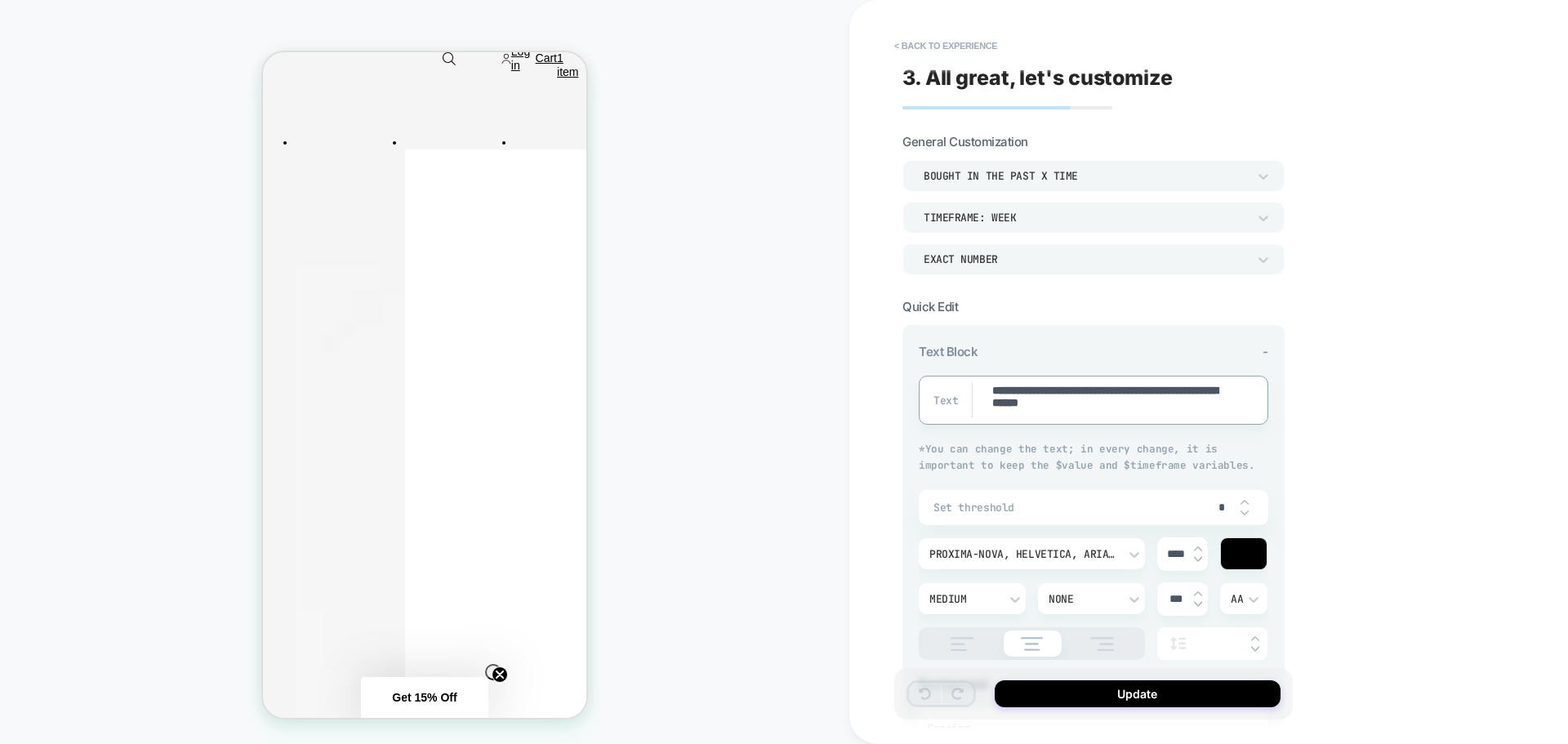
click at [1077, 414] on textarea "**********" at bounding box center [1109, 399] width 238 height 34
type textarea "*"
type textarea "**********"
type textarea "*"
type textarea "**********"
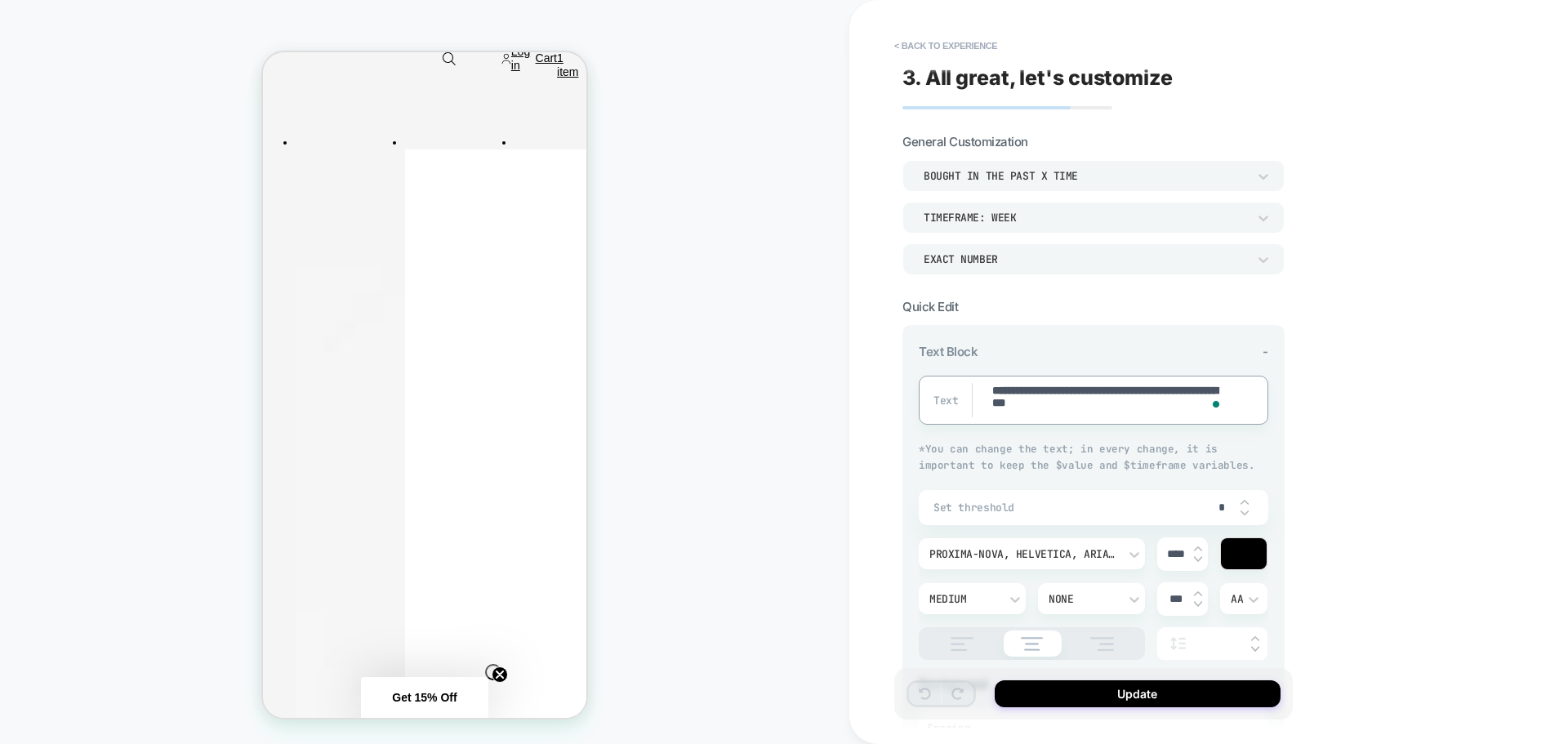
type textarea "*"
type textarea "**********"
type textarea "*"
type textarea "**********"
type textarea "*"
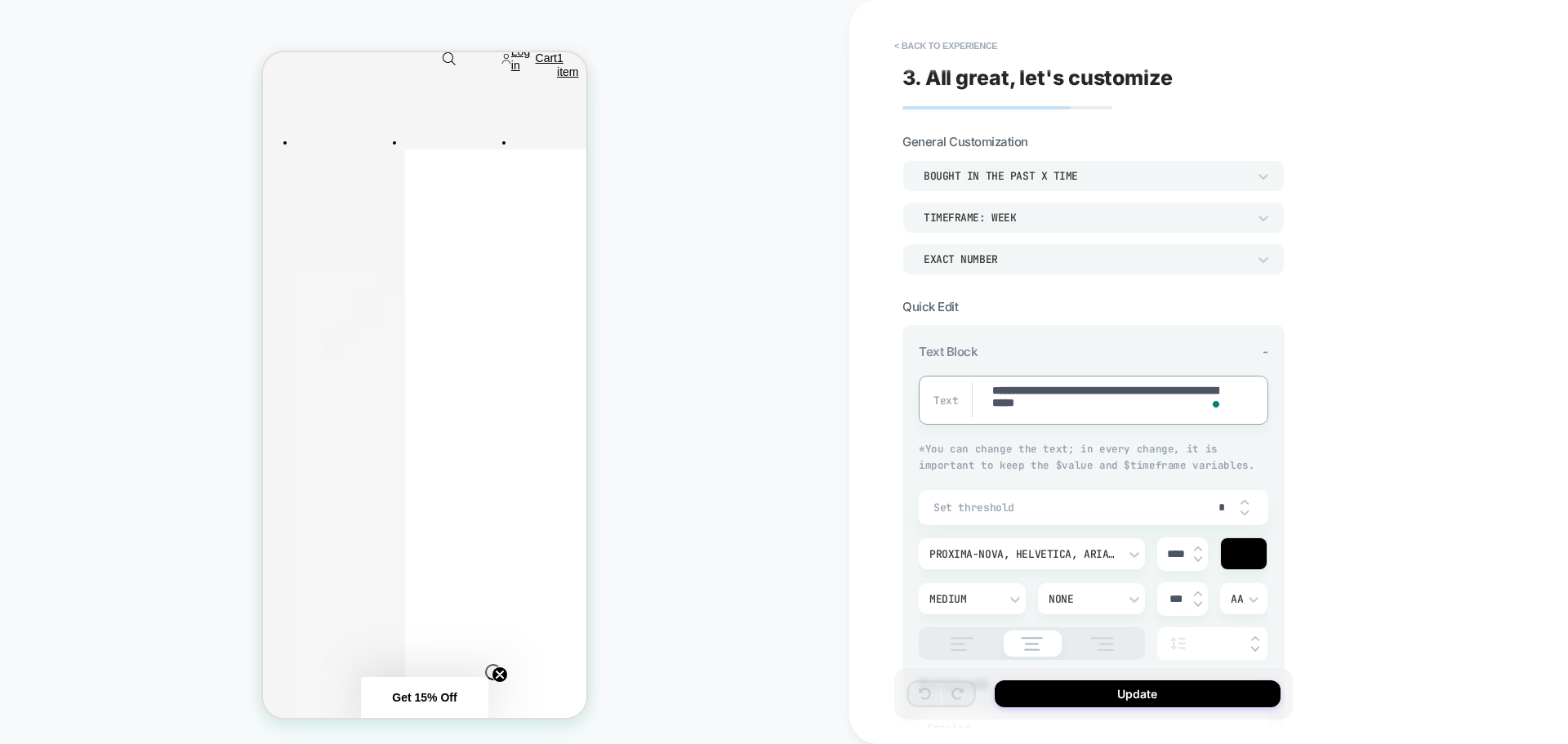
type textarea "**********"
type textarea "*"
type textarea "**********"
type textarea "*"
type textarea "**********"
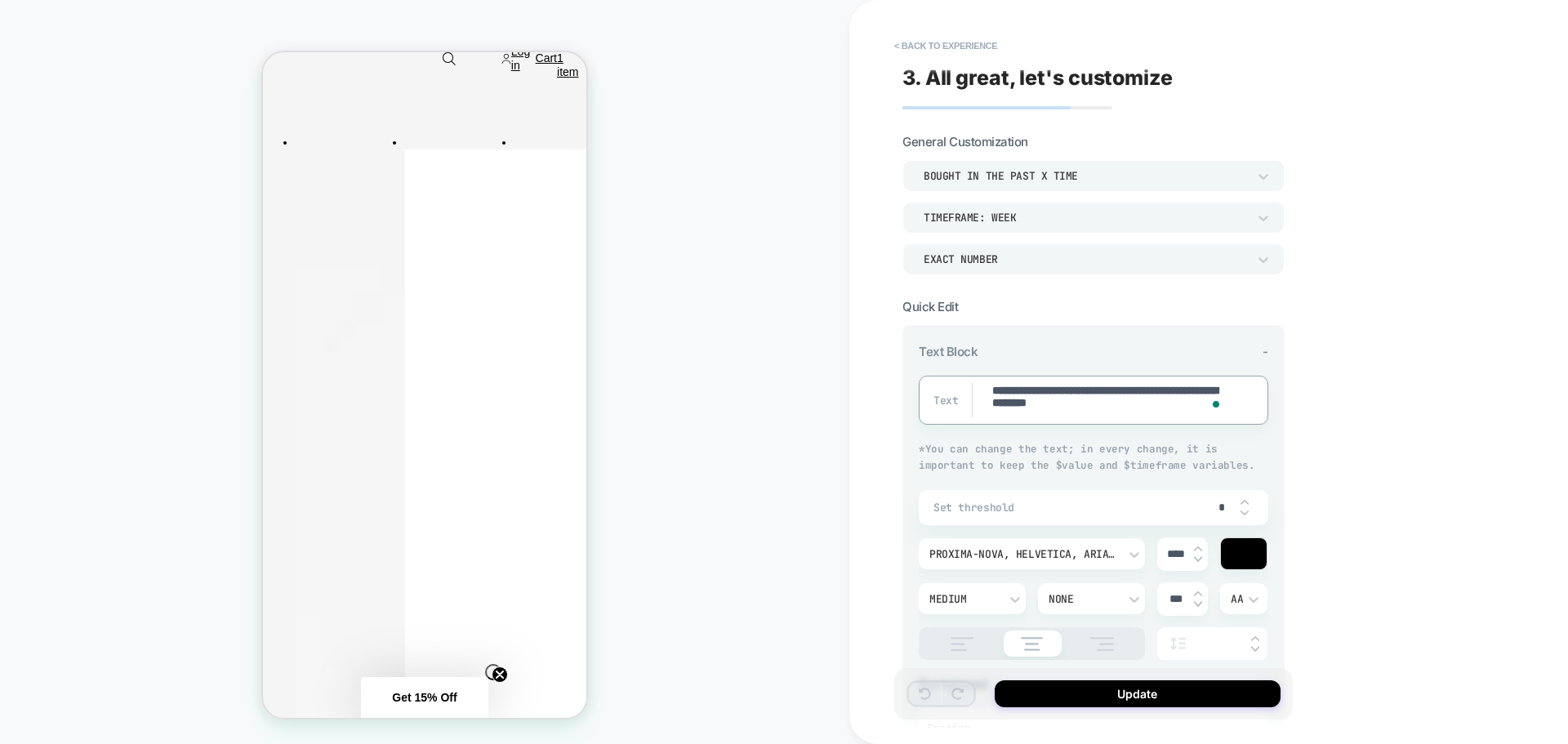
type textarea "*"
type textarea "**********"
type textarea "*"
type textarea "**********"
type textarea "*"
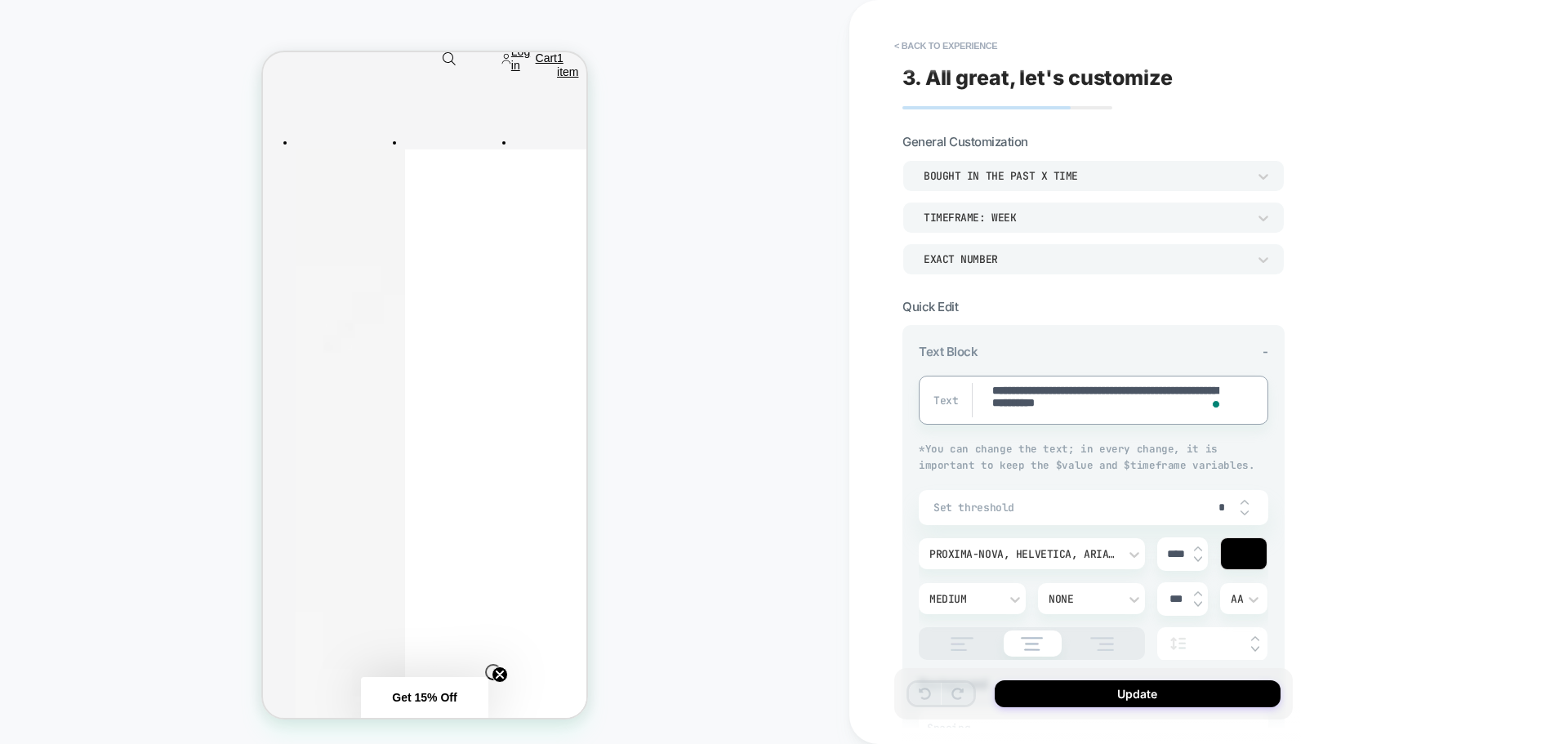
type textarea "**********"
click at [1009, 678] on div "Update" at bounding box center [1094, 693] width 398 height 52
click at [1010, 686] on button "Update" at bounding box center [1137, 693] width 286 height 27
type textarea "*"
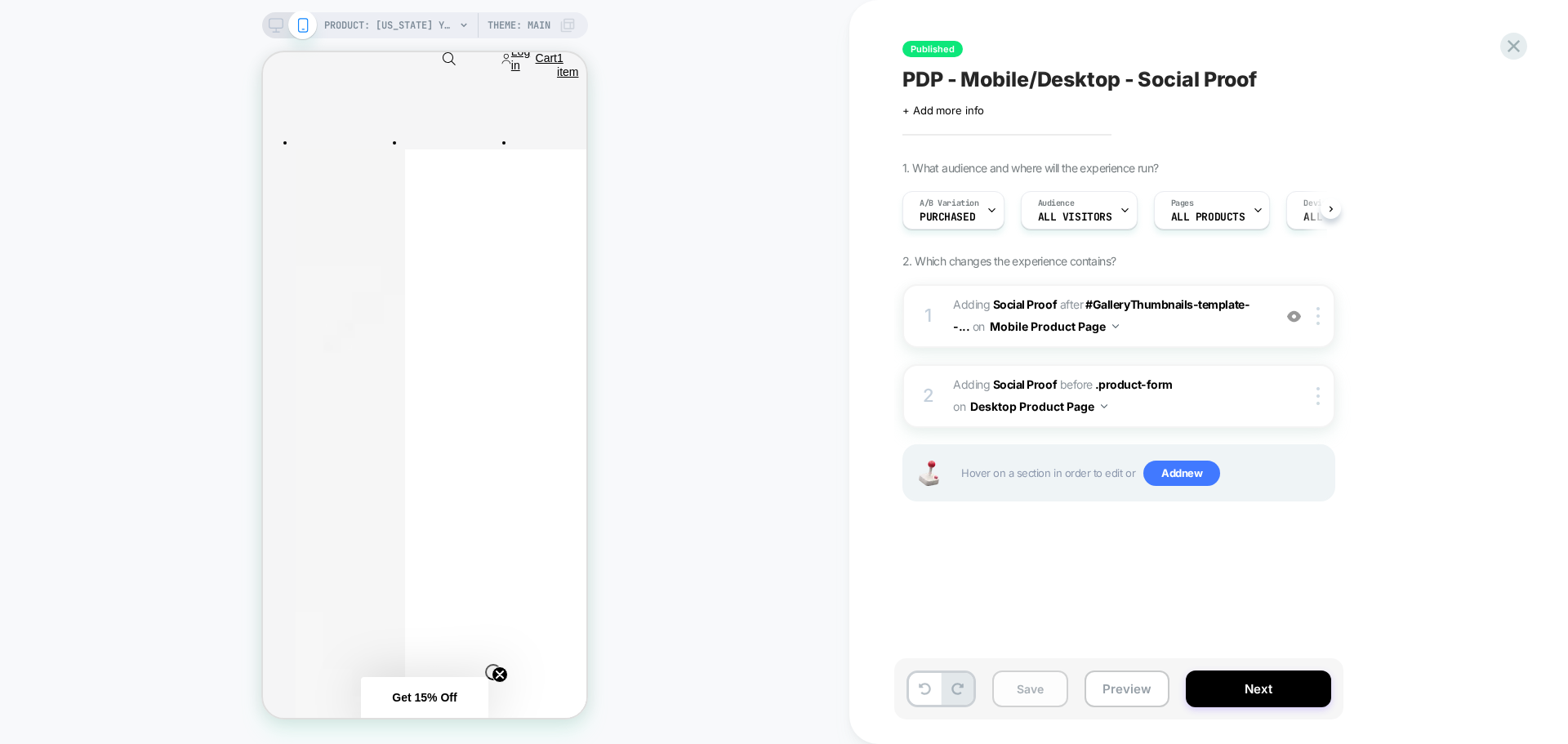
scroll to position [0, 1]
click at [1011, 686] on button "Save" at bounding box center [1030, 688] width 76 height 37
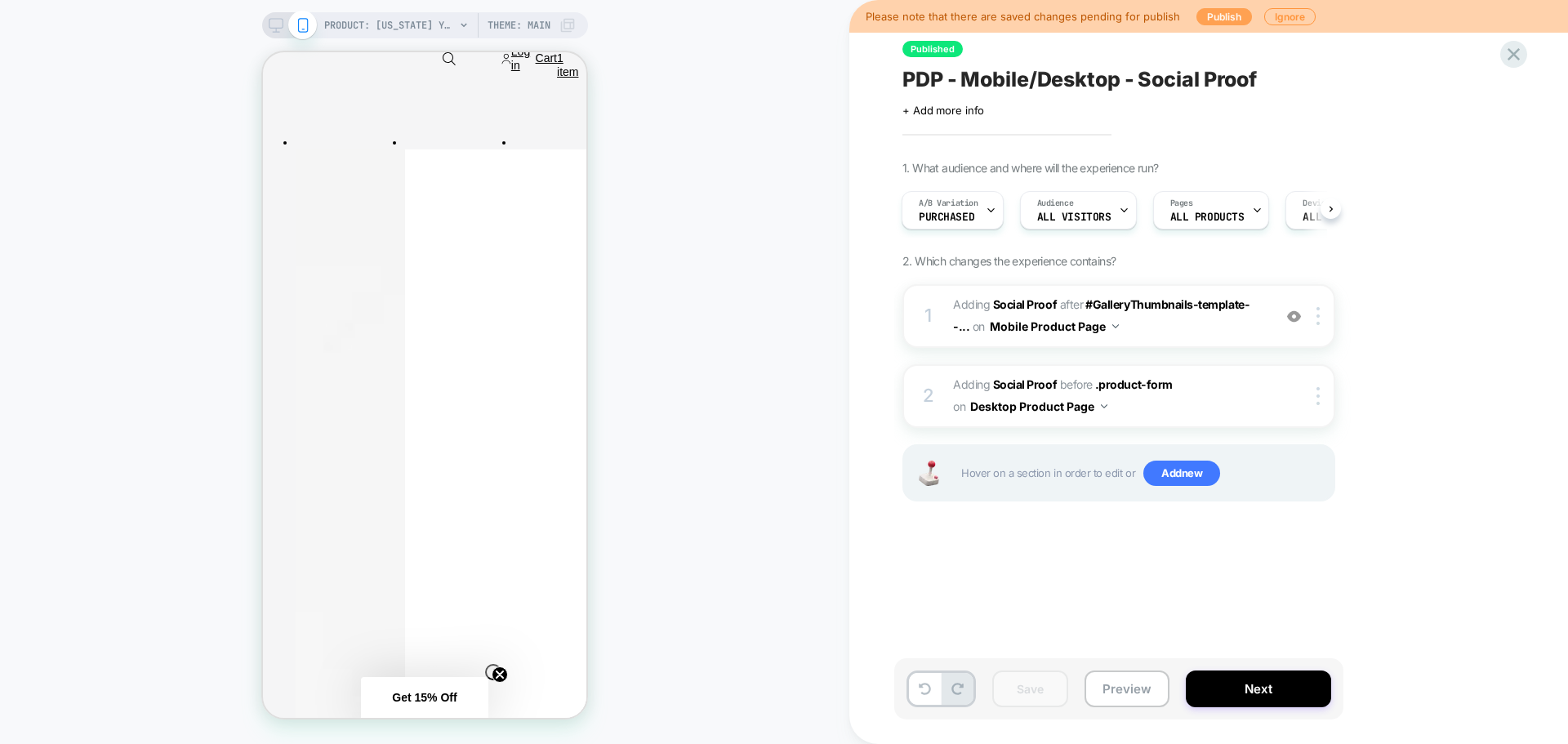
click at [1225, 12] on button "Publish" at bounding box center [1224, 17] width 56 height 17
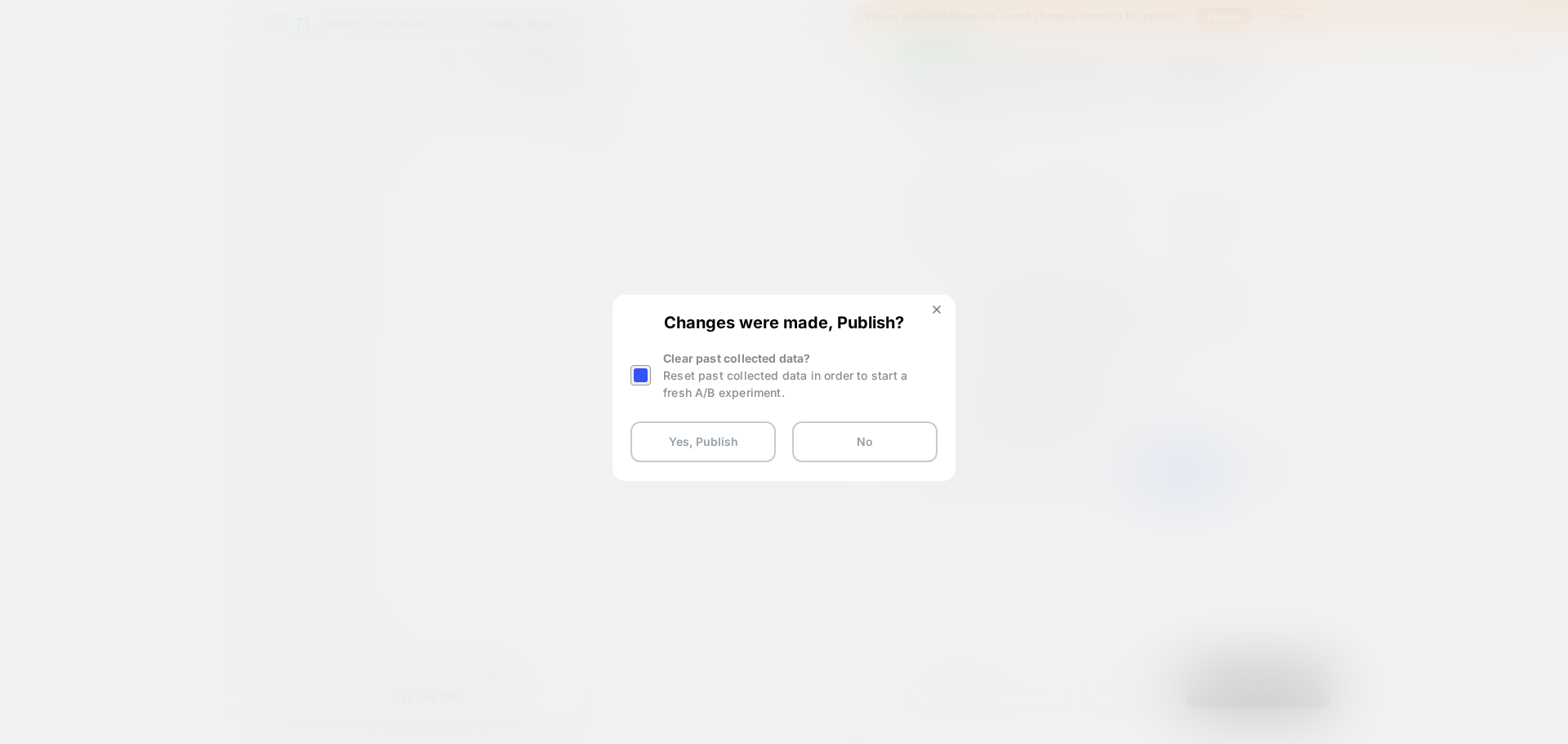
click at [645, 373] on div at bounding box center [640, 375] width 20 height 20
click at [691, 449] on button "Yes, Publish" at bounding box center [703, 441] width 145 height 41
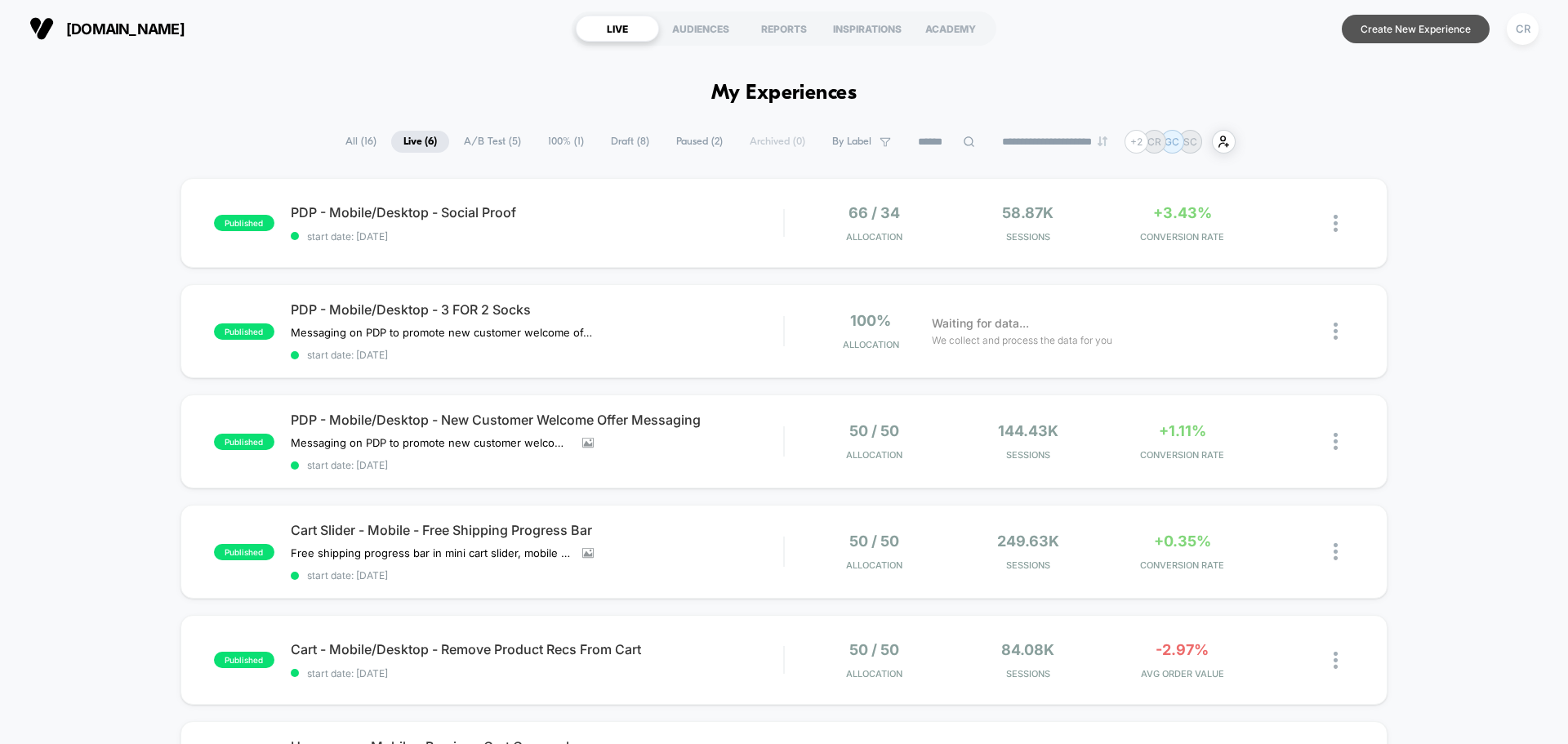
click at [1425, 28] on button "Create New Experience" at bounding box center [1415, 29] width 148 height 29
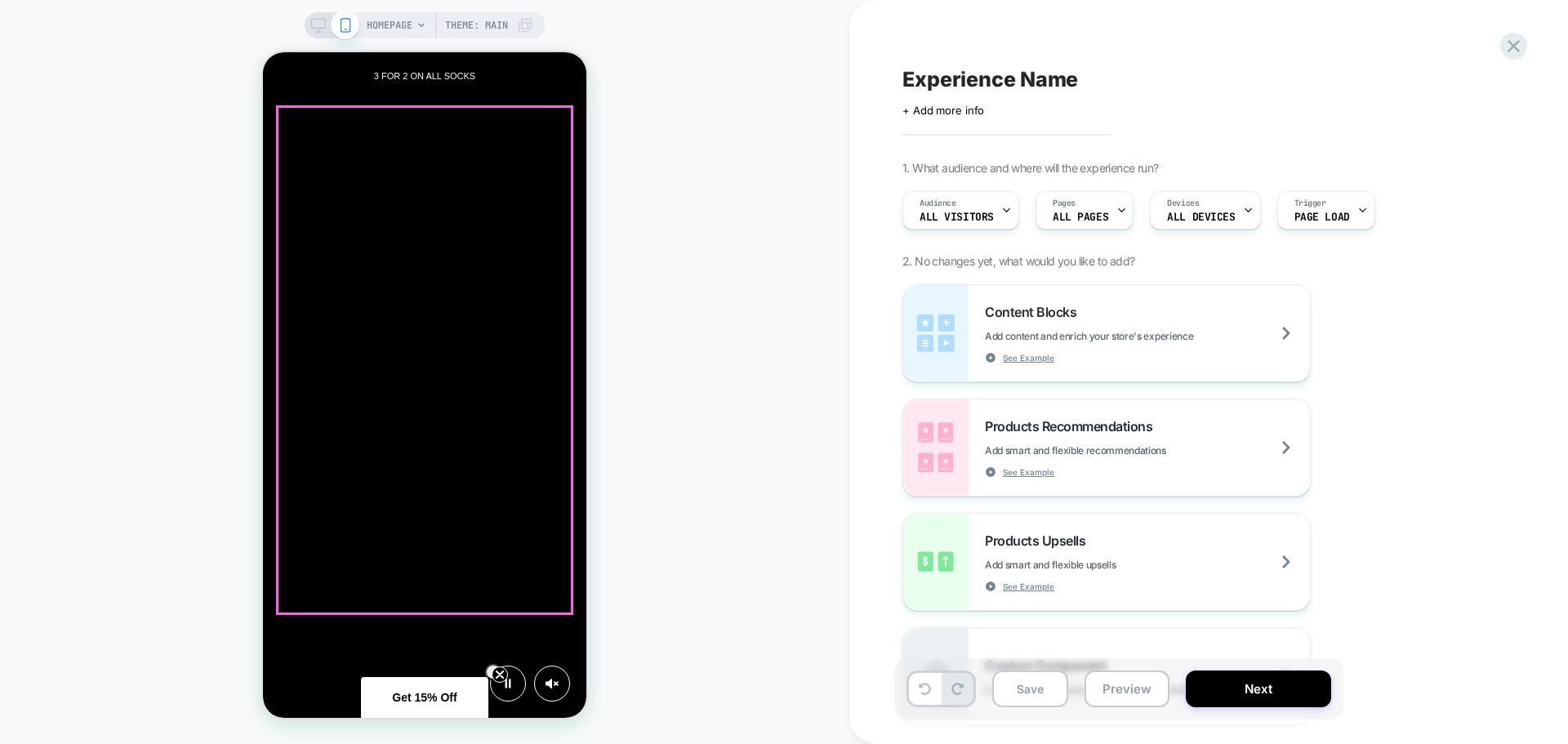
scroll to position [0, 646]
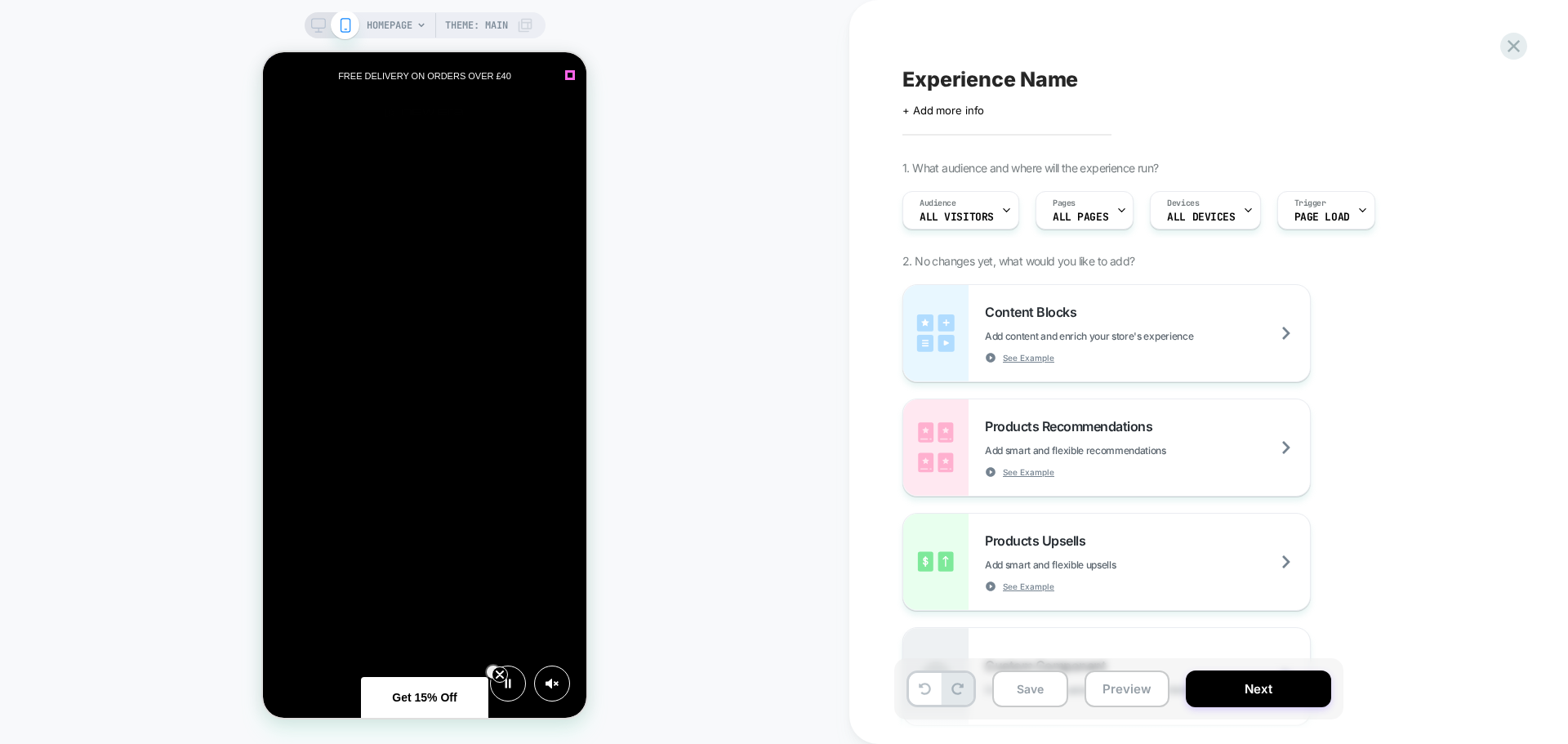
drag, startPoint x: 570, startPoint y: 71, endPoint x: 570, endPoint y: 88, distance: 17.0
click at [479, 706] on div at bounding box center [425, 697] width 124 height 38
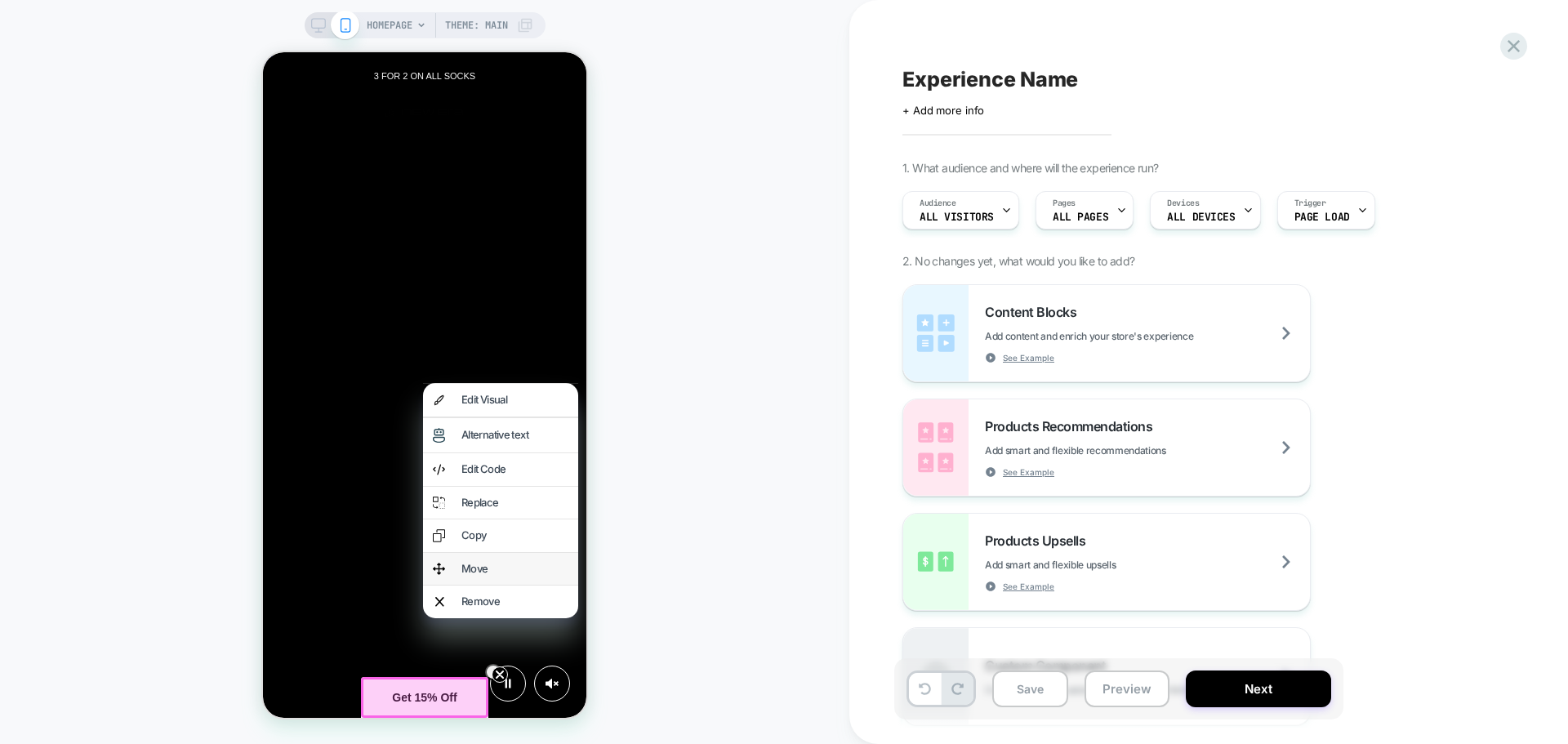
click at [471, 569] on div "Move" at bounding box center [515, 568] width 107 height 13
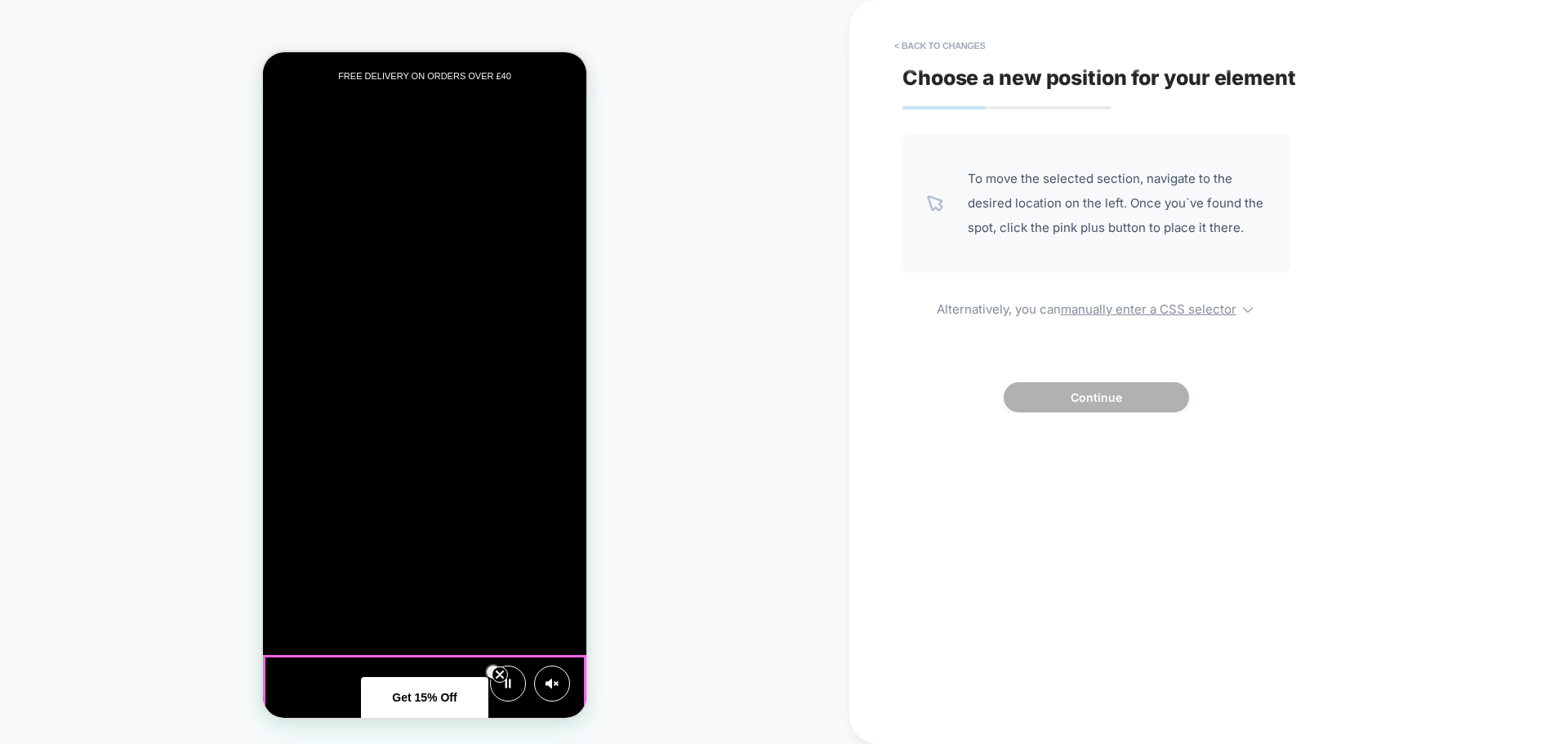
scroll to position [0, 323]
drag, startPoint x: 449, startPoint y: 685, endPoint x: 364, endPoint y: 665, distance: 87.3
click at [702, 608] on div "HOMEPAGE Theme: MAIN" at bounding box center [425, 372] width 849 height 711
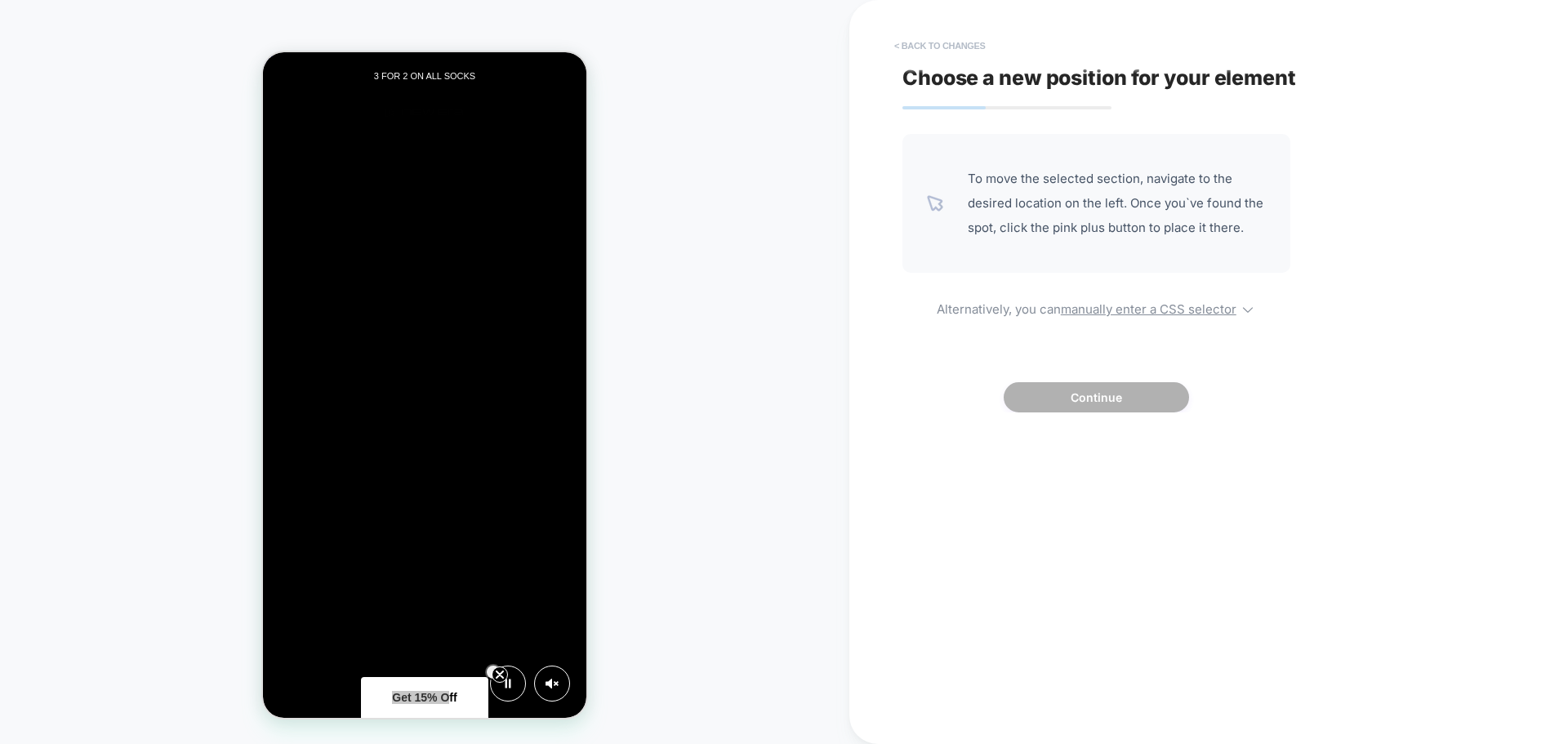
click at [952, 42] on button "< Back to changes" at bounding box center [939, 45] width 107 height 26
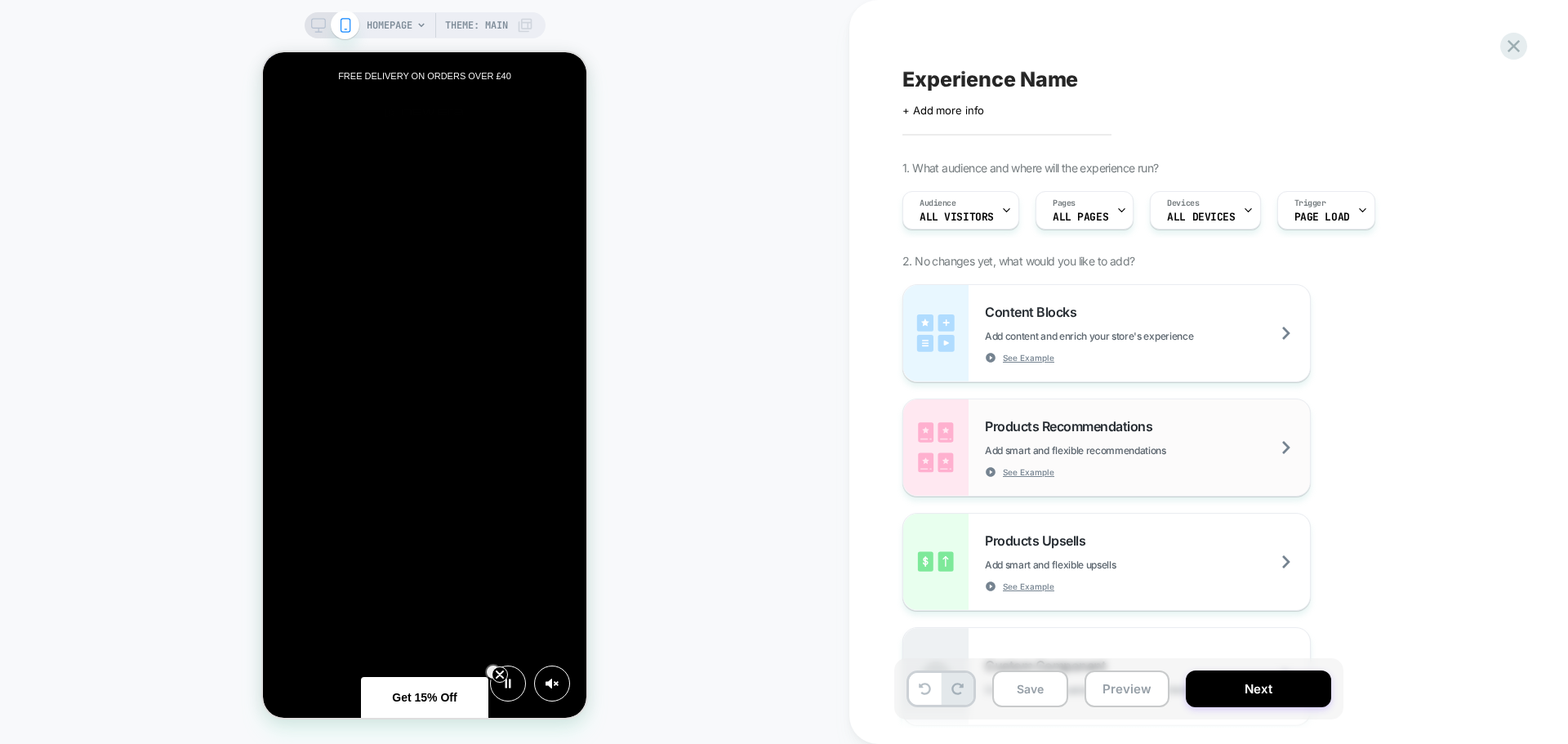
scroll to position [0, 0]
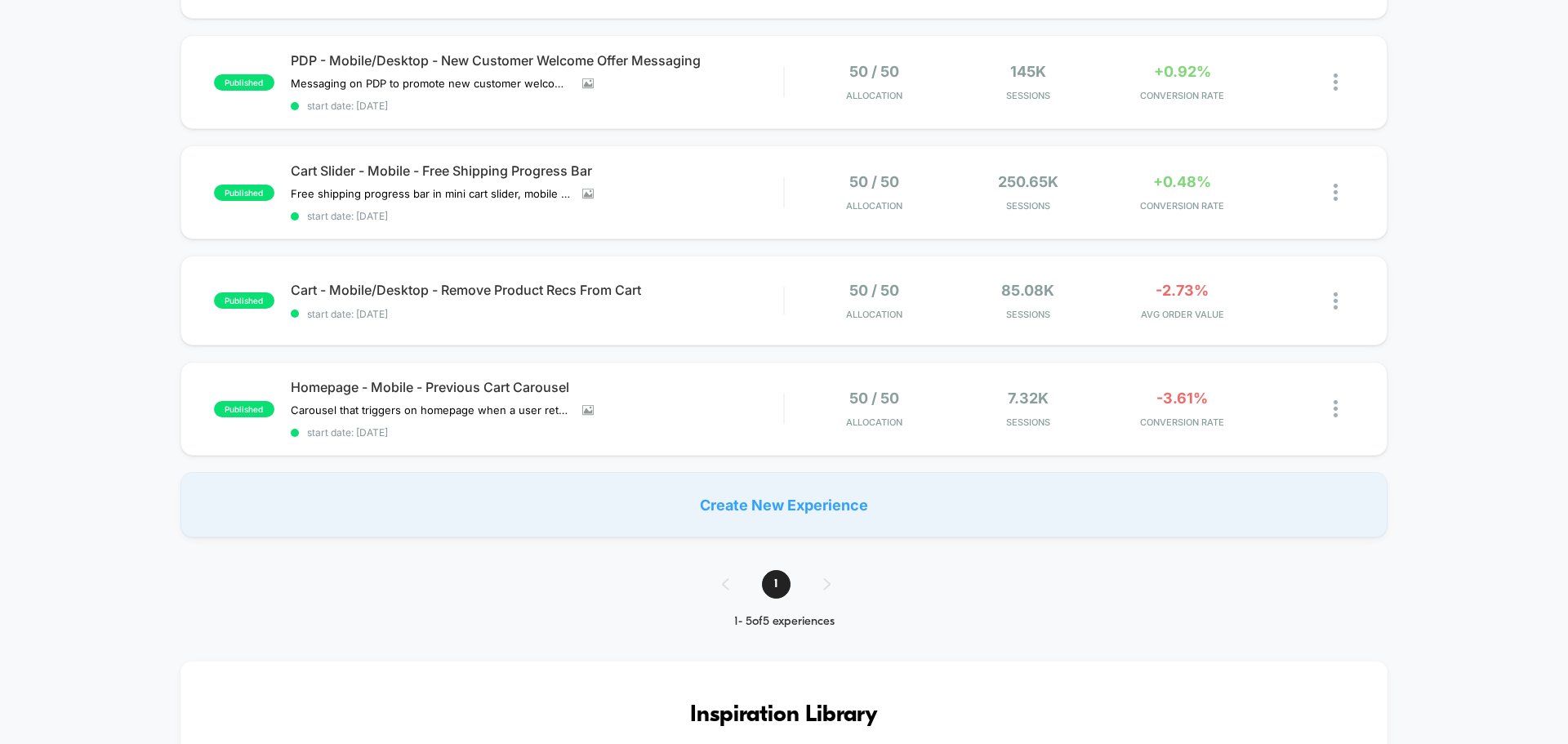
scroll to position [327, 0]
